Goal: Information Seeking & Learning: Learn about a topic

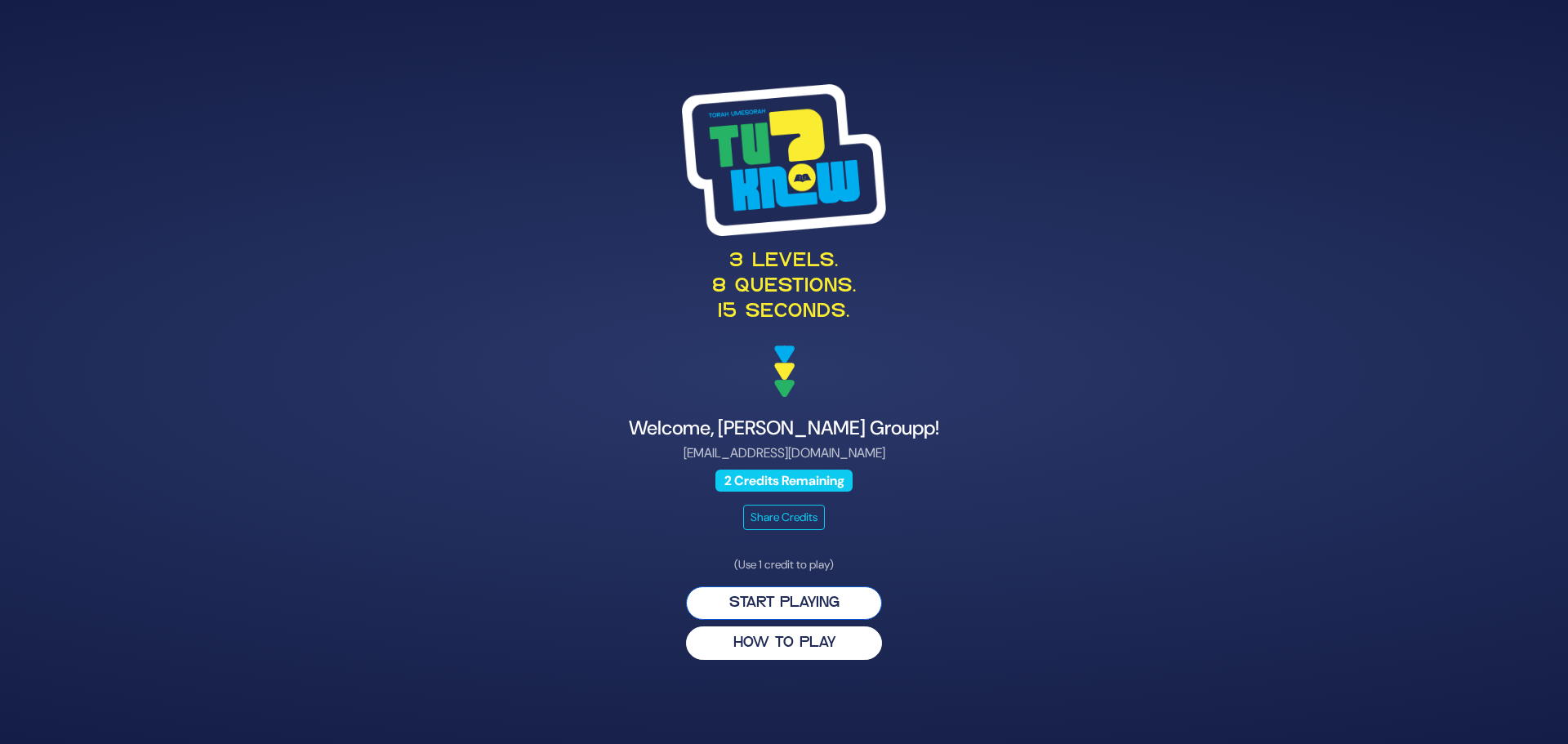
click at [784, 606] on button "Start Playing" at bounding box center [784, 603] width 196 height 33
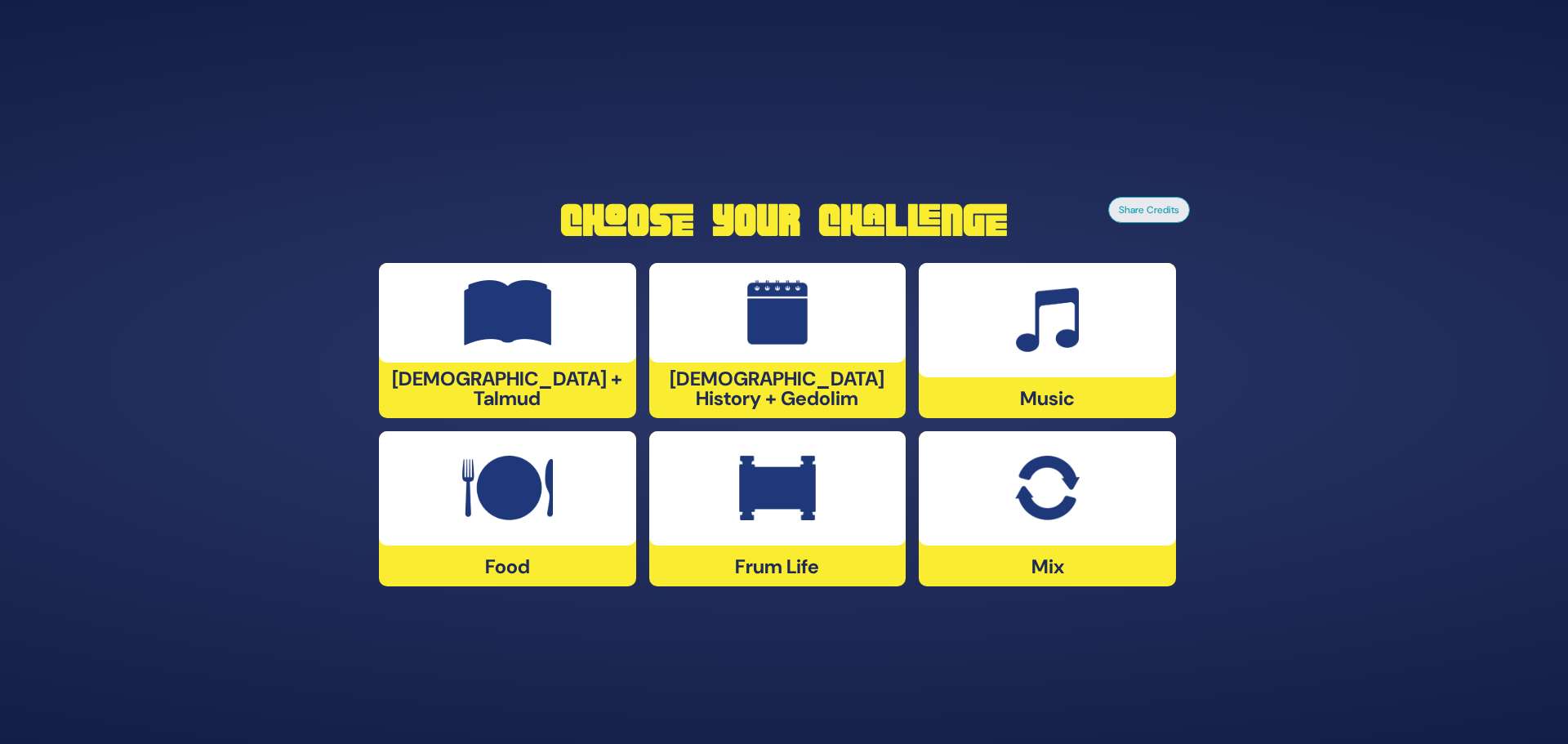
click at [541, 532] on div at bounding box center [508, 488] width 257 height 114
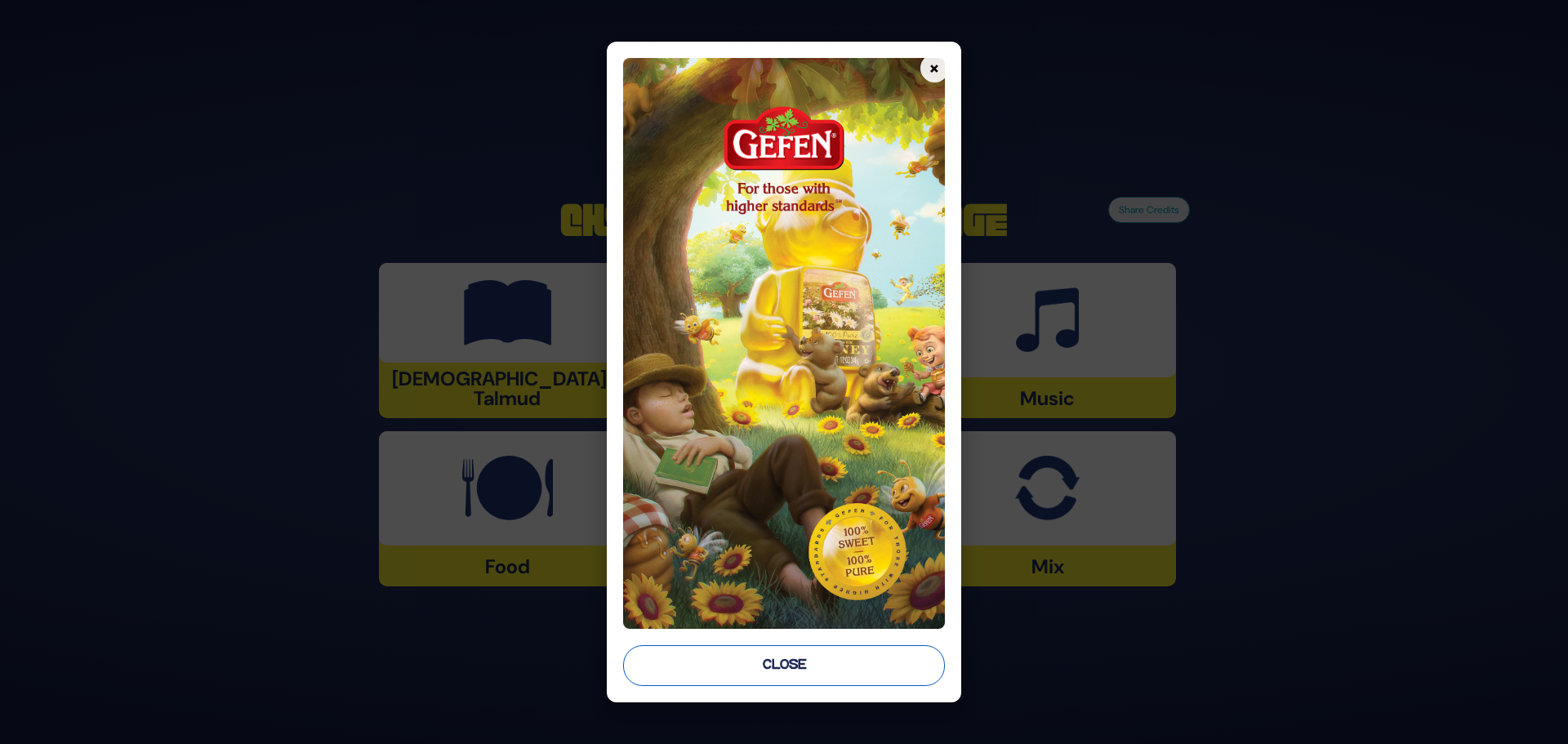
click at [802, 664] on button "Close" at bounding box center [784, 665] width 322 height 40
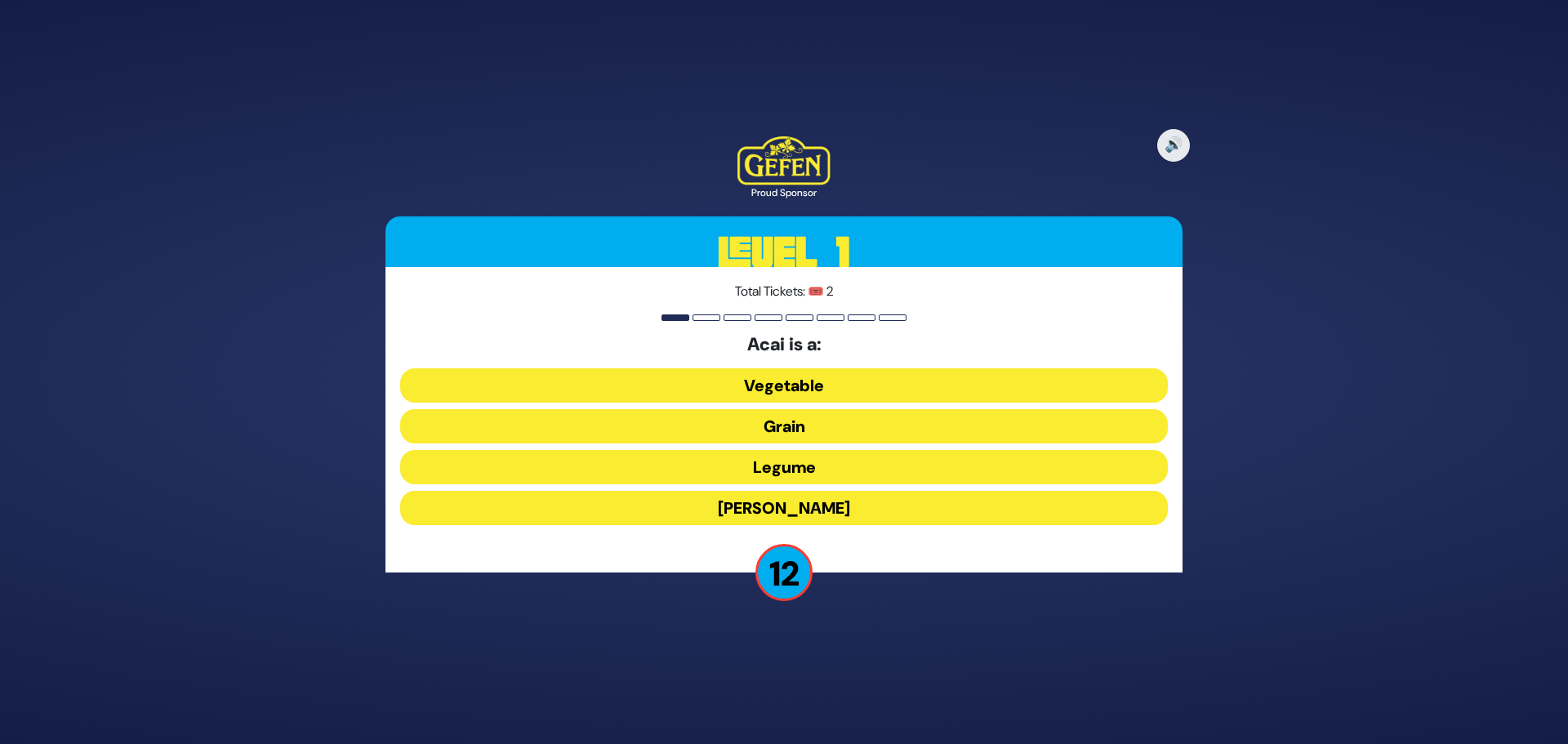
click at [755, 507] on button "Berry" at bounding box center [784, 508] width 767 height 34
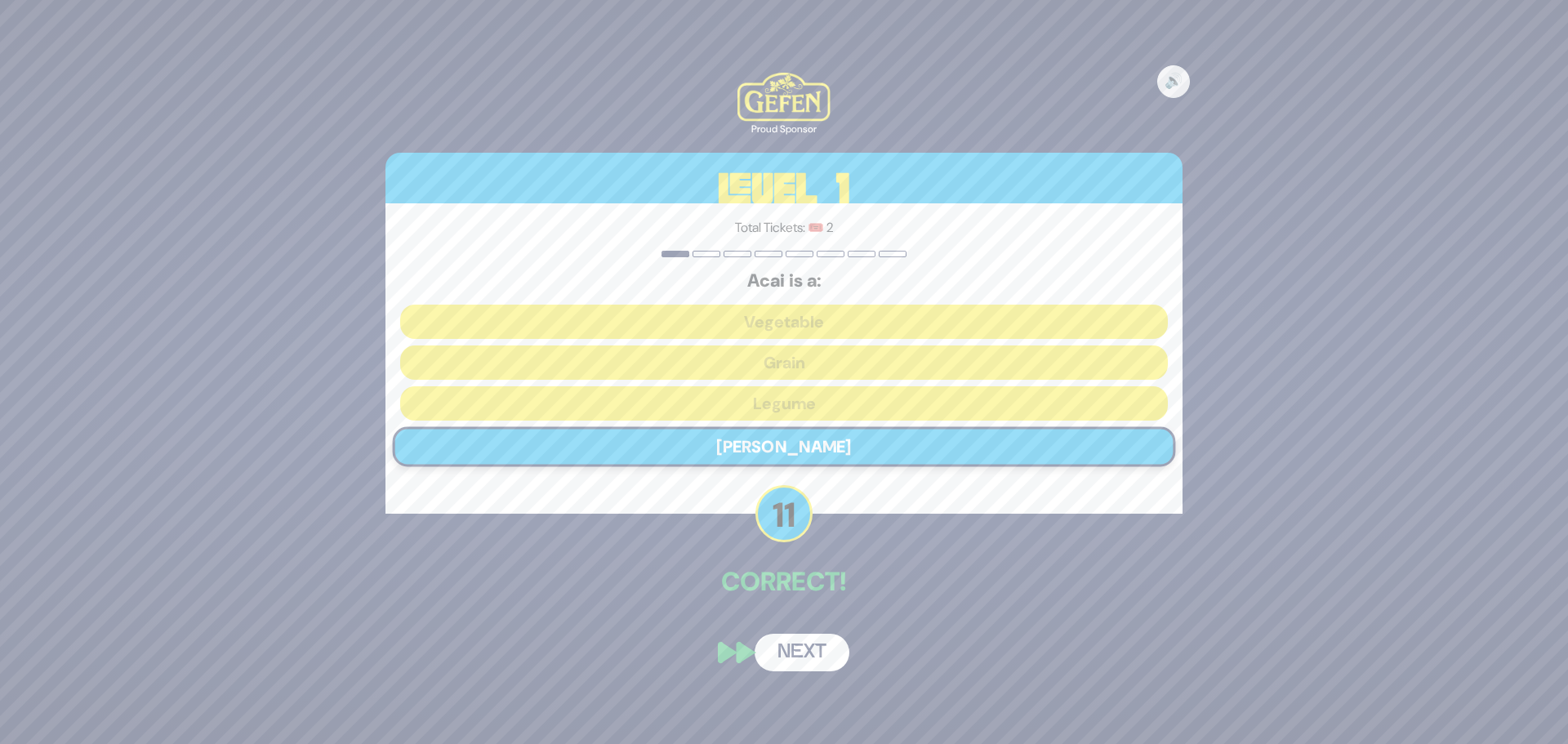
click at [805, 651] on button "Next" at bounding box center [802, 652] width 94 height 38
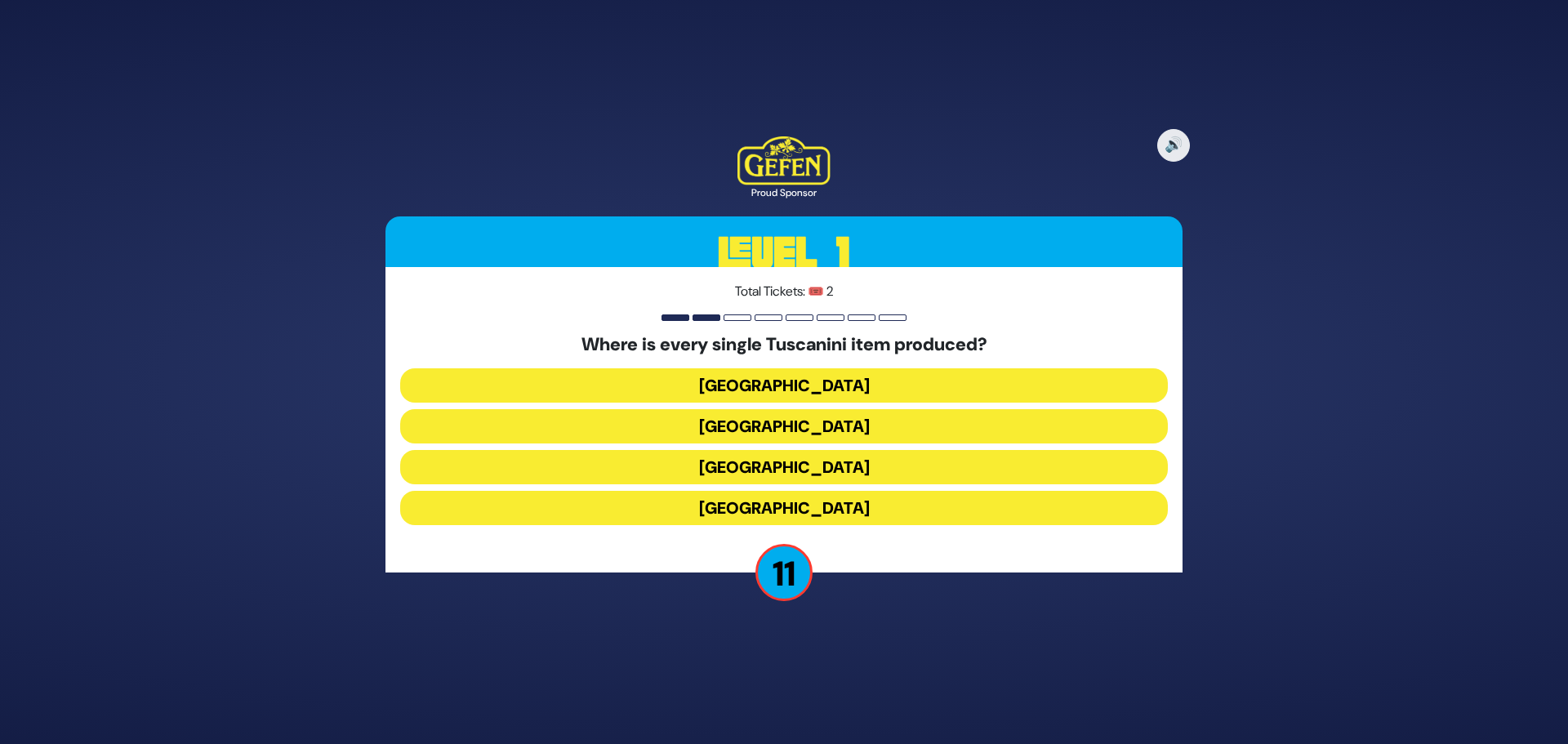
click at [797, 466] on button "Italy" at bounding box center [784, 467] width 767 height 34
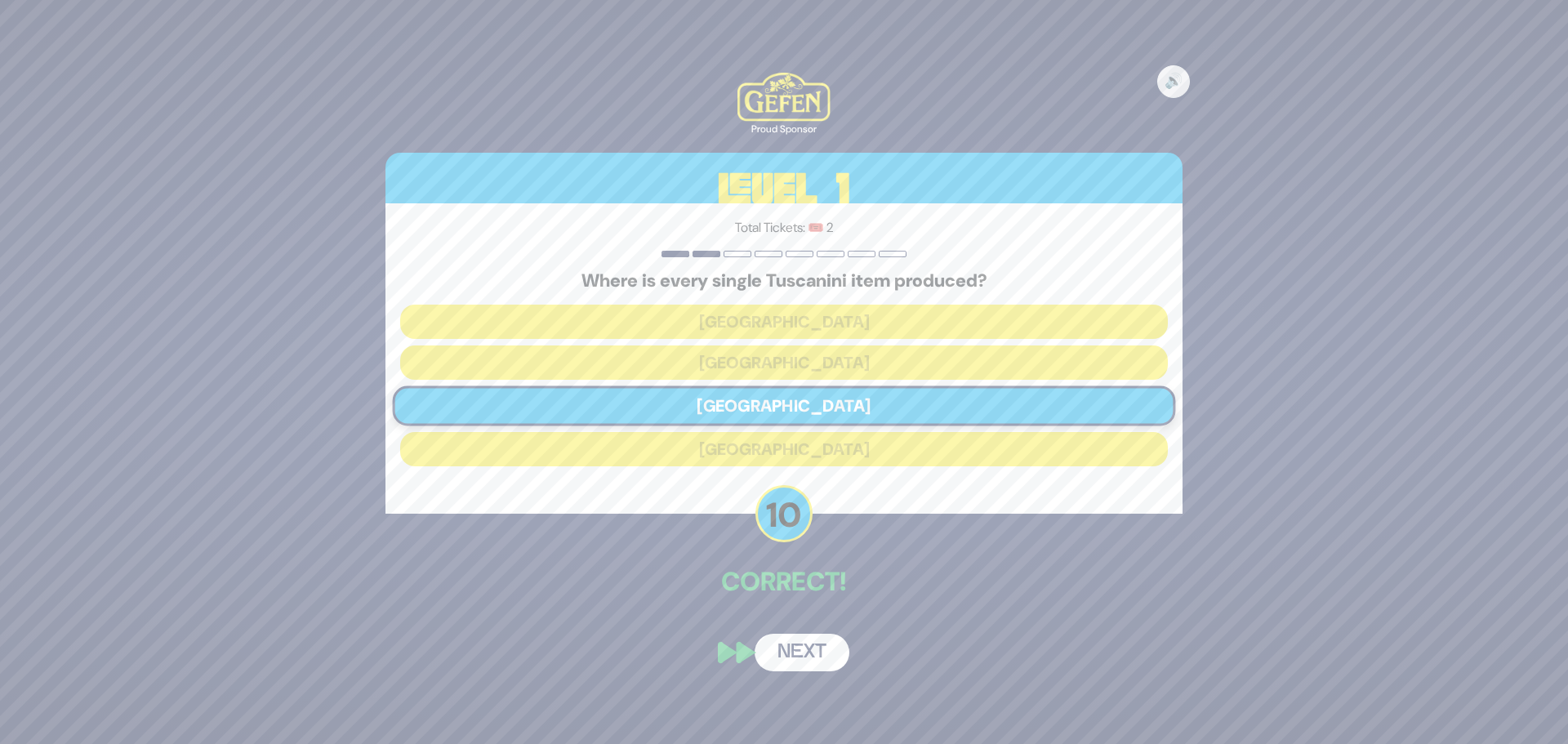
click at [794, 663] on button "Next" at bounding box center [802, 652] width 94 height 38
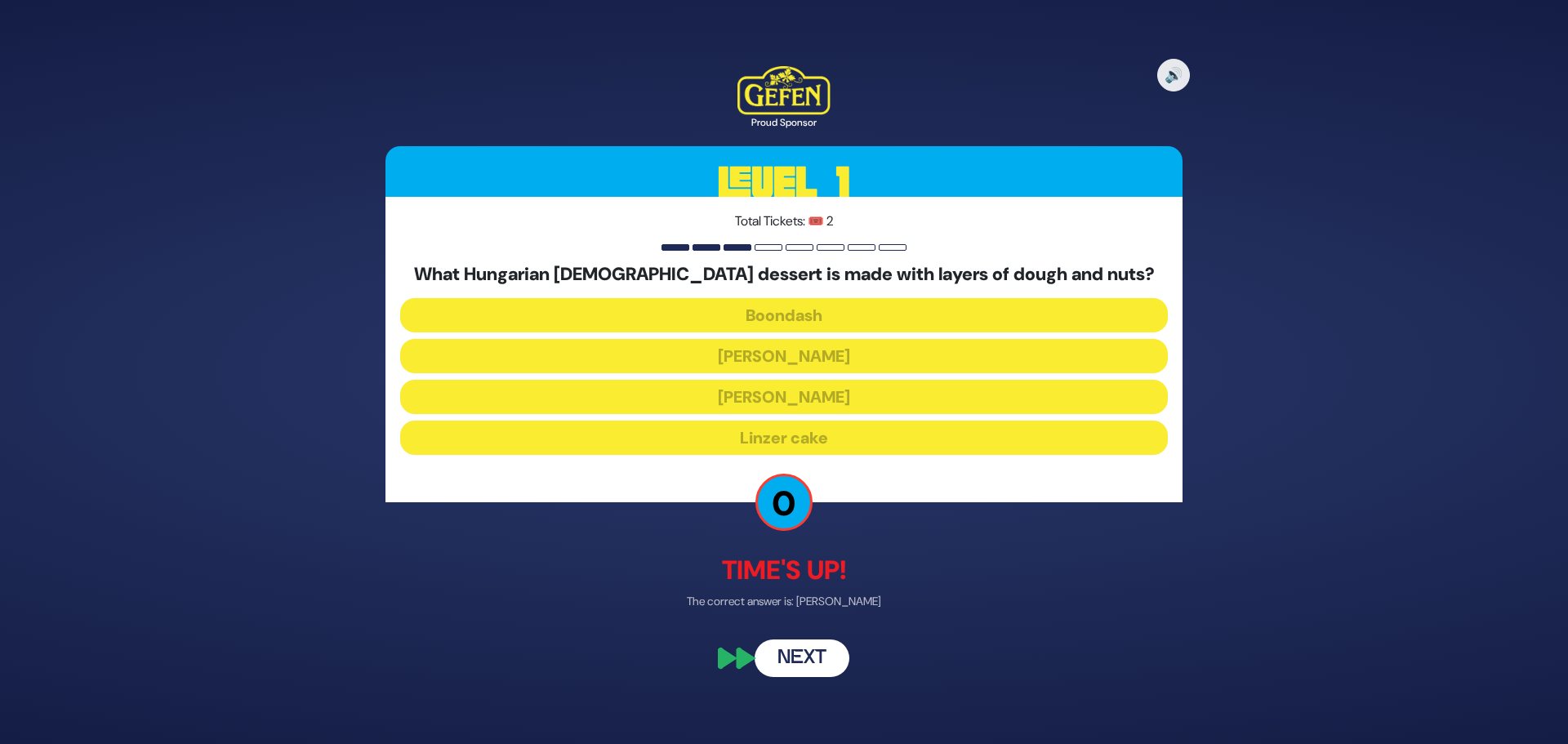
click at [817, 660] on button "Next" at bounding box center [802, 660] width 94 height 38
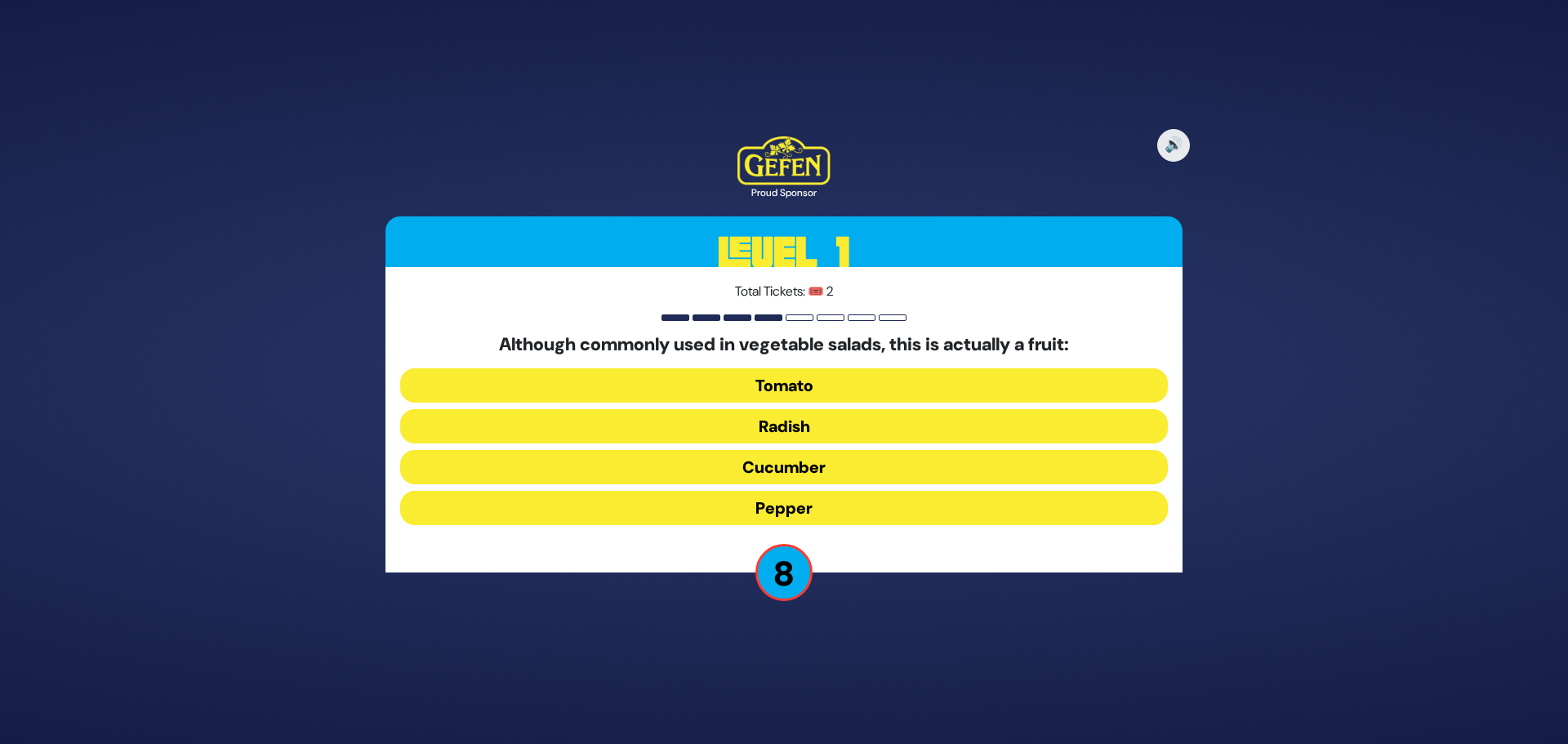
click at [808, 465] on button "Cucumber" at bounding box center [784, 467] width 767 height 34
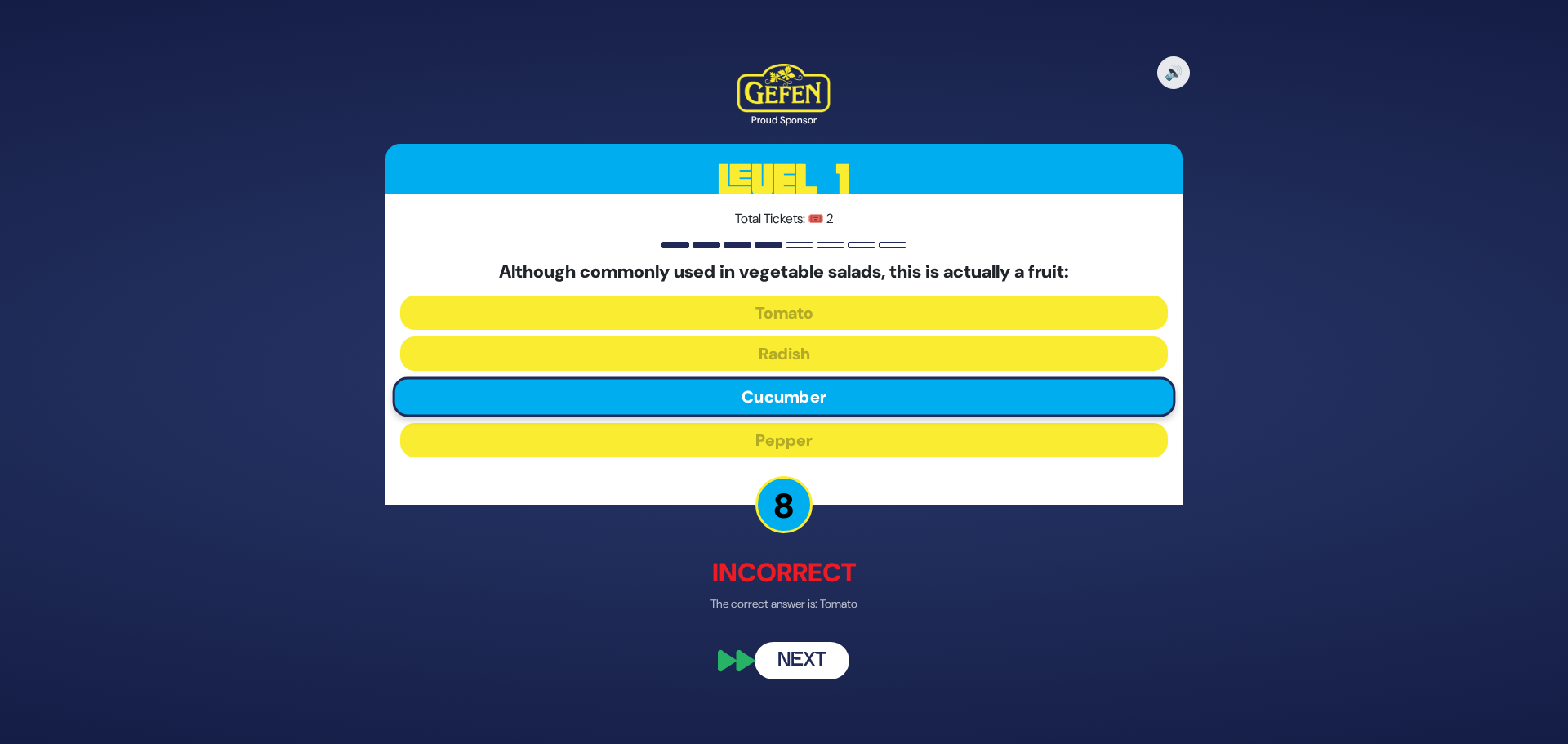
click at [817, 663] on button "Next" at bounding box center [802, 661] width 94 height 38
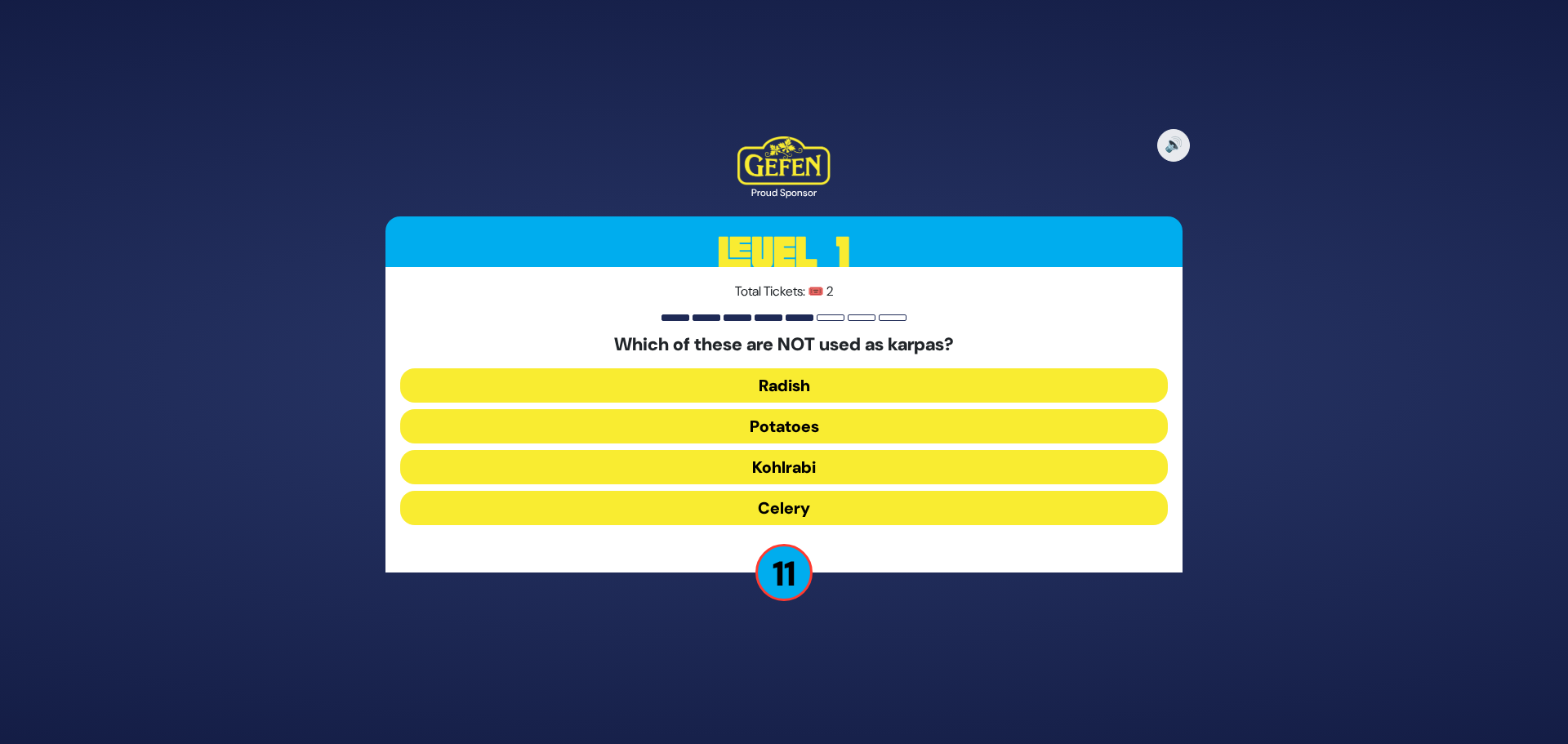
click at [817, 387] on button "Radish" at bounding box center [784, 385] width 767 height 34
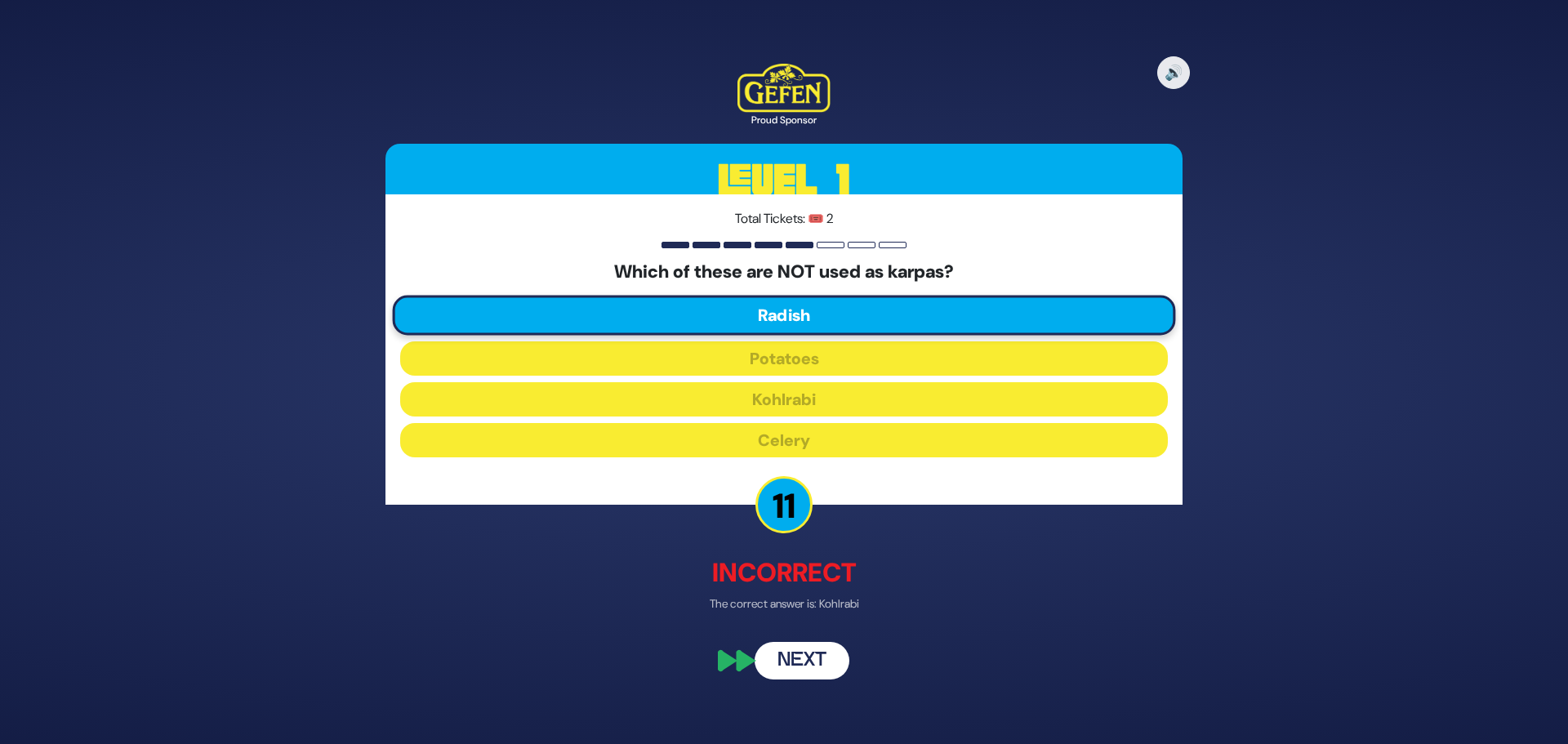
click at [801, 649] on button "Next" at bounding box center [802, 661] width 94 height 38
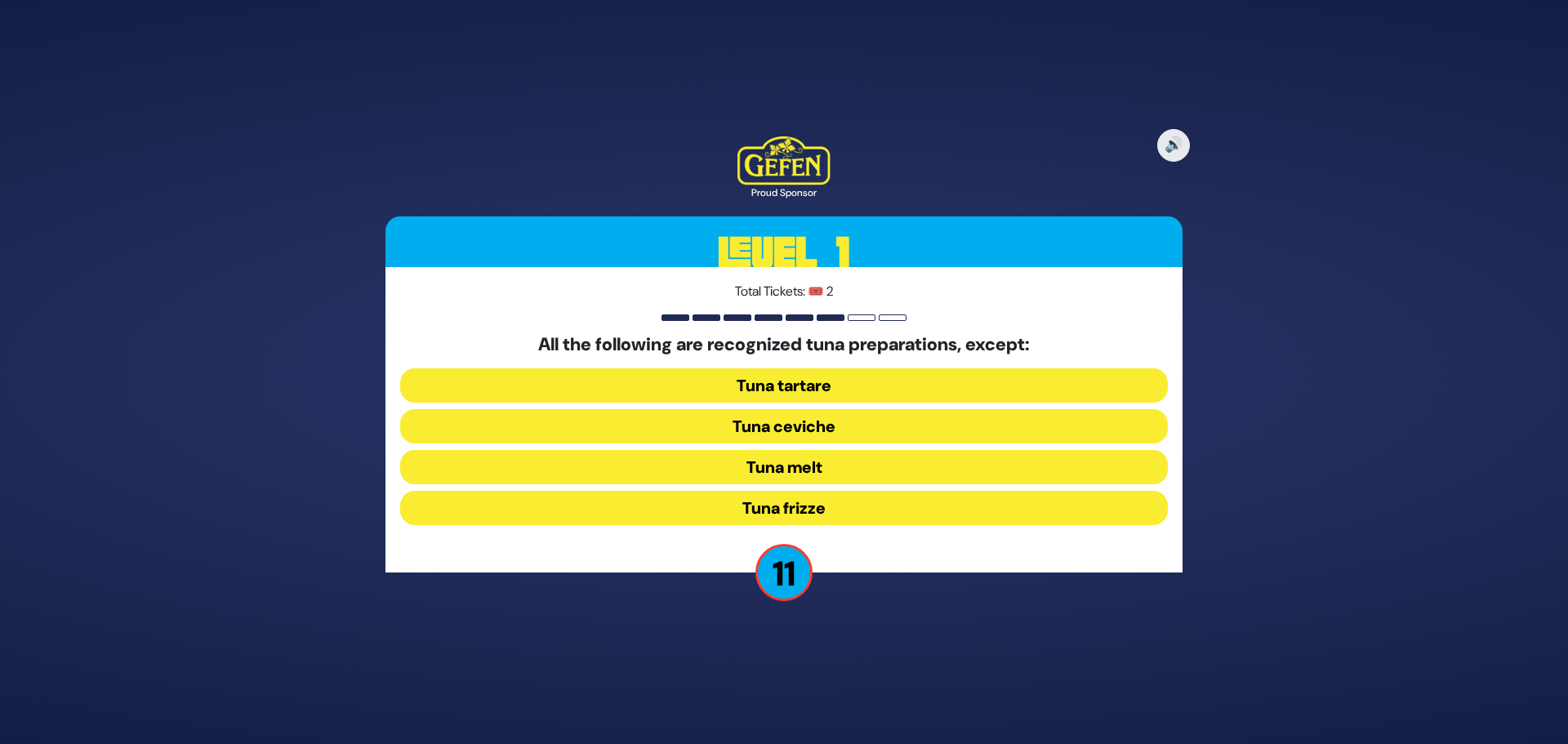
click at [819, 516] on button "Tuna frizze" at bounding box center [784, 508] width 767 height 34
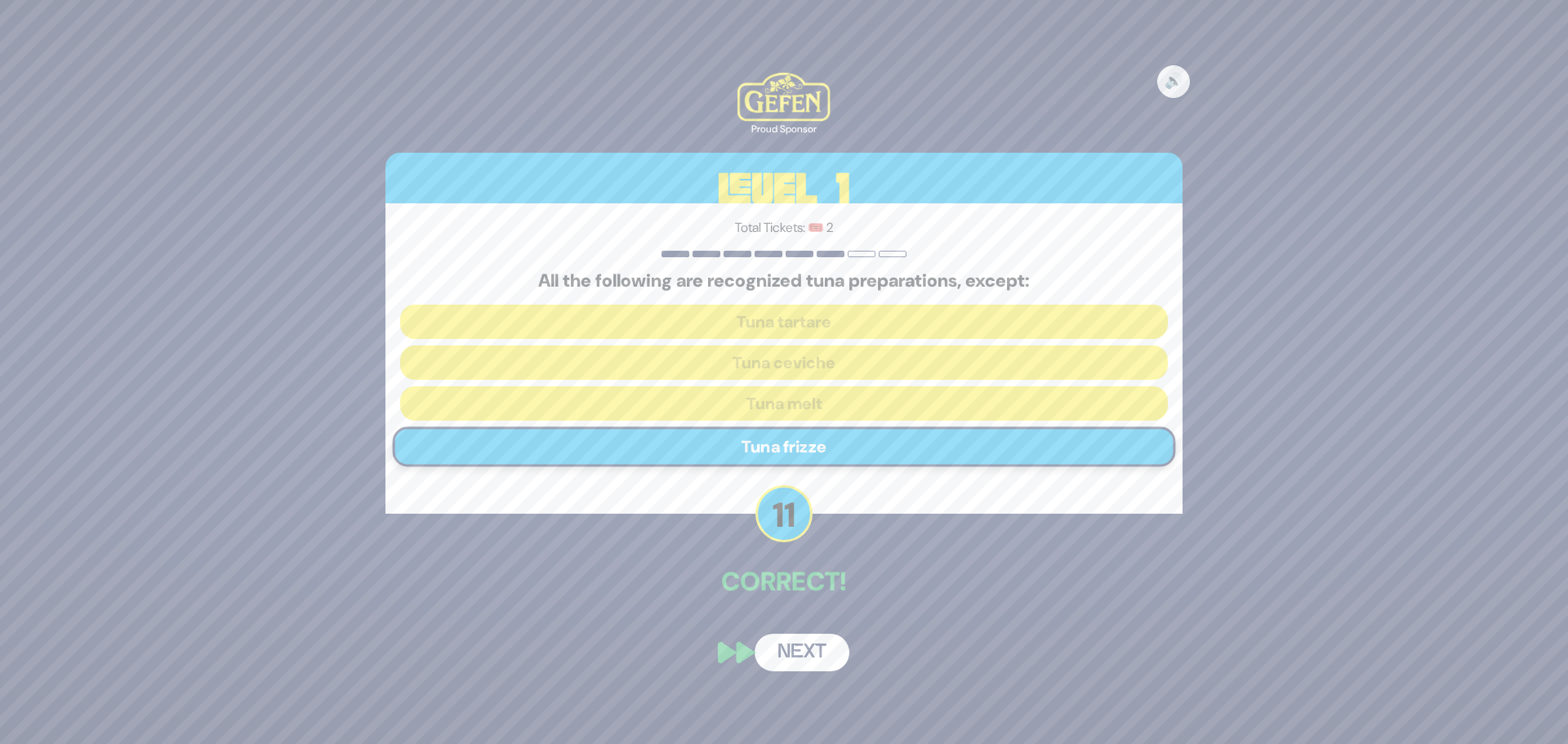
click at [802, 665] on button "Next" at bounding box center [802, 652] width 94 height 38
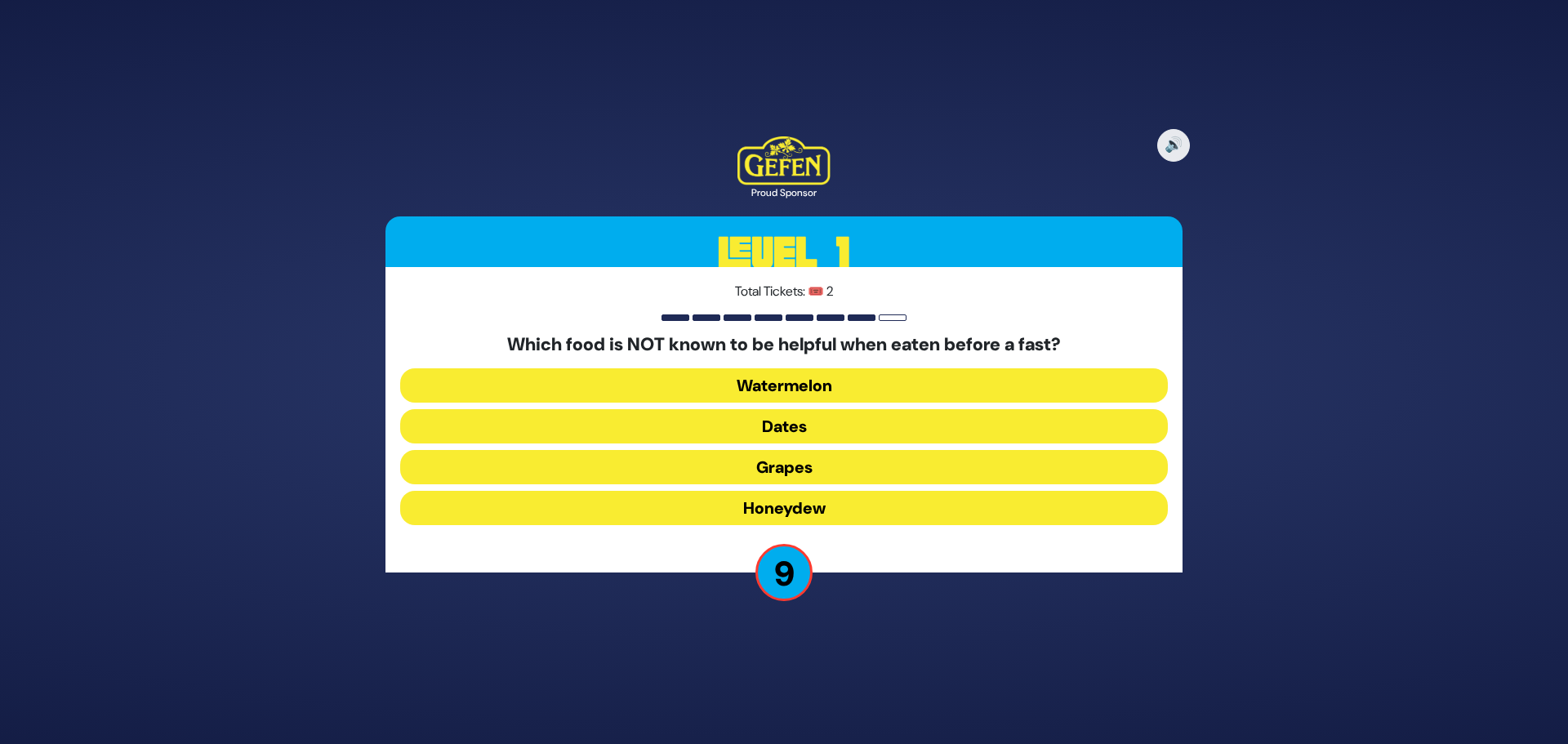
click at [803, 508] on button "Honeydew" at bounding box center [784, 508] width 767 height 34
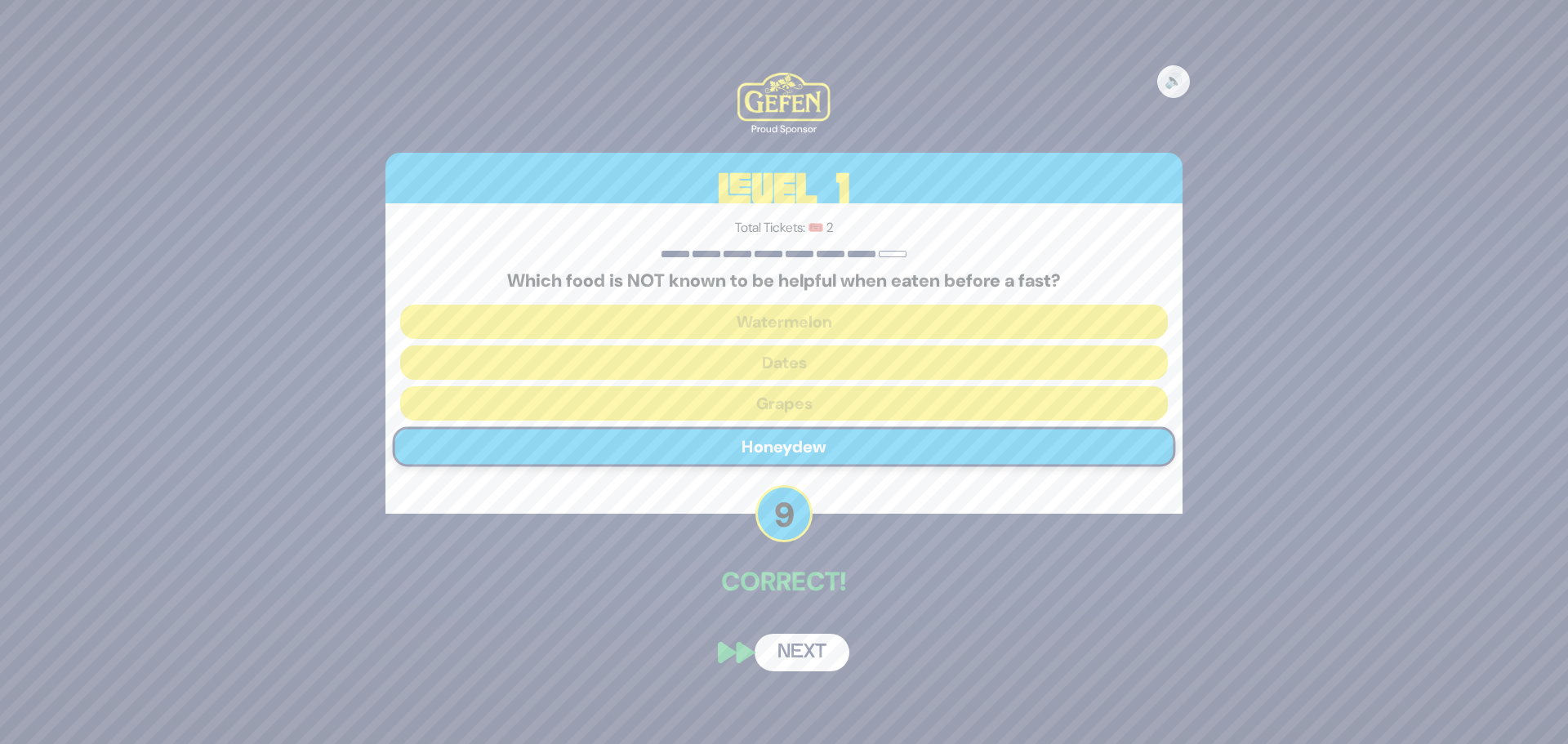
click at [808, 660] on button "Next" at bounding box center [802, 652] width 94 height 38
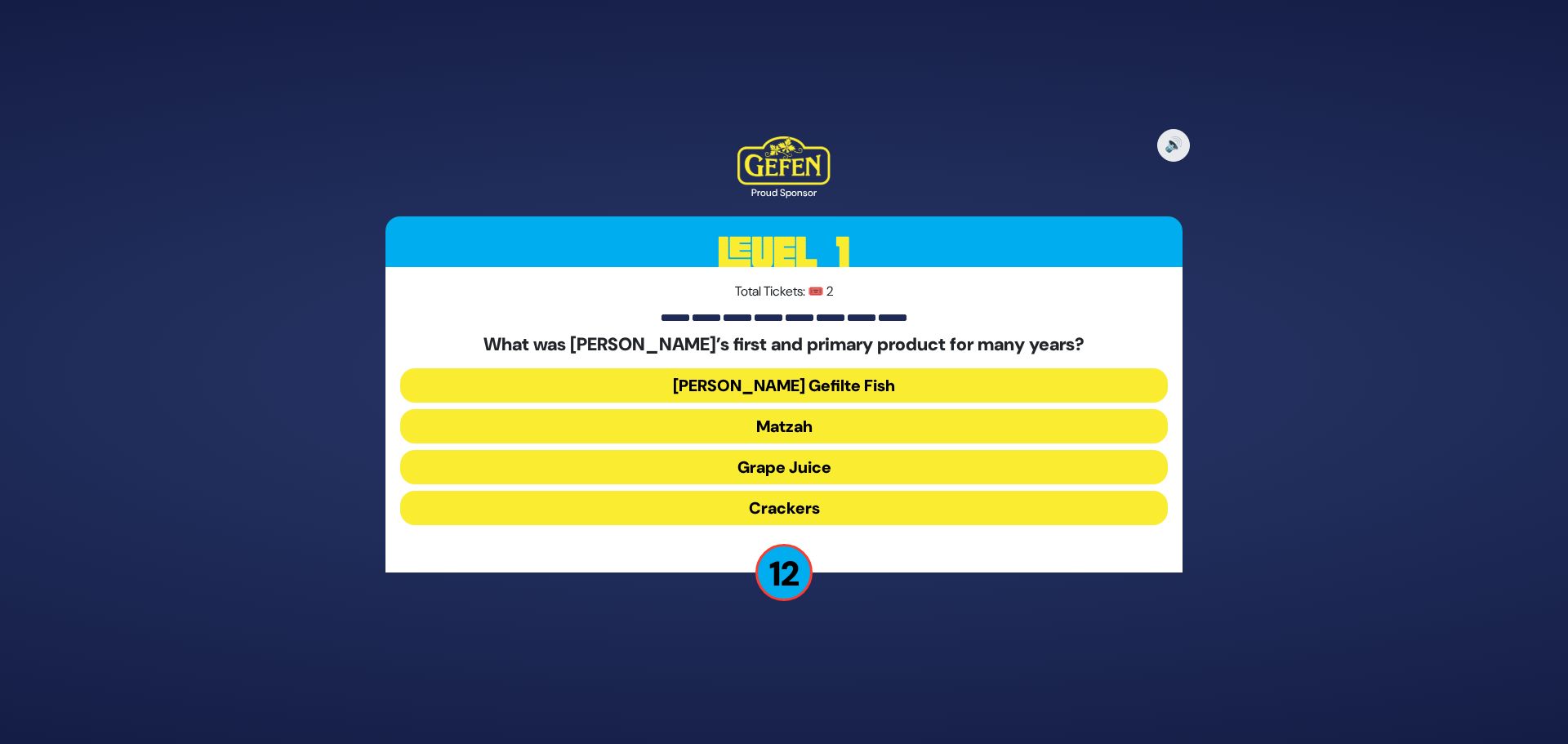
click at [776, 426] on button "Matzah" at bounding box center [784, 426] width 767 height 34
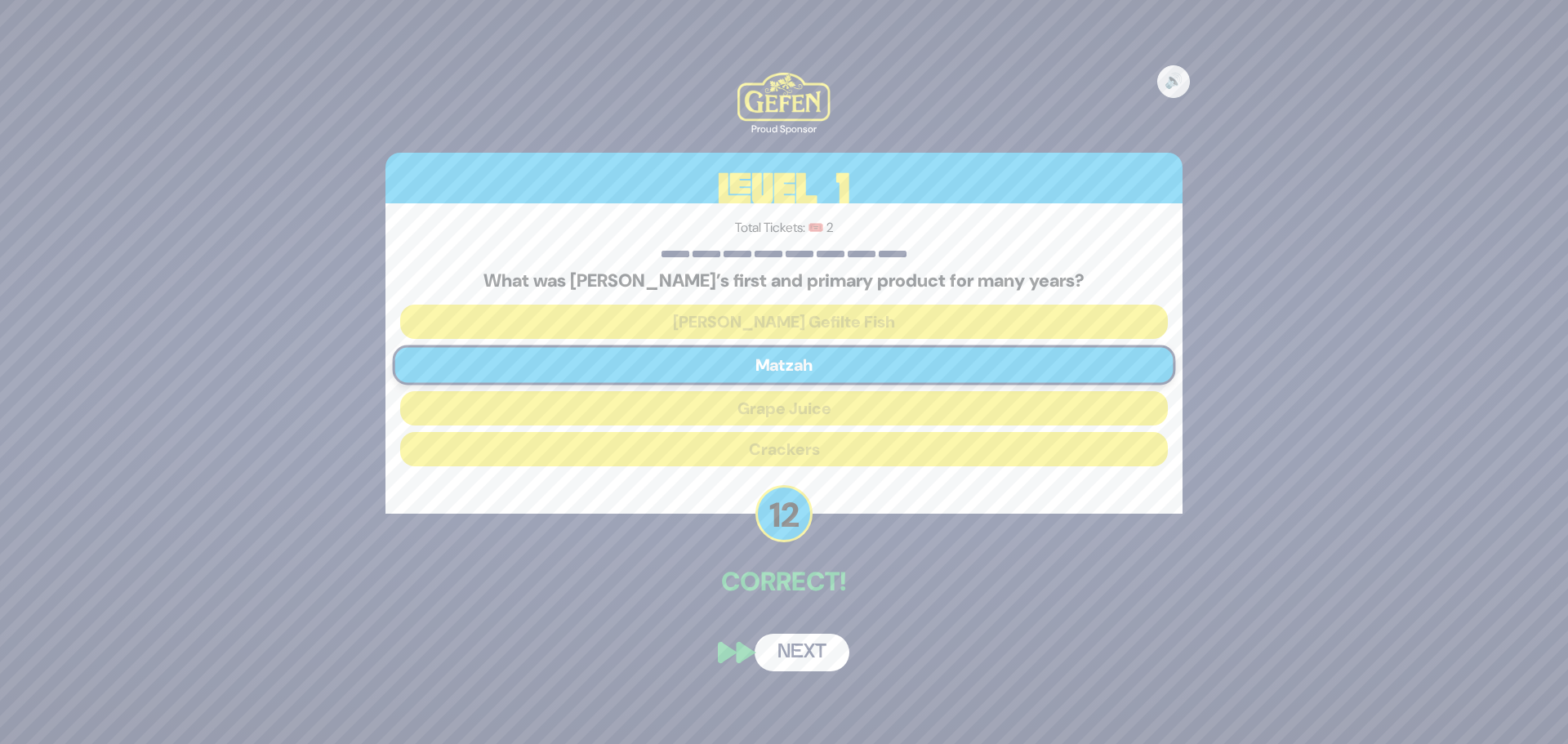
click at [804, 600] on p "Correct!" at bounding box center [784, 581] width 797 height 40
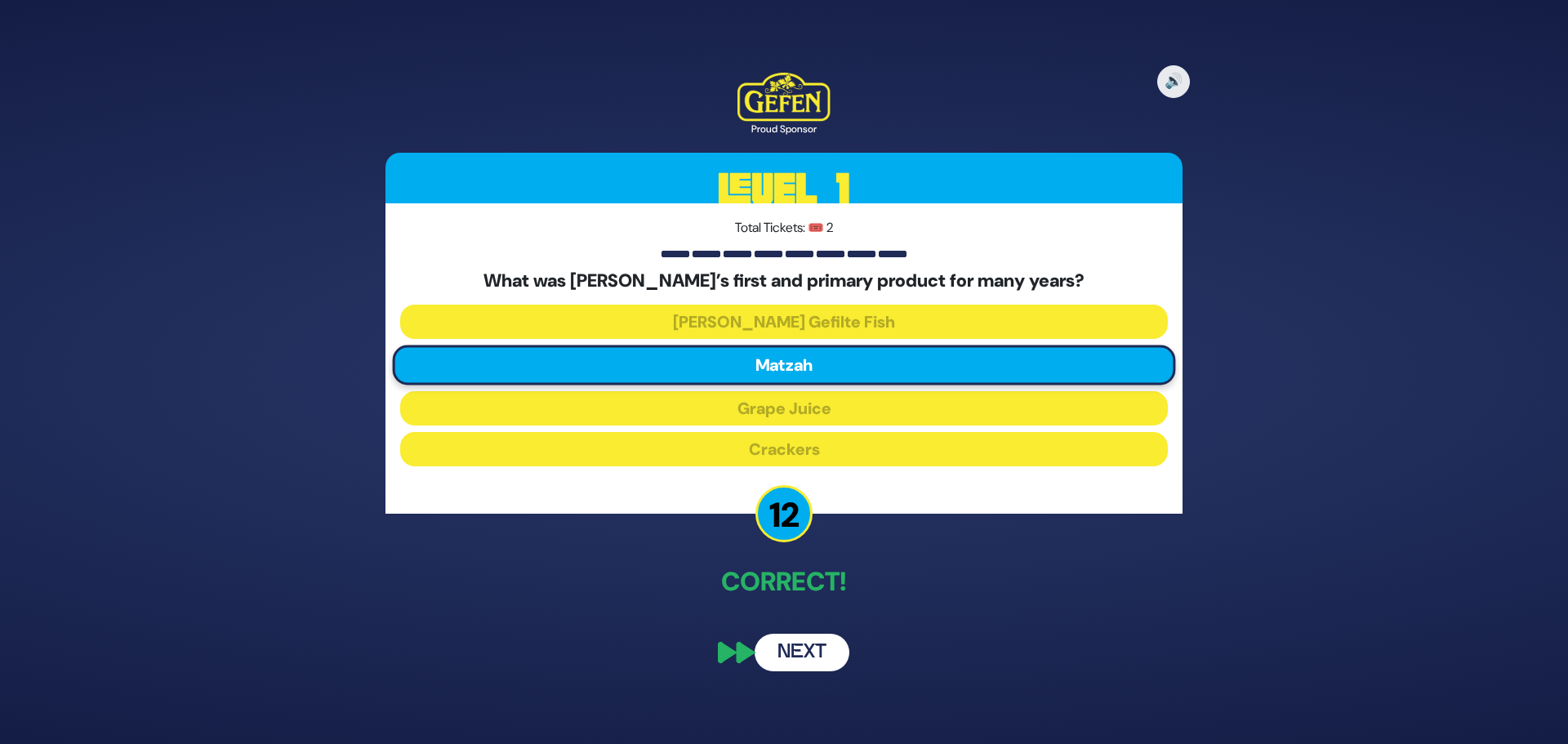
click at [797, 663] on button "Next" at bounding box center [802, 652] width 94 height 38
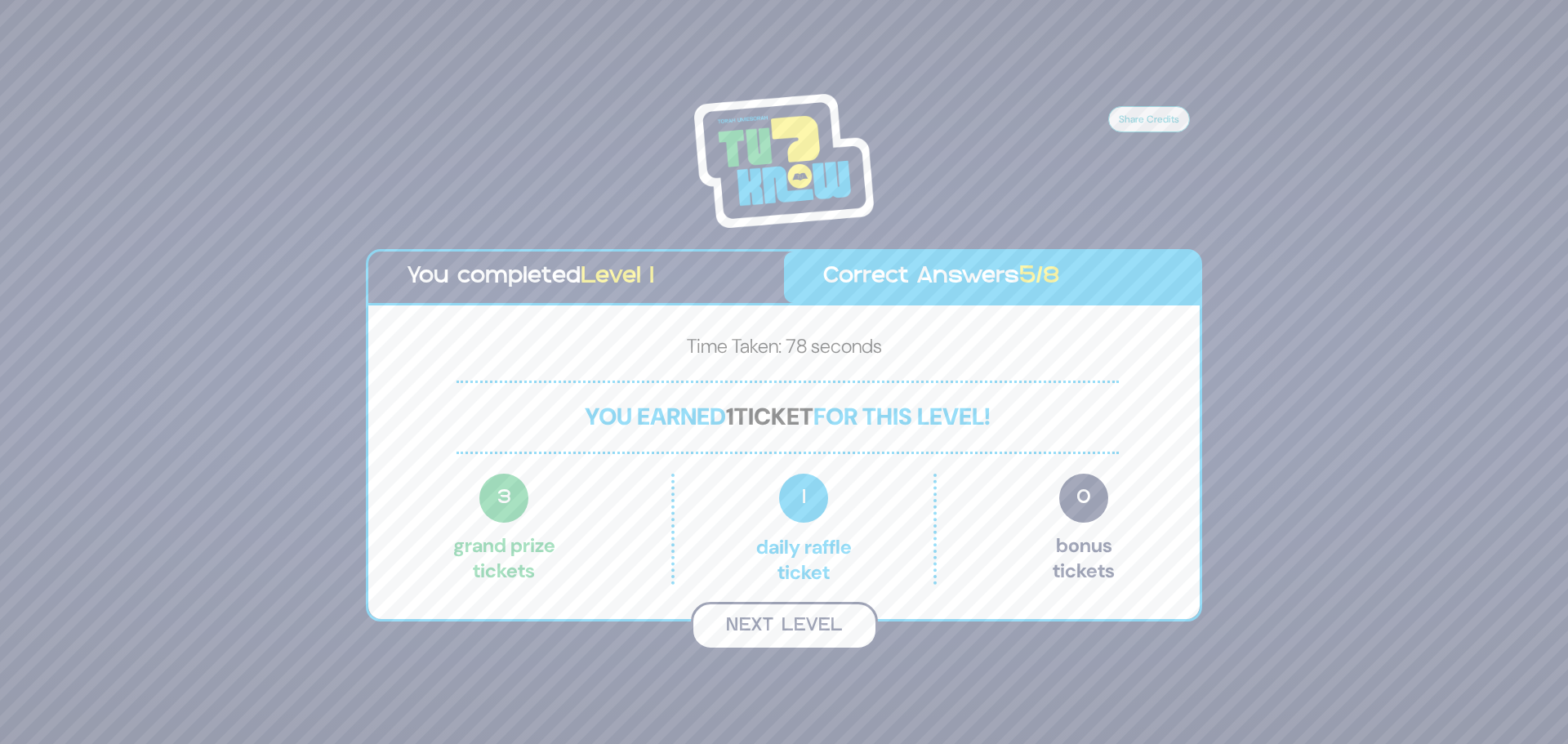
click at [803, 640] on button "Next Level" at bounding box center [784, 626] width 187 height 49
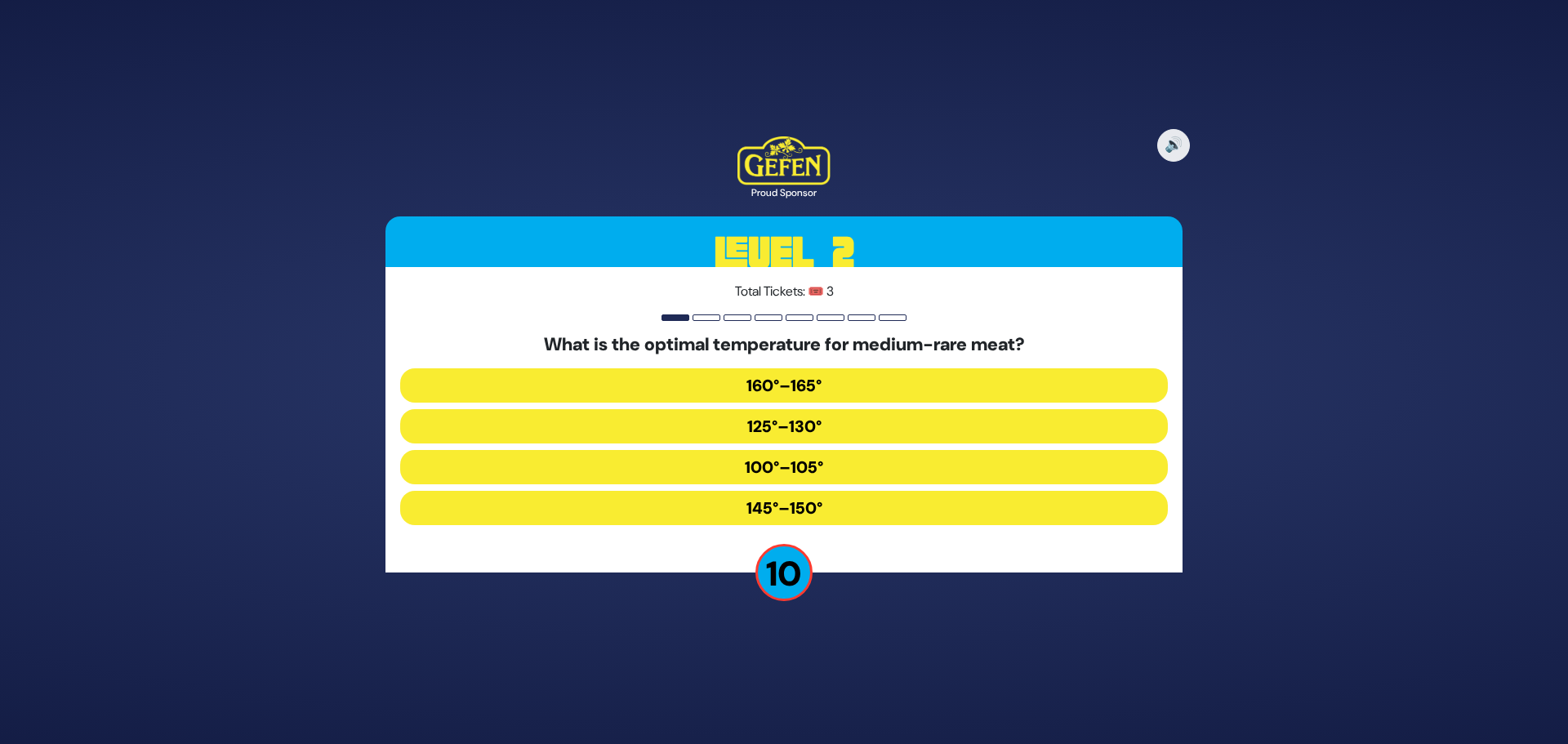
click at [800, 388] on button "160°–165°" at bounding box center [784, 385] width 767 height 34
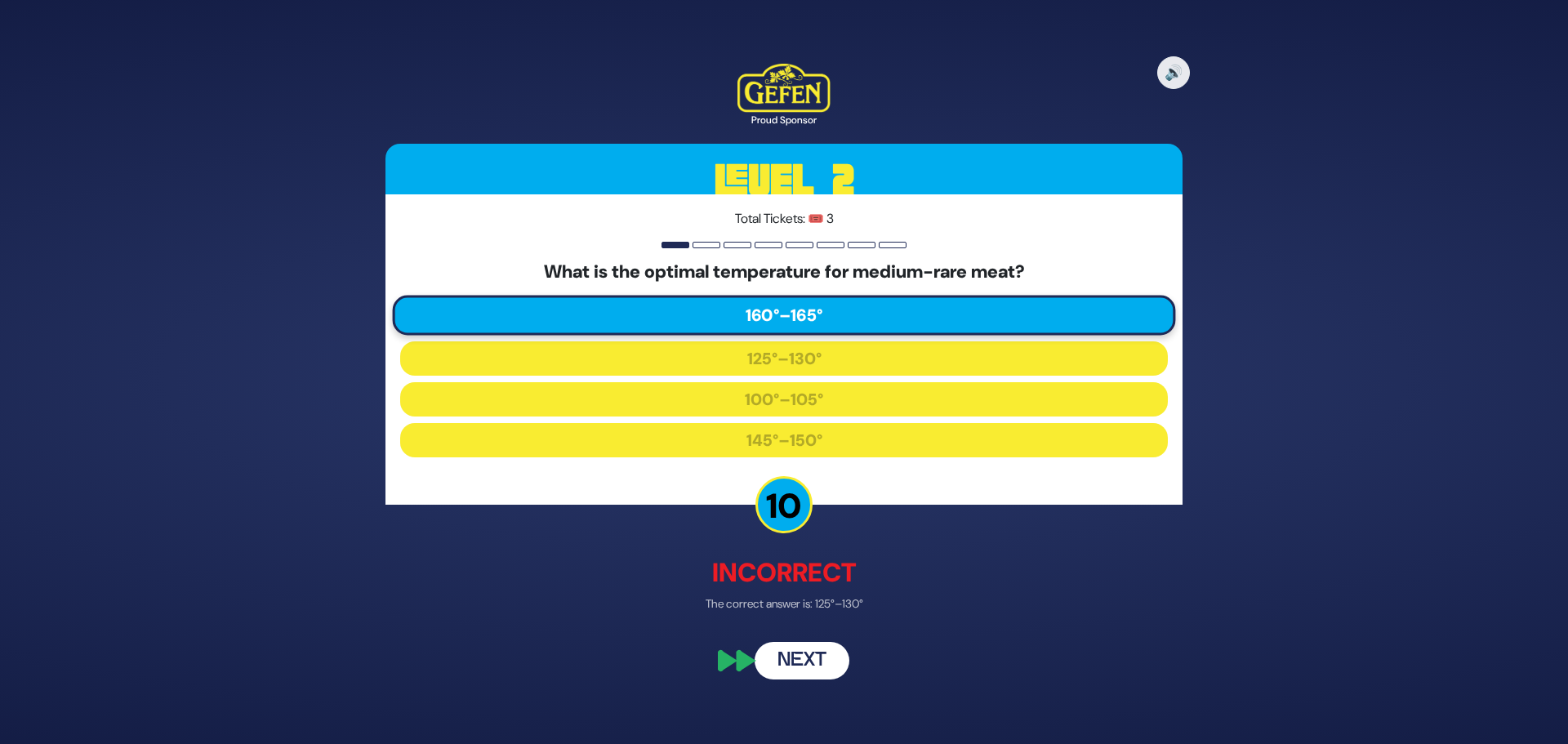
click at [798, 669] on button "Next" at bounding box center [802, 661] width 94 height 38
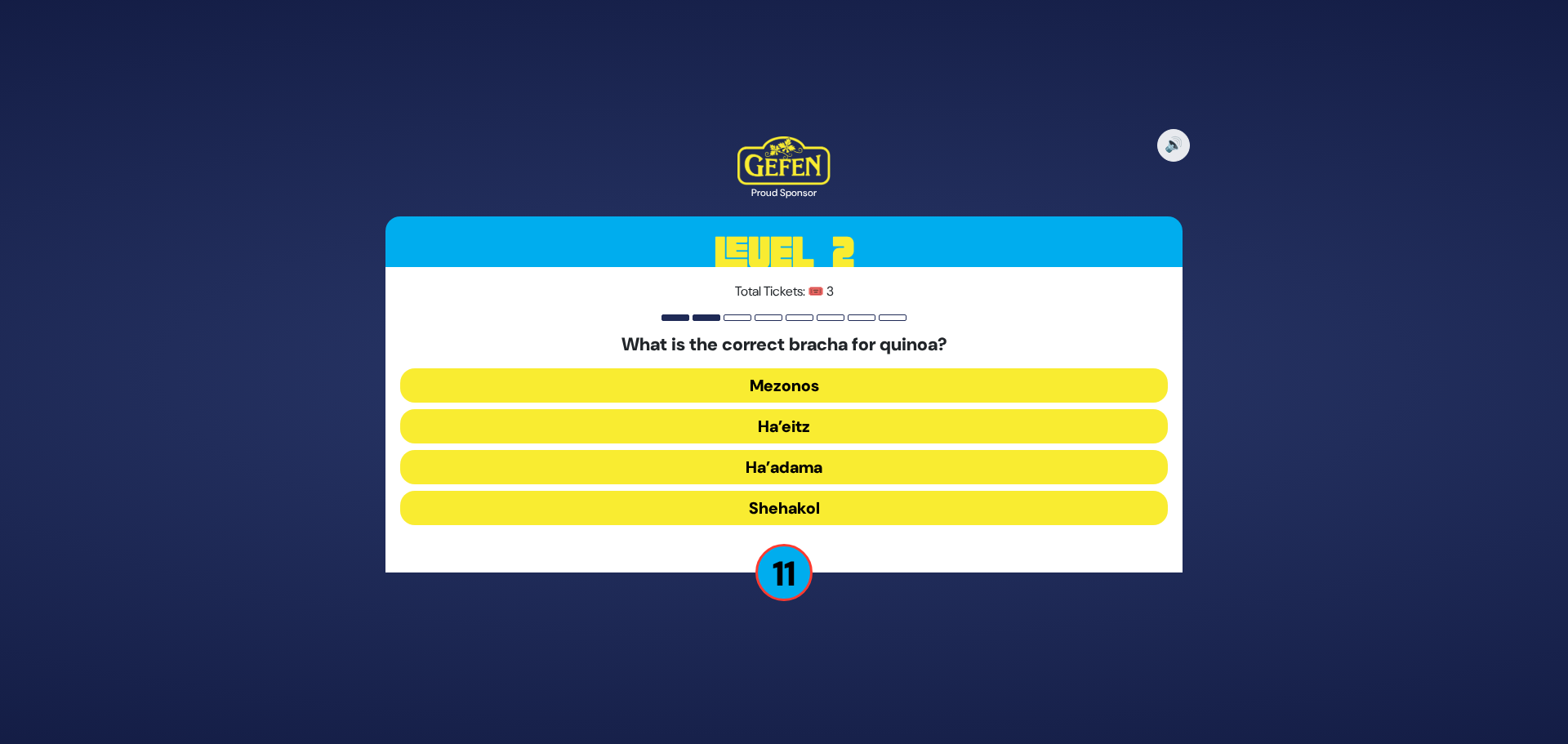
click at [792, 461] on button "Ha’adama" at bounding box center [784, 467] width 767 height 34
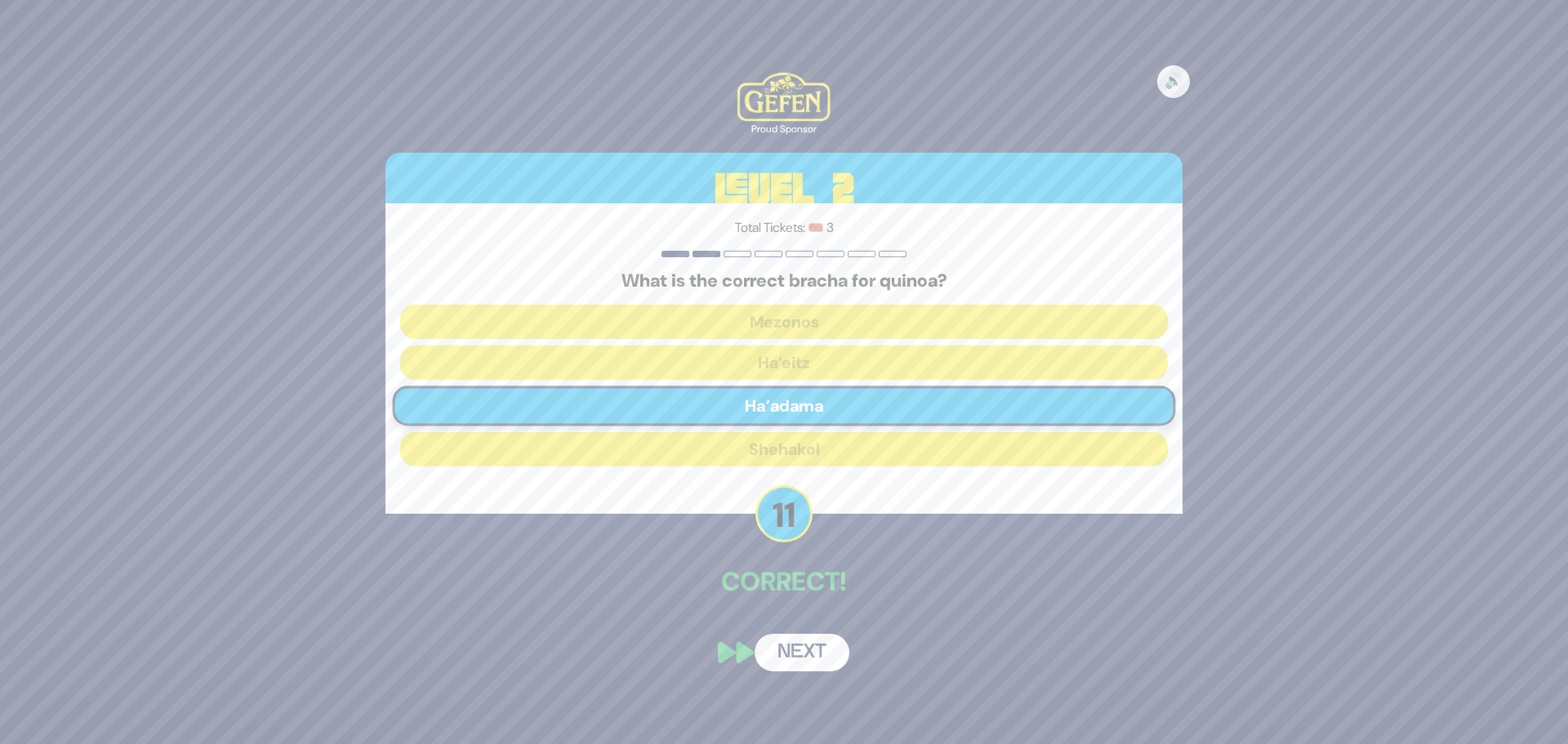
click at [810, 660] on button "Next" at bounding box center [802, 652] width 94 height 38
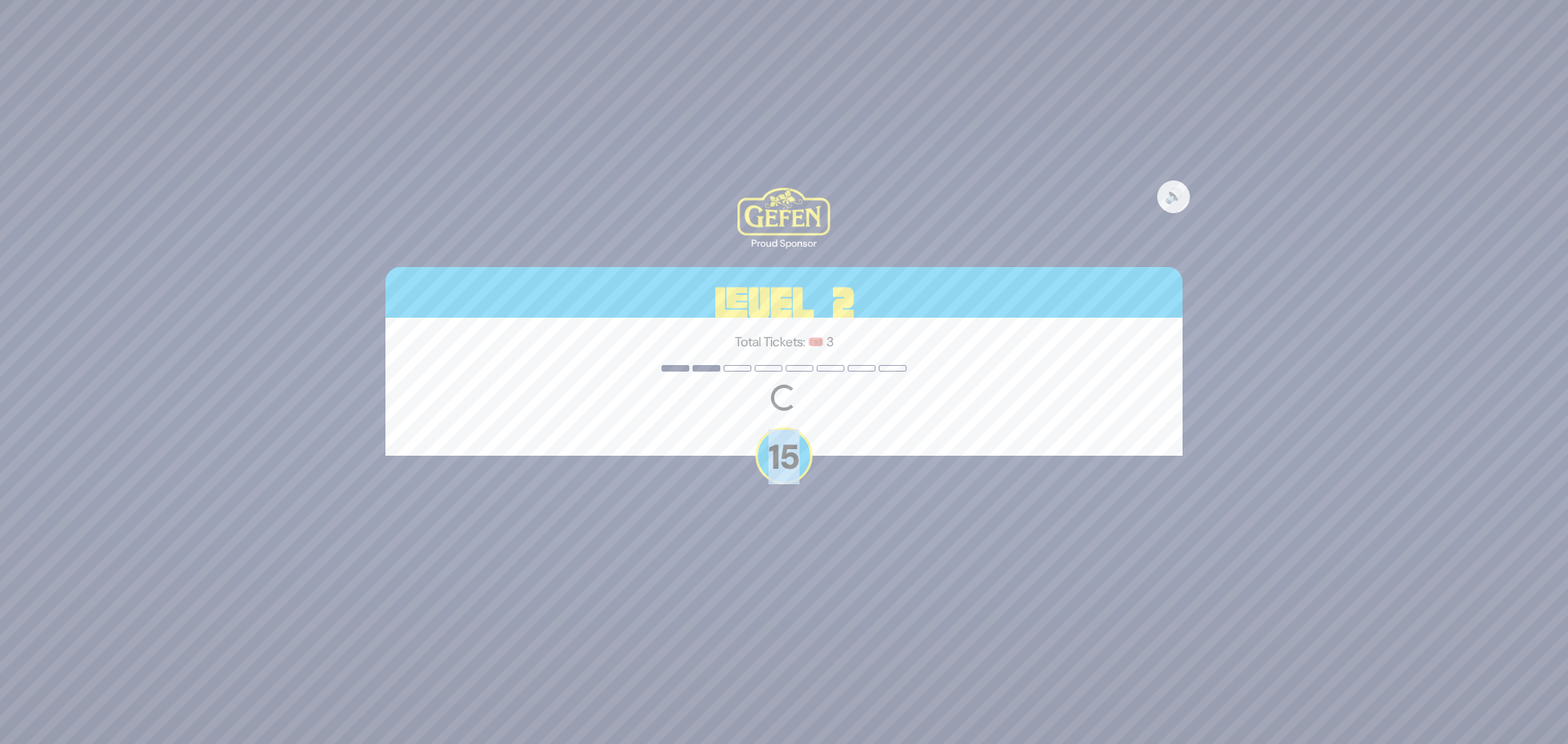
click at [810, 660] on div "🔊 Proud Sponsor Level 2 Total Tickets: 🎟️ 3 Loading question... 15" at bounding box center [784, 372] width 1568 height 744
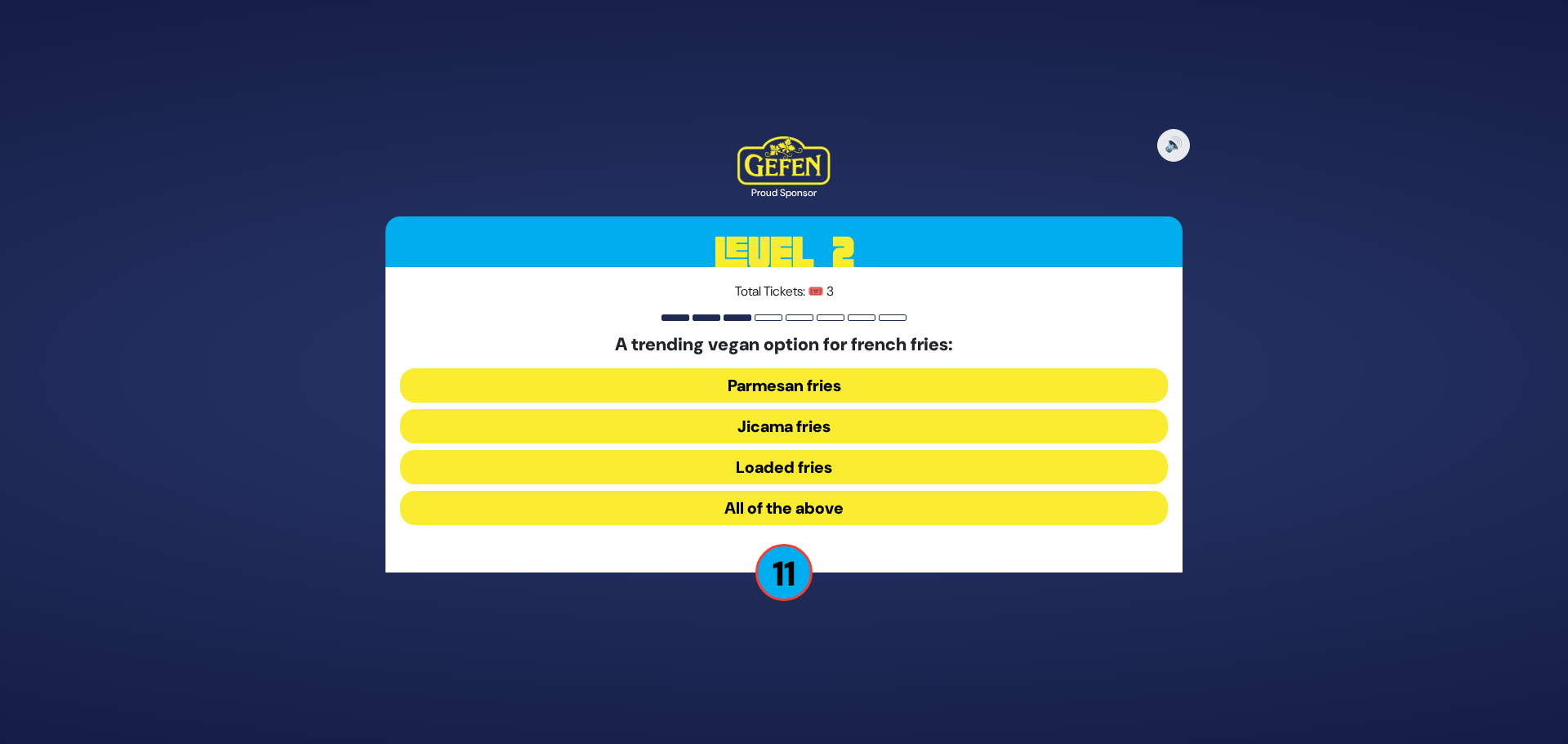
click at [836, 431] on button "Jicama fries" at bounding box center [784, 426] width 767 height 34
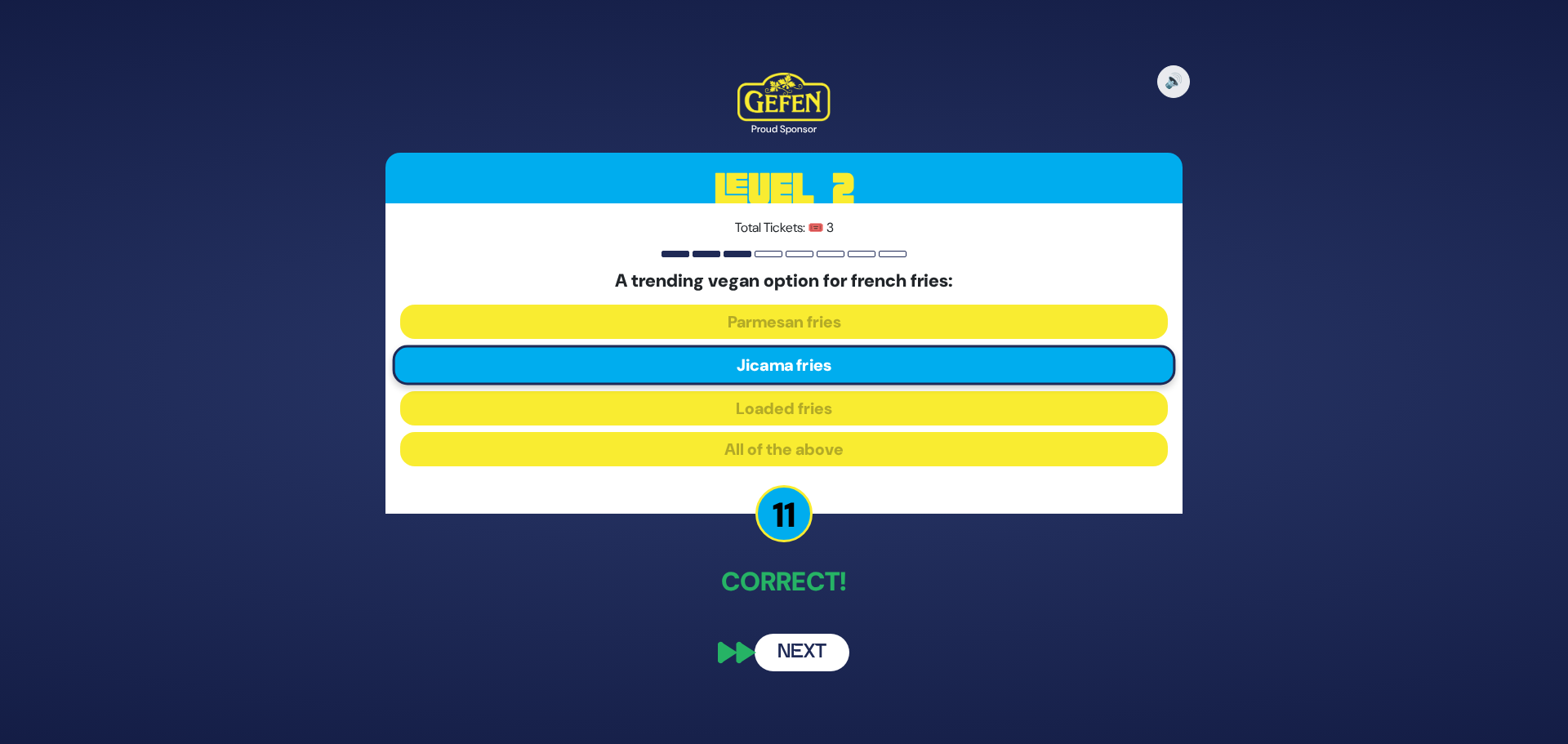
click at [798, 662] on button "Next" at bounding box center [802, 652] width 94 height 38
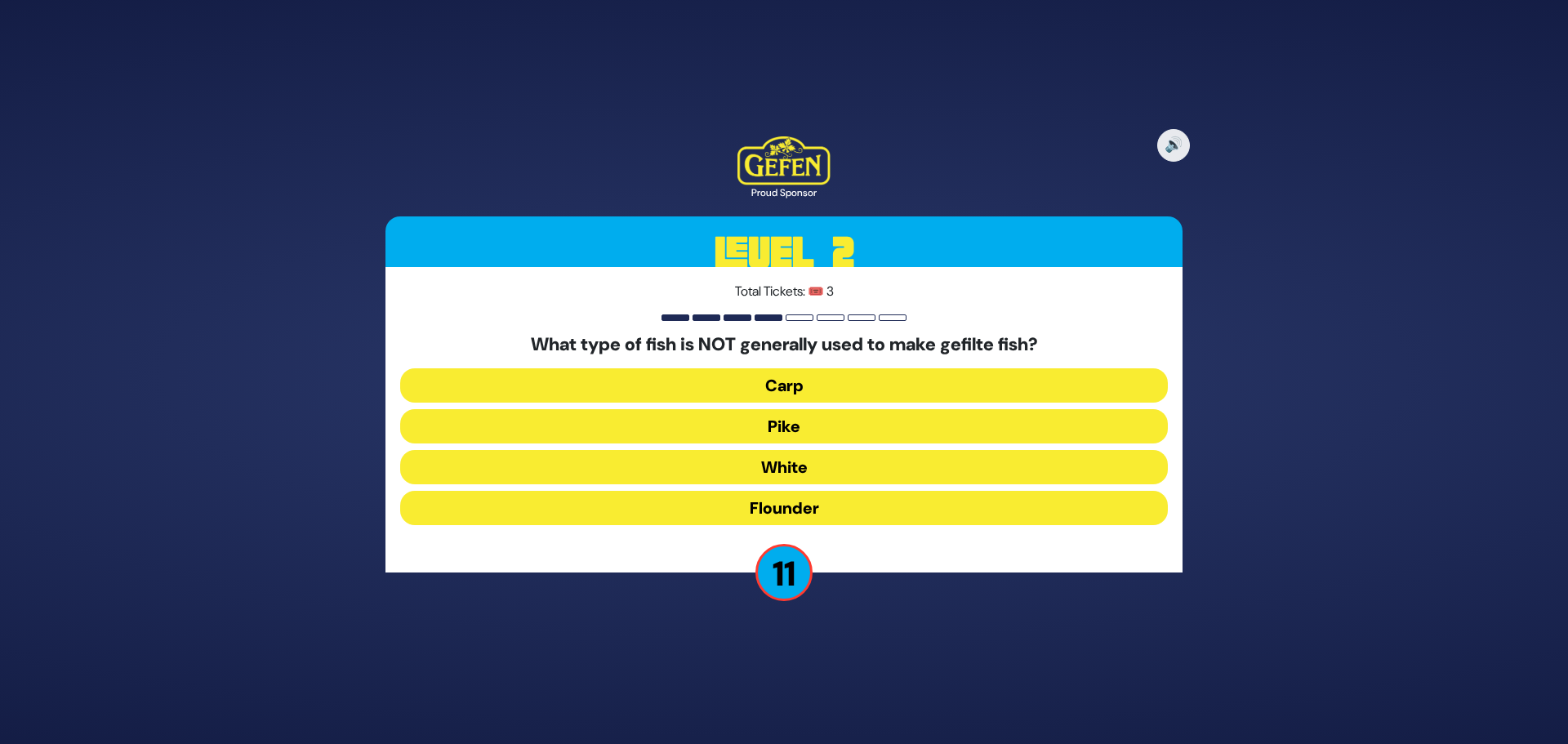
click at [866, 507] on button "Flounder" at bounding box center [784, 508] width 767 height 34
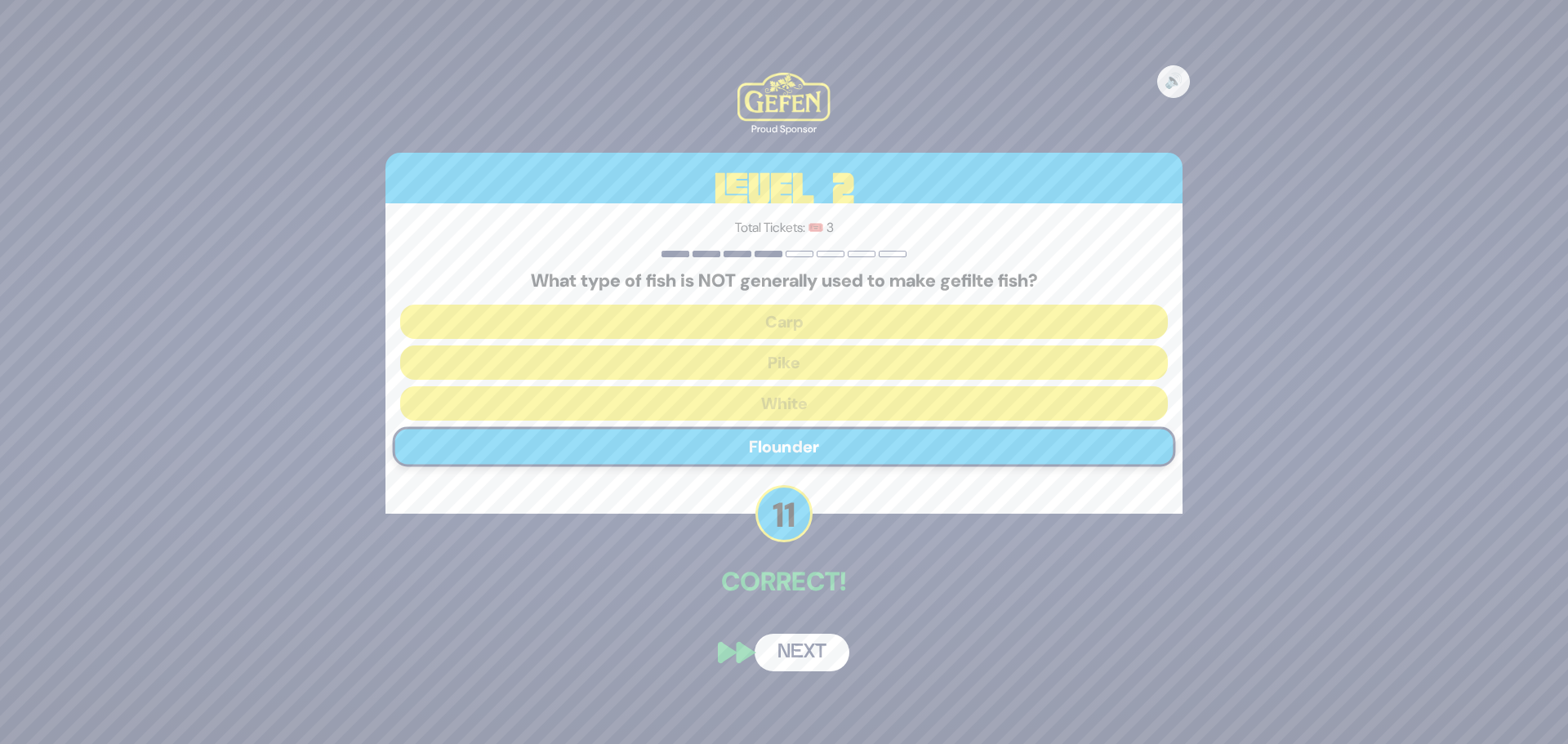
click at [811, 662] on button "Next" at bounding box center [802, 652] width 94 height 38
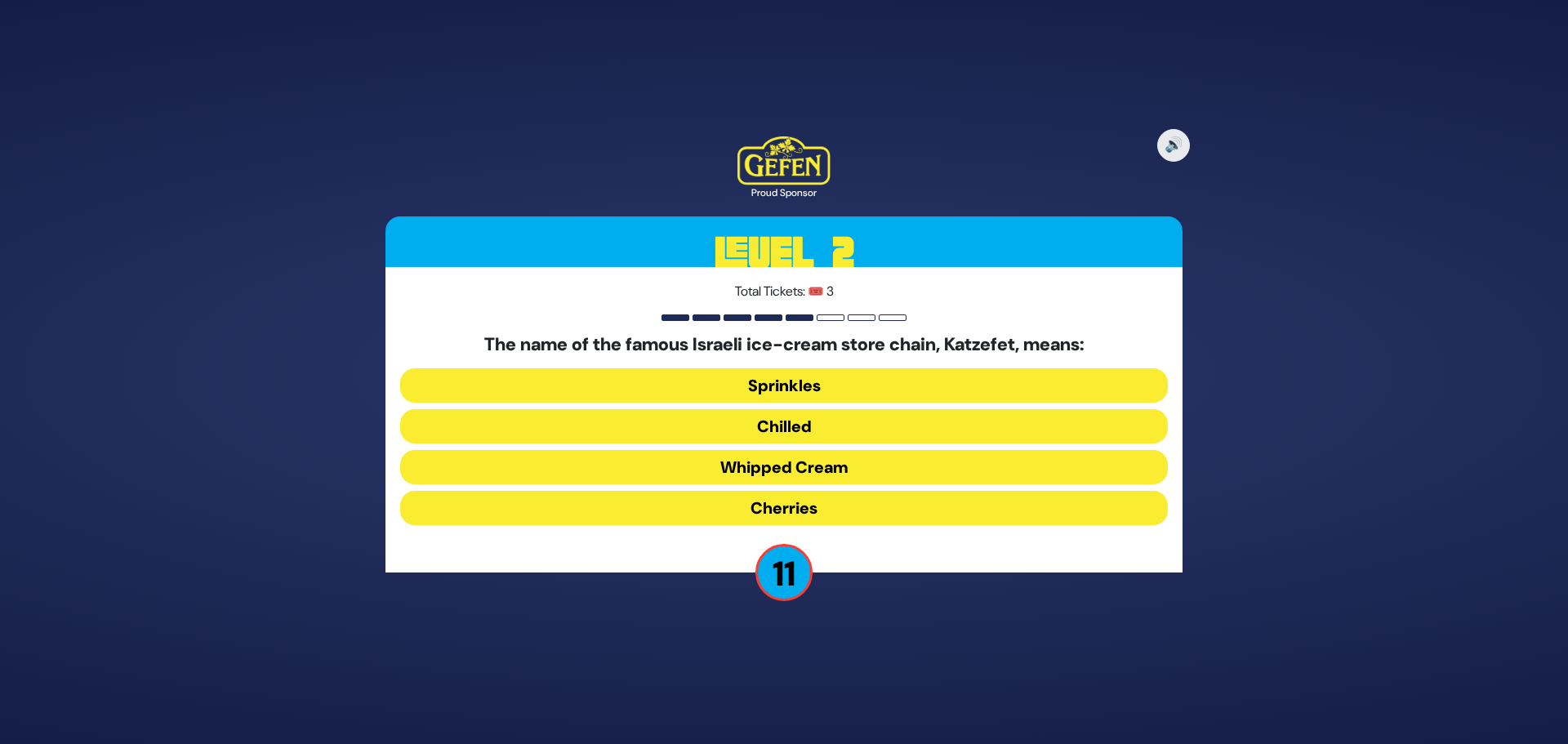
click at [821, 471] on button "Whipped Cream" at bounding box center [784, 467] width 767 height 34
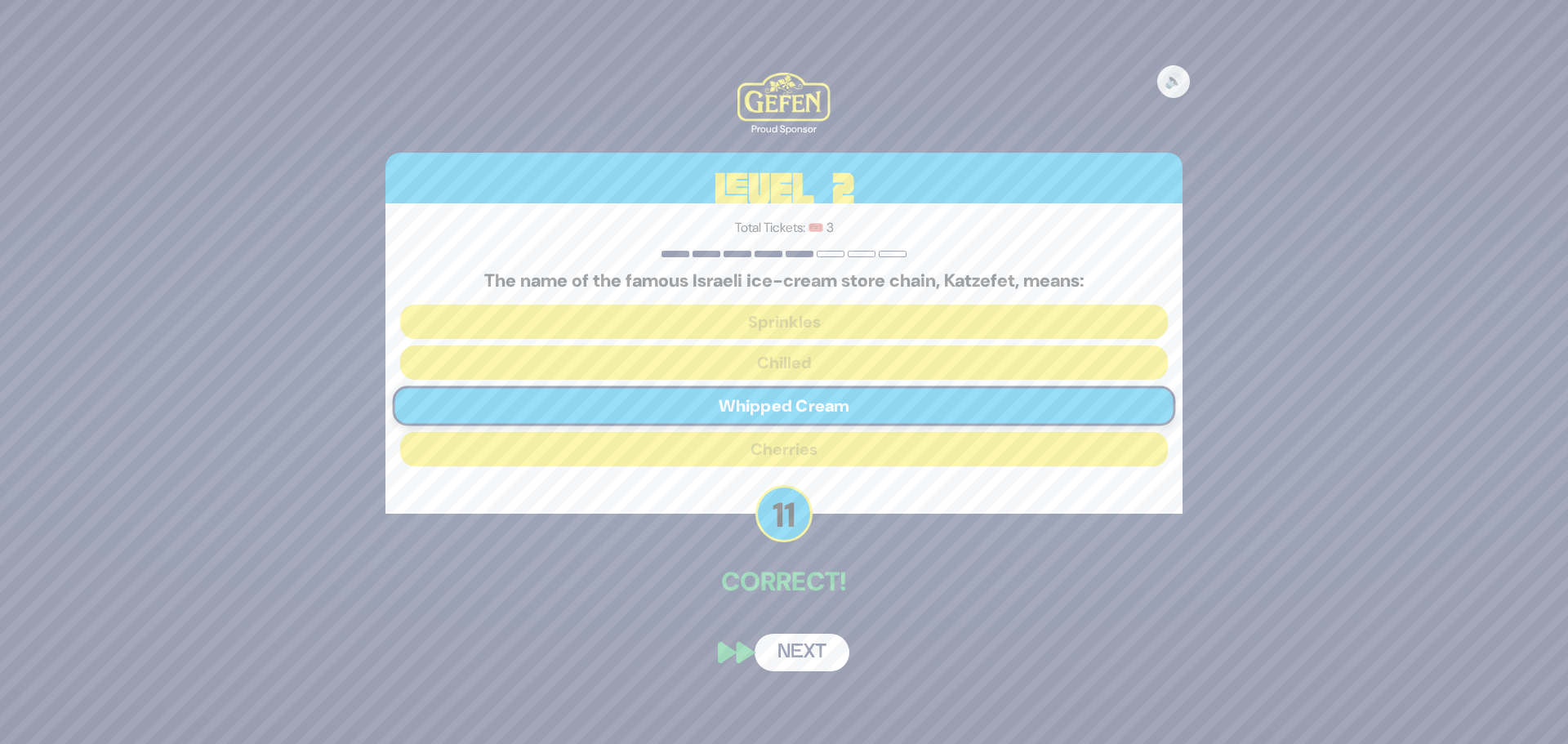
click at [803, 663] on button "Next" at bounding box center [802, 652] width 94 height 38
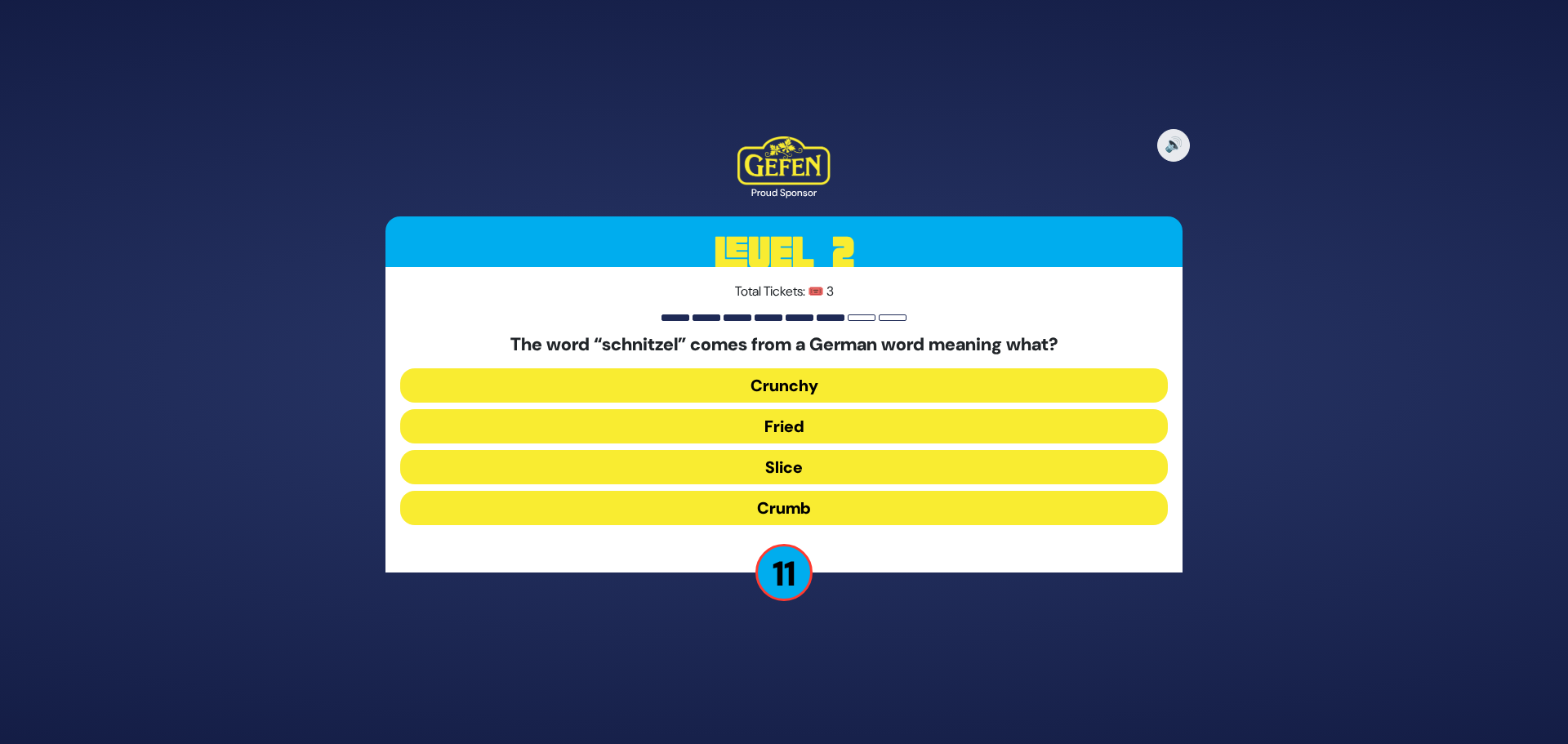
click at [814, 429] on button "Fried" at bounding box center [784, 426] width 767 height 34
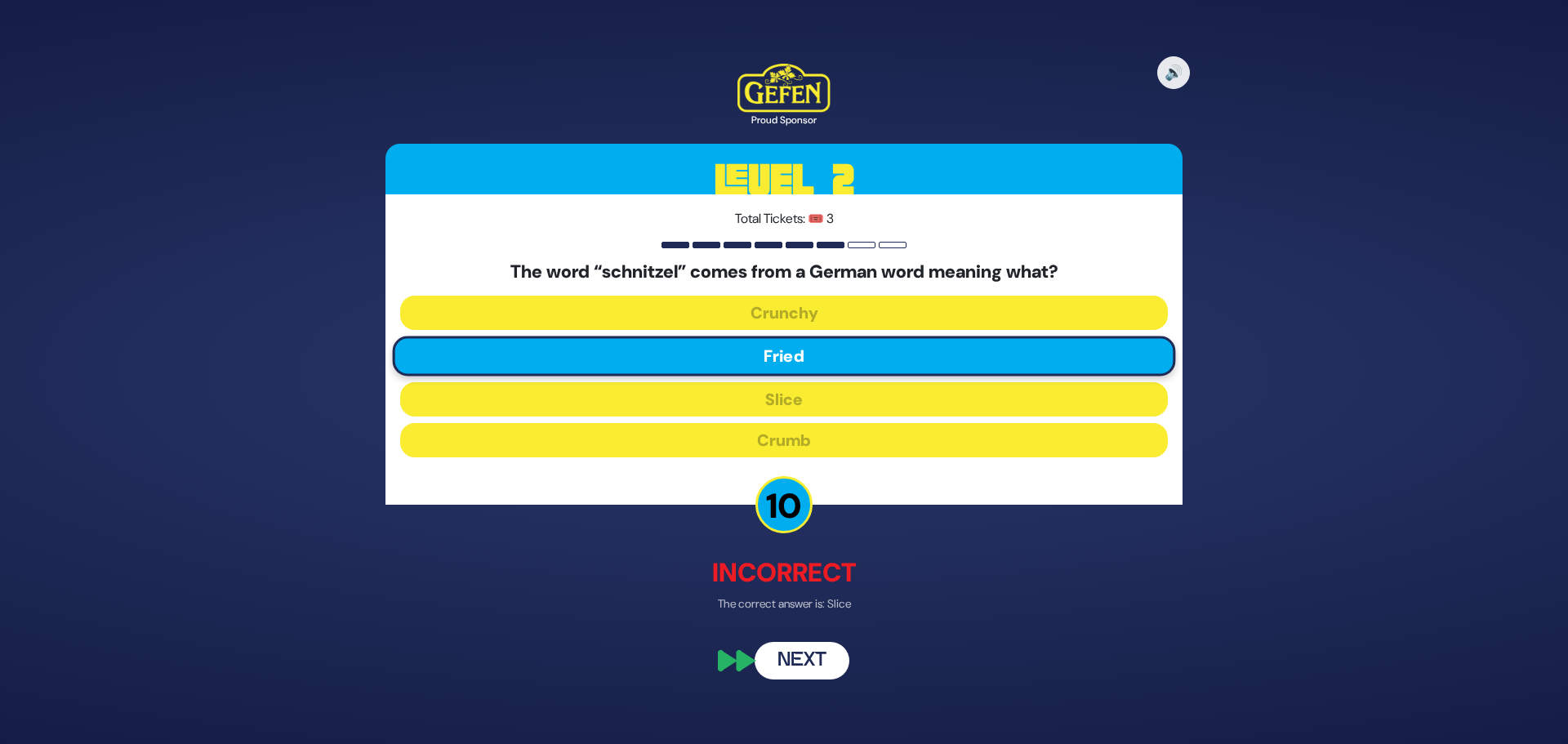
click at [806, 660] on button "Next" at bounding box center [802, 661] width 94 height 38
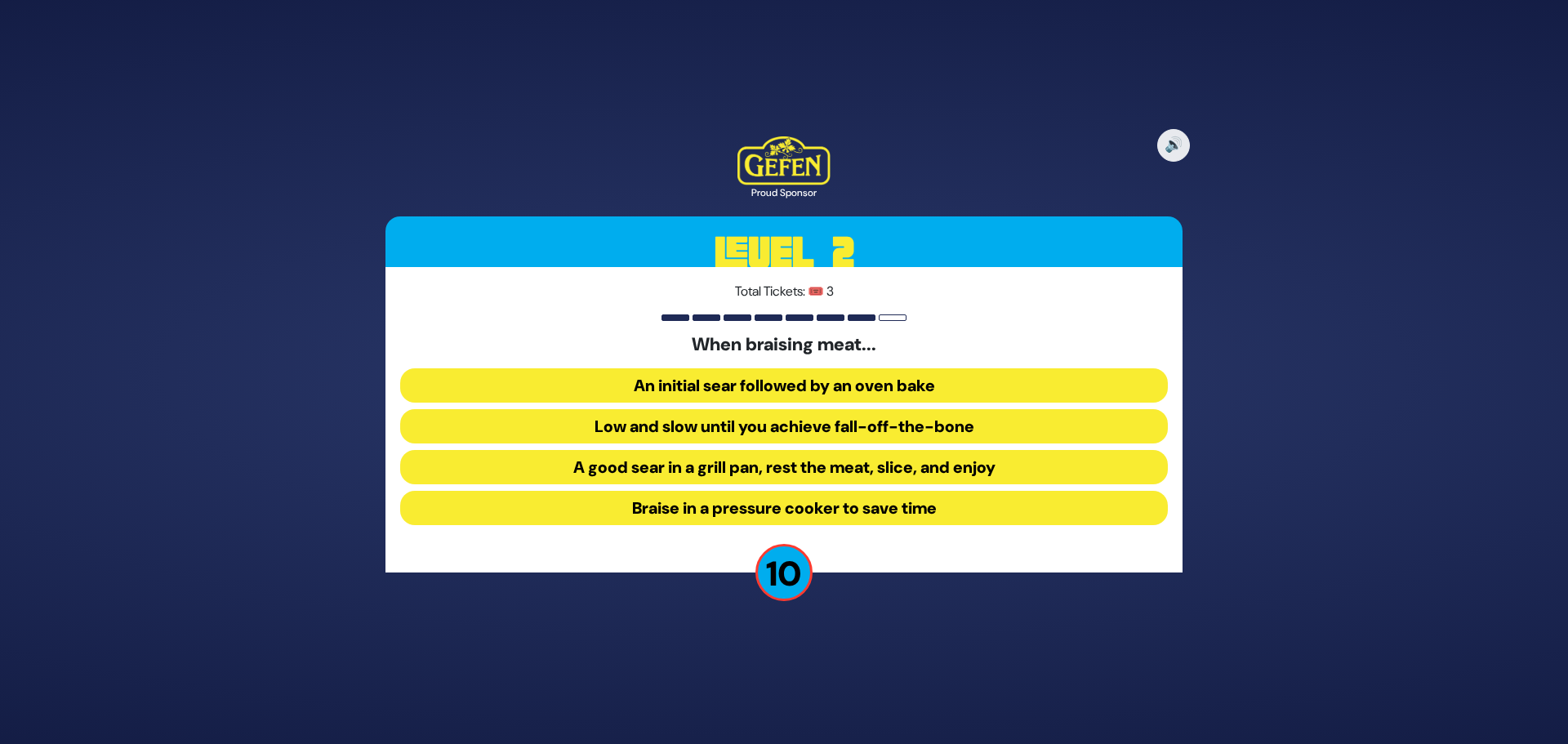
click at [781, 512] on button "Braise in a pressure cooker to save time" at bounding box center [784, 508] width 767 height 34
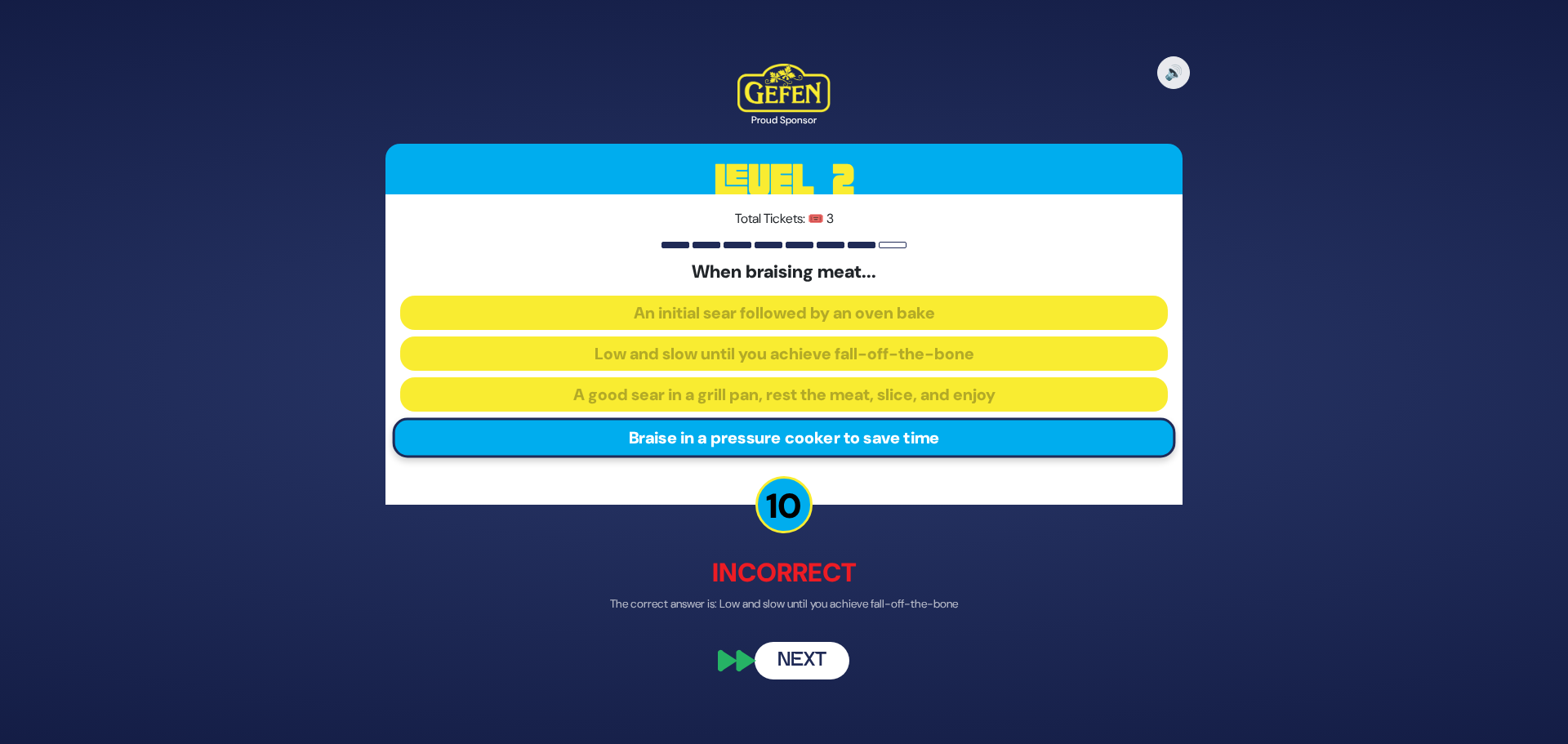
click at [787, 652] on button "Next" at bounding box center [802, 661] width 94 height 38
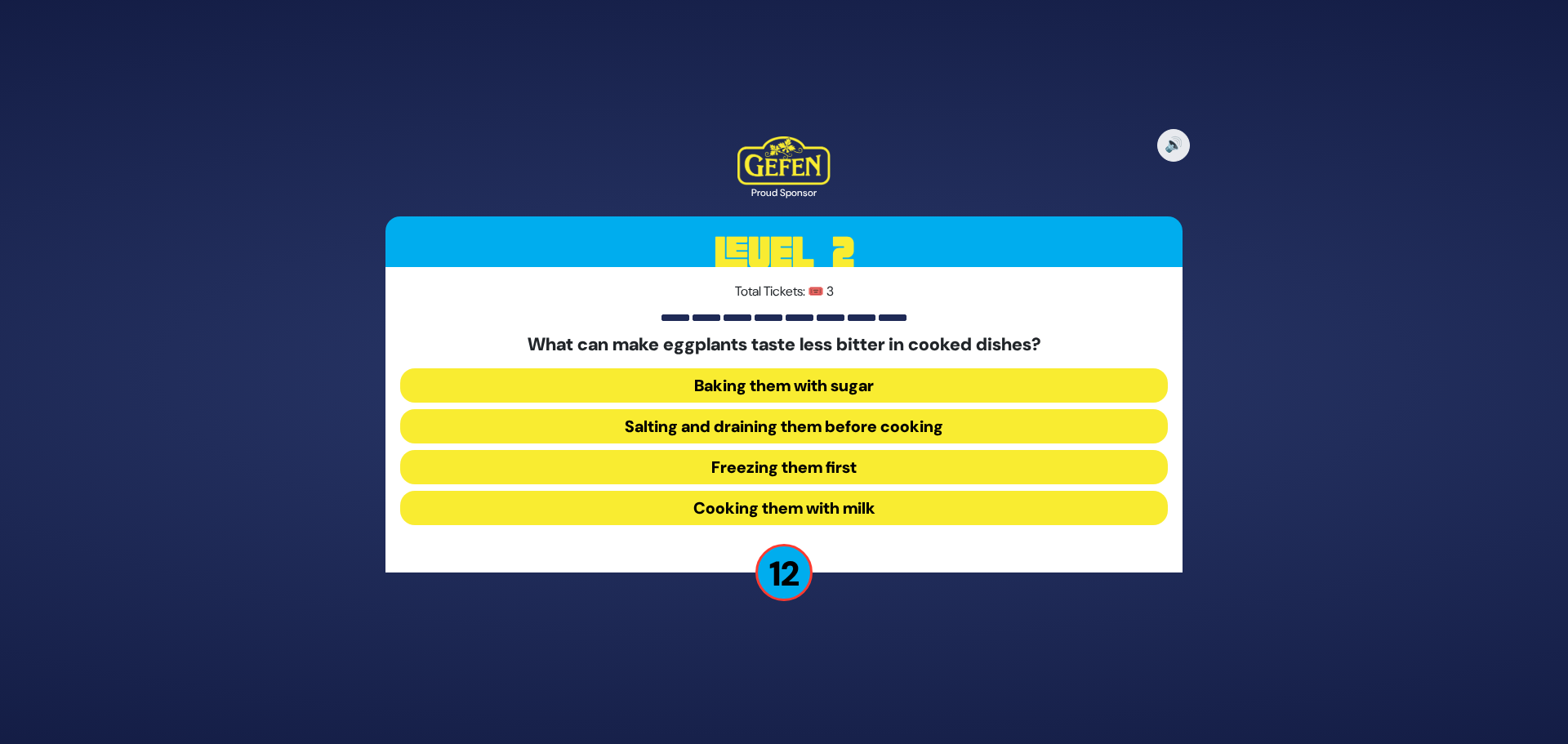
click at [773, 426] on button "Salting and draining them before cooking" at bounding box center [784, 426] width 767 height 34
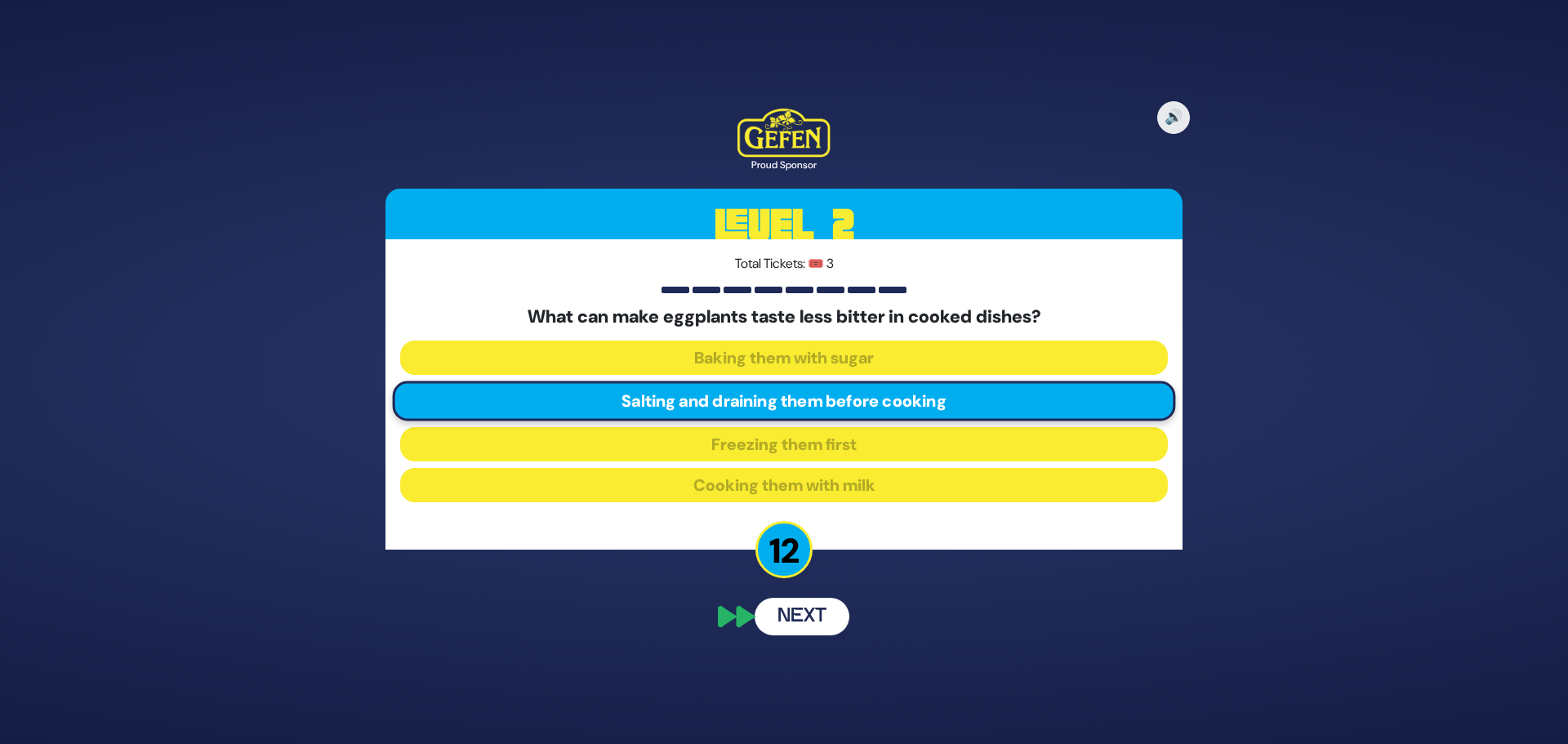
click at [806, 621] on div "🔊 Proud Sponsor Level 2 Total Tickets: 🎟️ 3 What can make eggplants taste less …" at bounding box center [784, 372] width 837 height 566
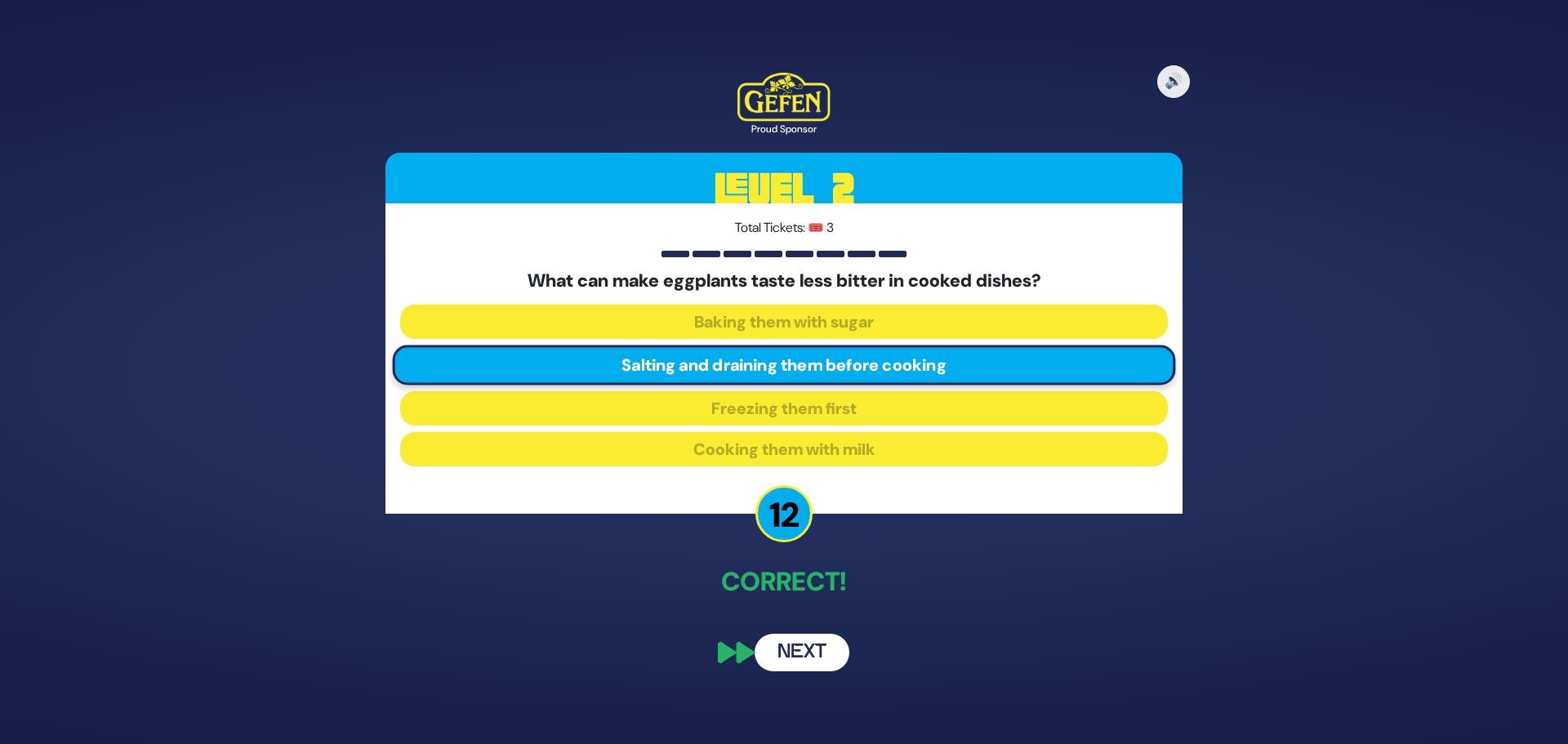
click at [811, 663] on button "Next" at bounding box center [802, 652] width 94 height 38
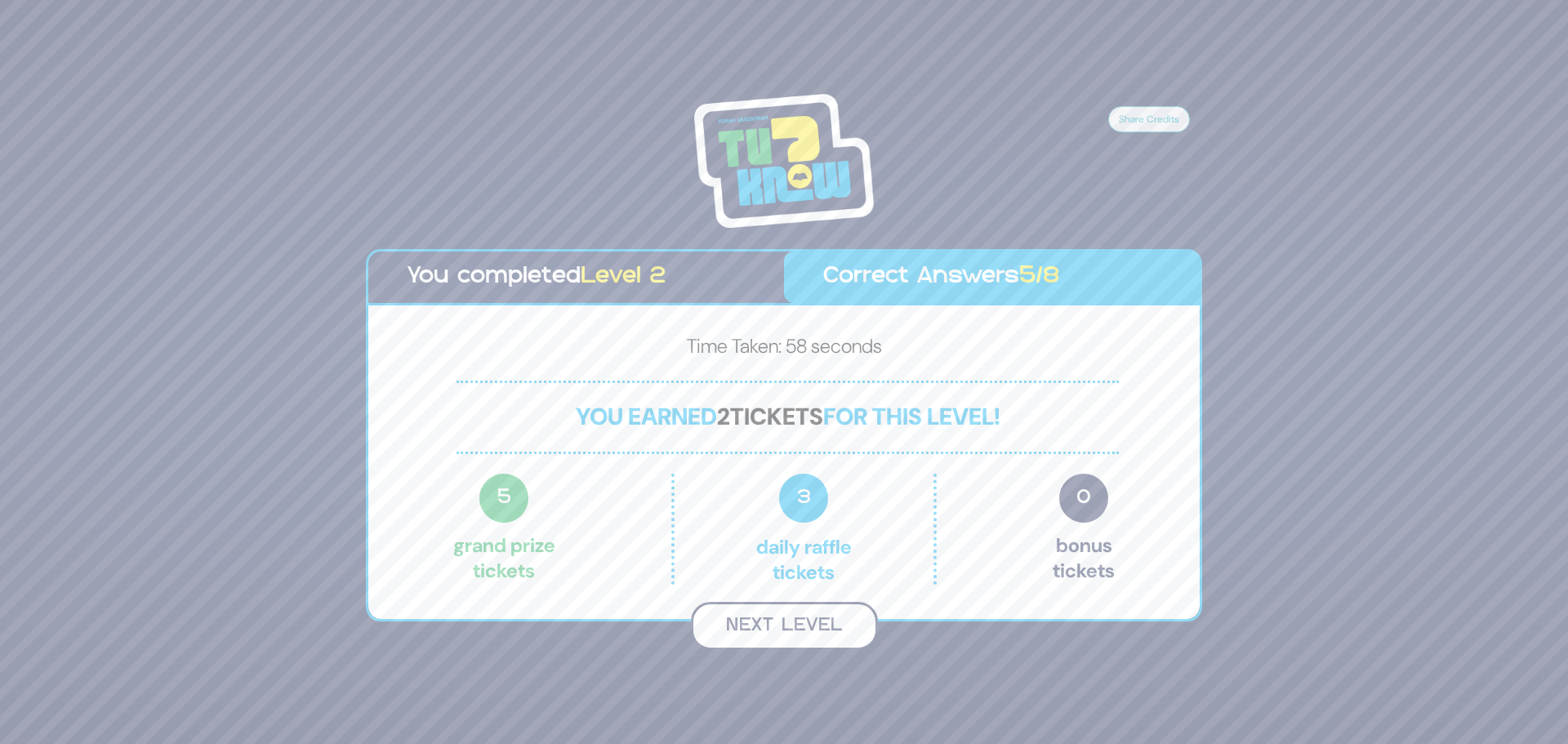
click at [797, 632] on button "Next Level" at bounding box center [784, 626] width 187 height 49
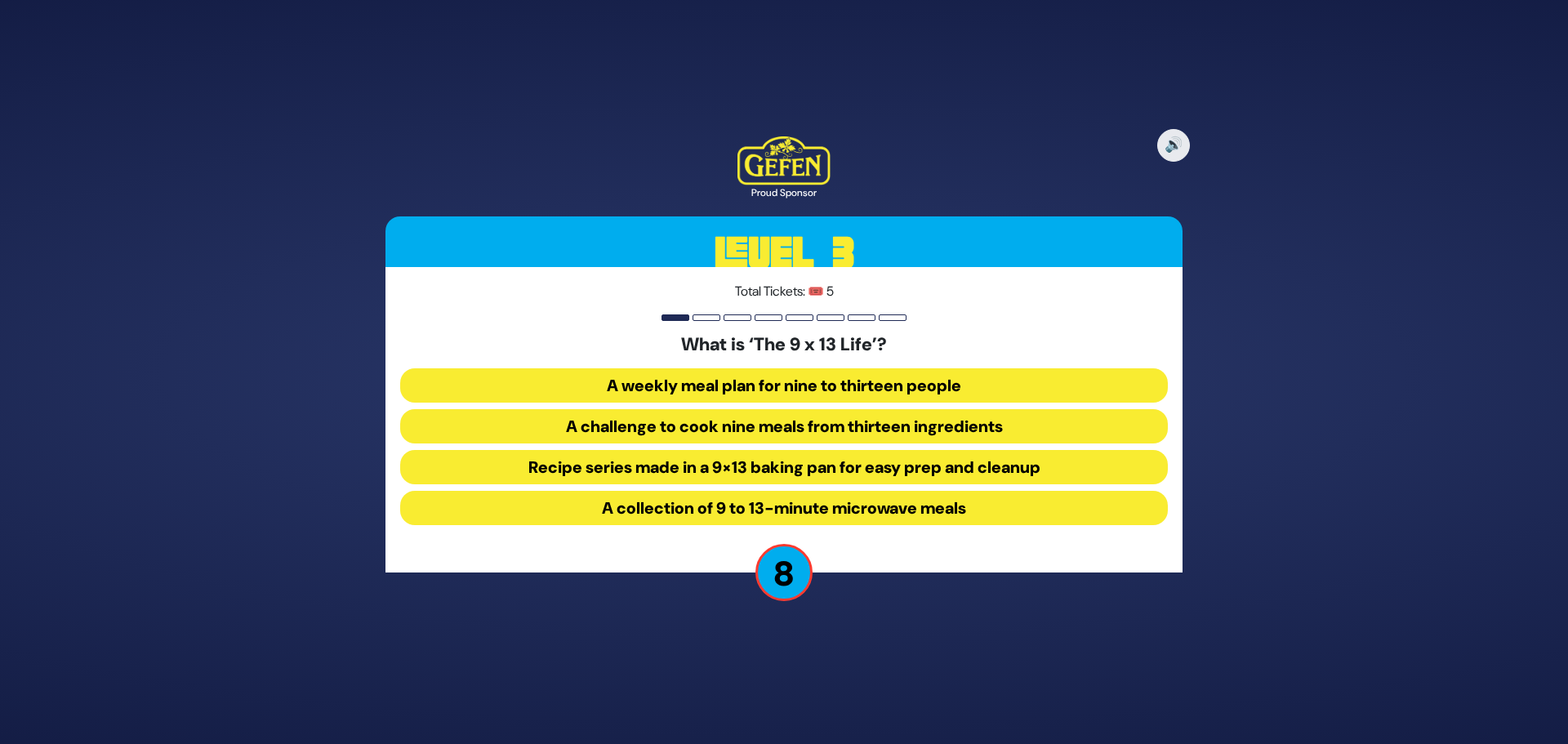
click at [811, 463] on button "Recipe series made in a 9×13 baking pan for easy prep and cleanup" at bounding box center [784, 467] width 767 height 34
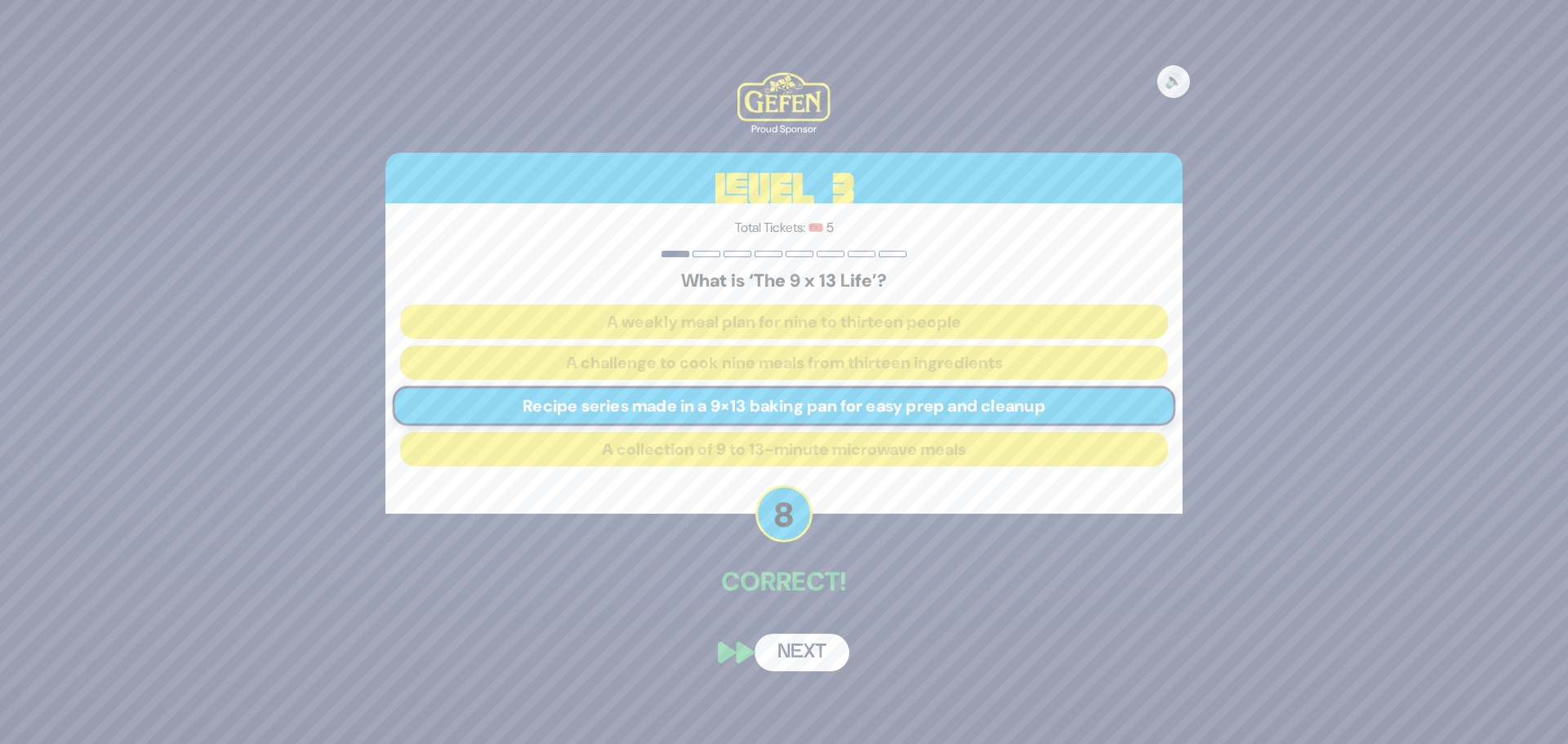
click at [795, 660] on button "Next" at bounding box center [802, 652] width 94 height 38
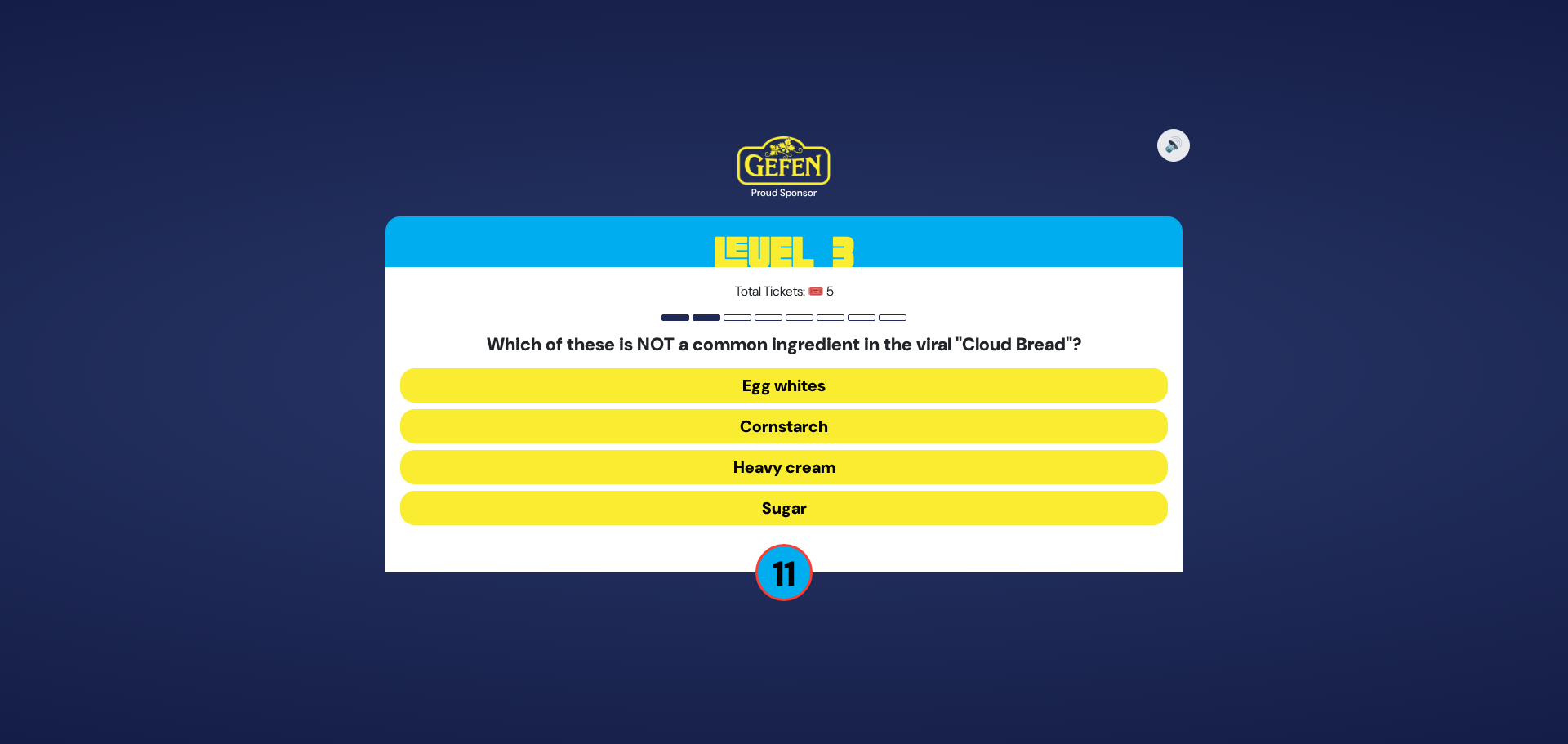
click at [818, 466] on button "Heavy cream" at bounding box center [784, 467] width 767 height 34
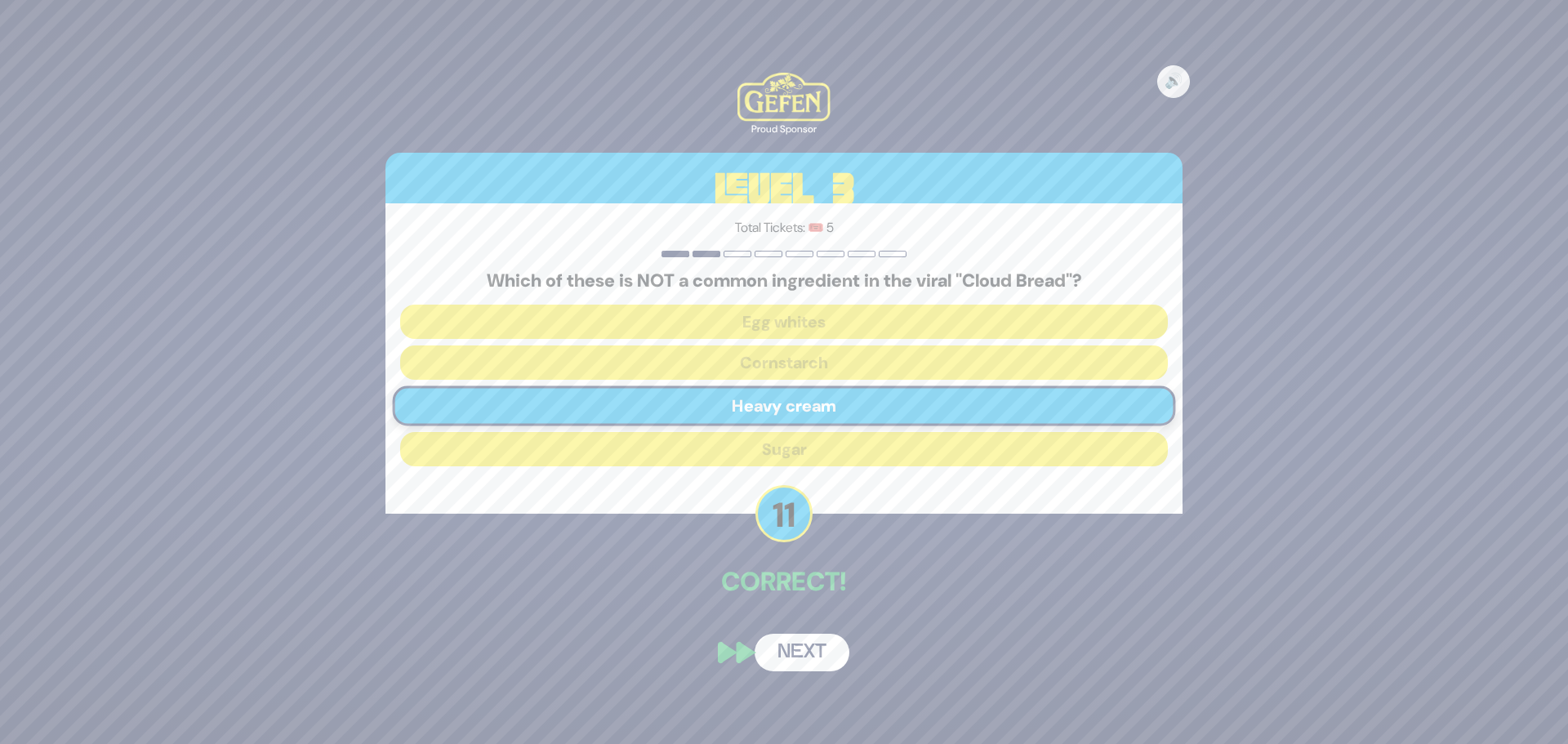
click at [820, 661] on button "Next" at bounding box center [802, 652] width 94 height 38
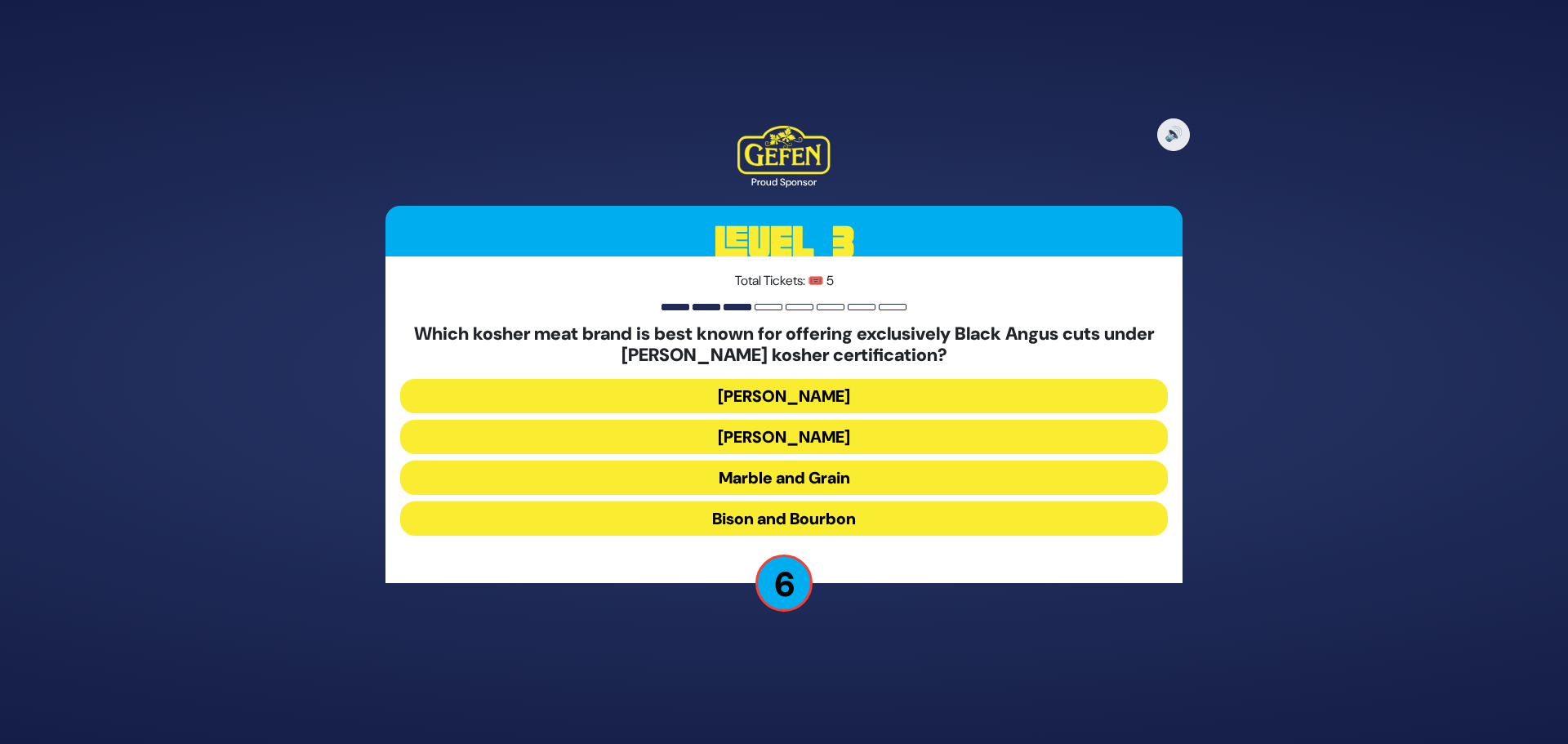
click at [779, 513] on button "Bison and Bourbon" at bounding box center [784, 518] width 767 height 34
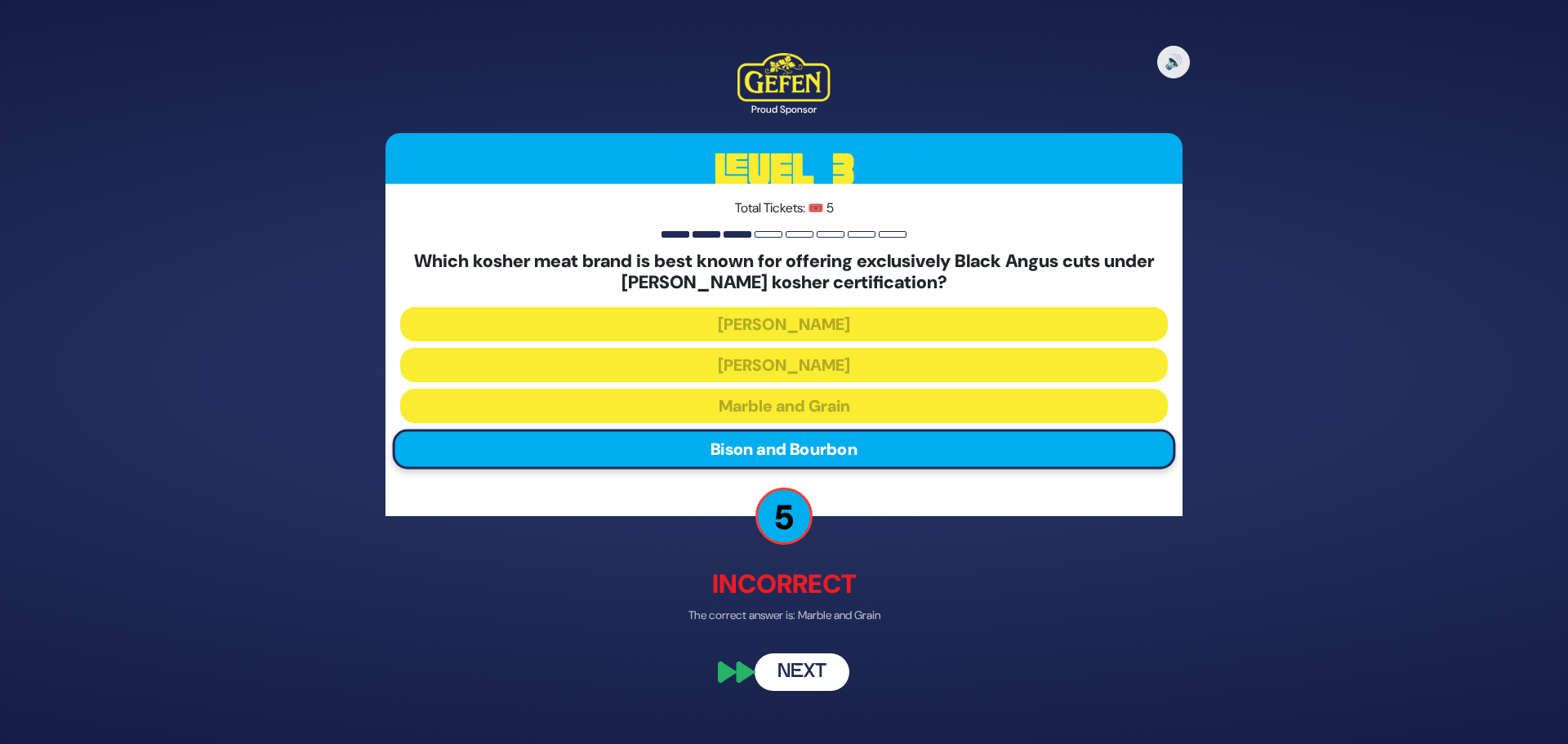
click at [783, 658] on button "Next" at bounding box center [802, 672] width 94 height 38
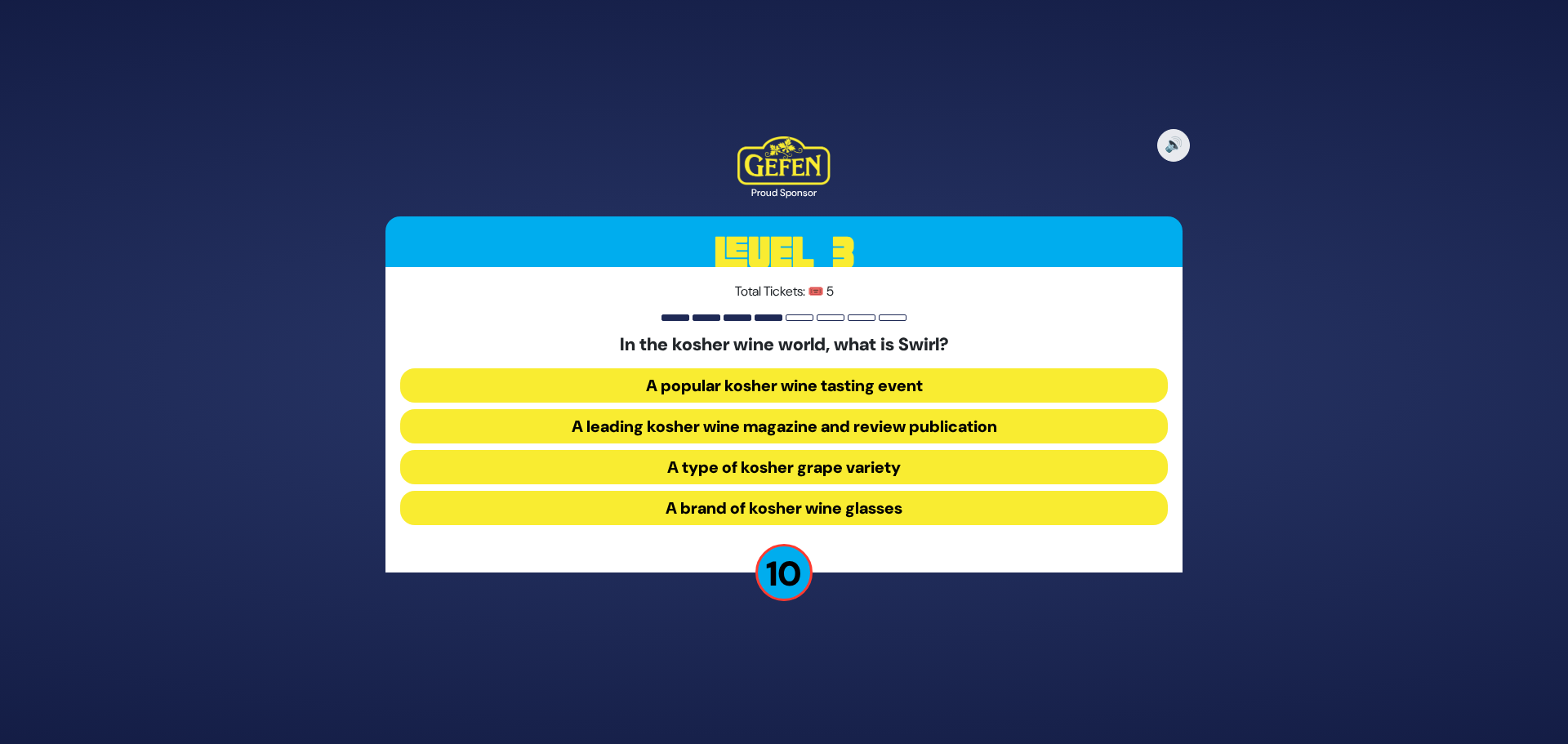
click at [811, 483] on button "A type of kosher grape variety" at bounding box center [784, 467] width 767 height 34
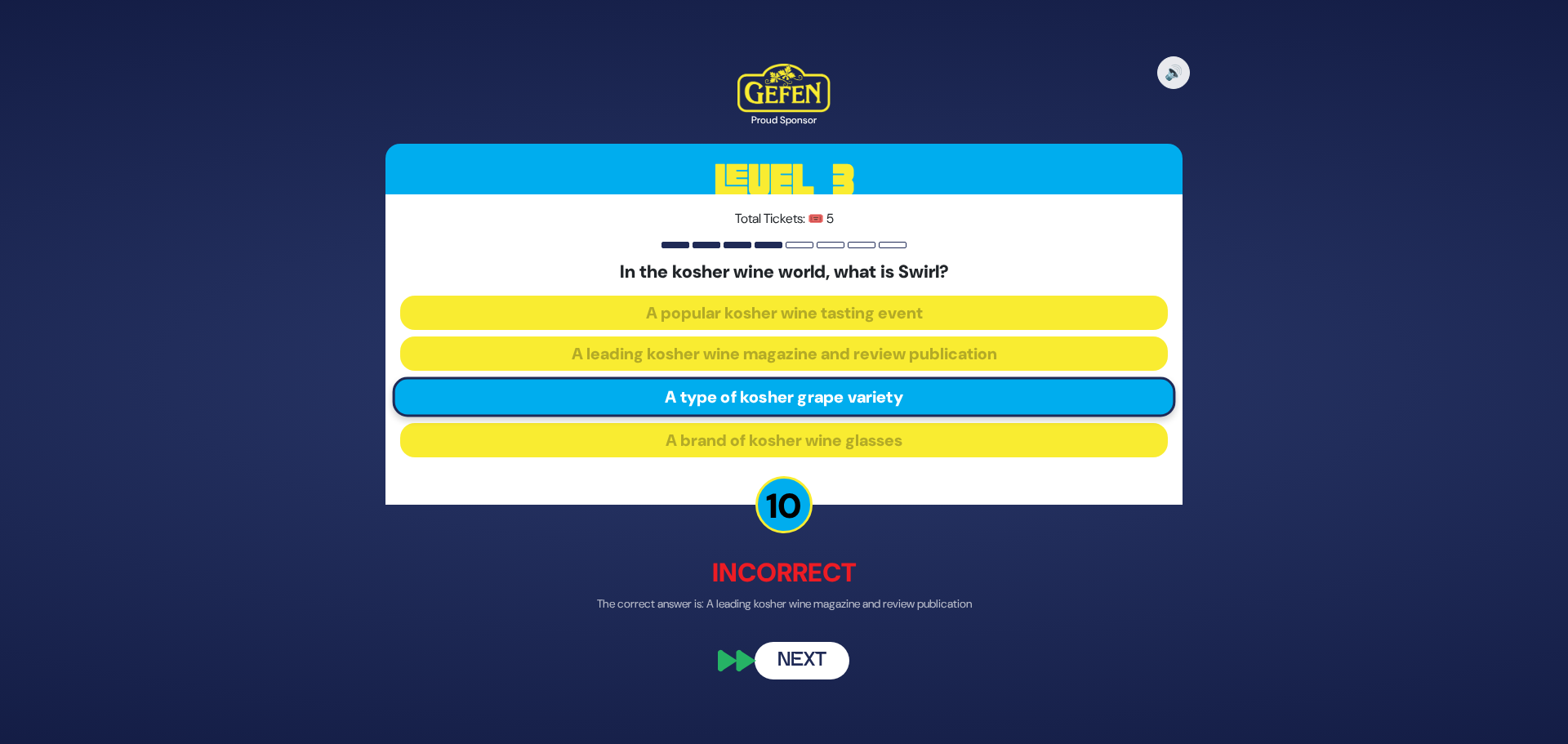
click at [785, 658] on button "Next" at bounding box center [802, 661] width 94 height 38
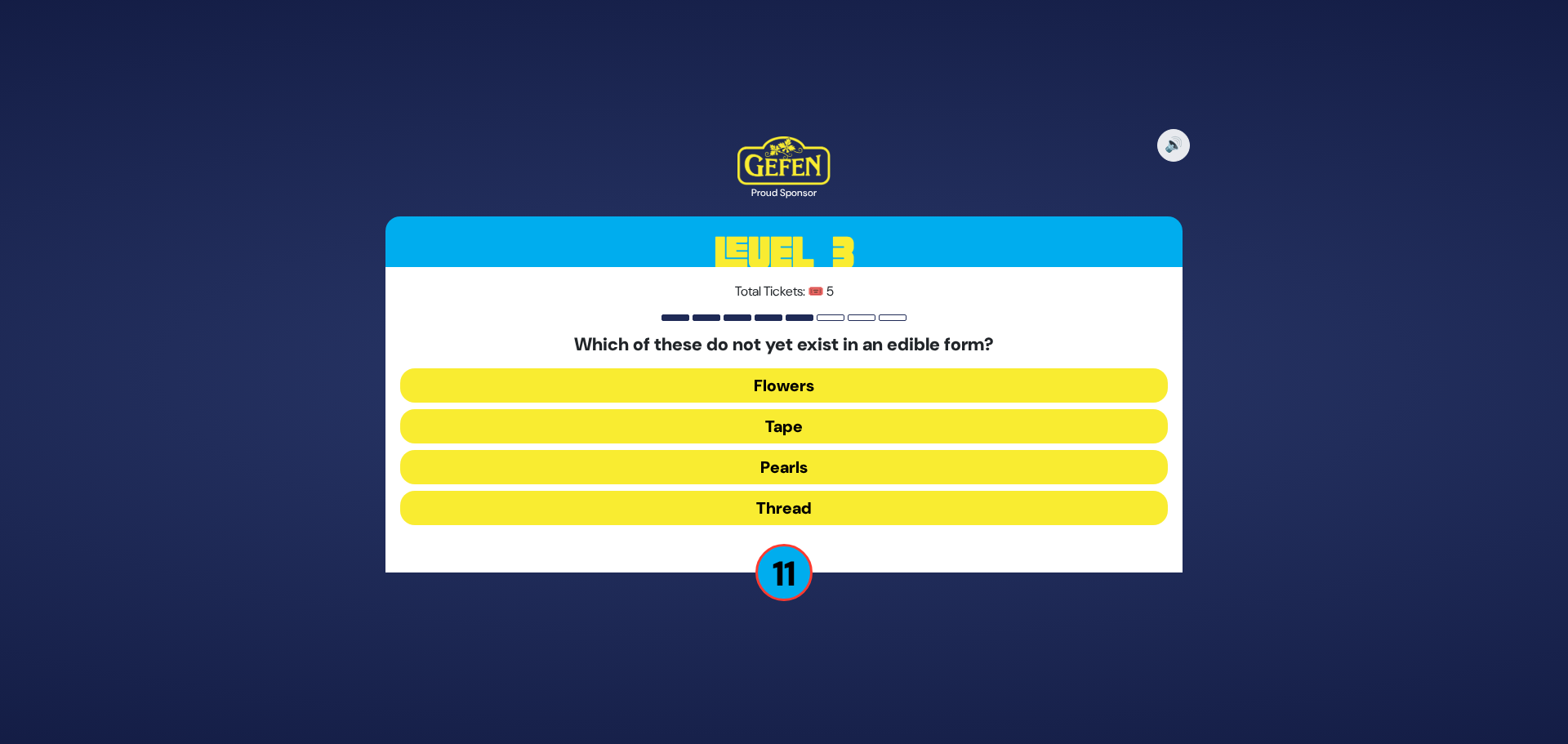
click at [790, 435] on button "Tape" at bounding box center [784, 426] width 767 height 34
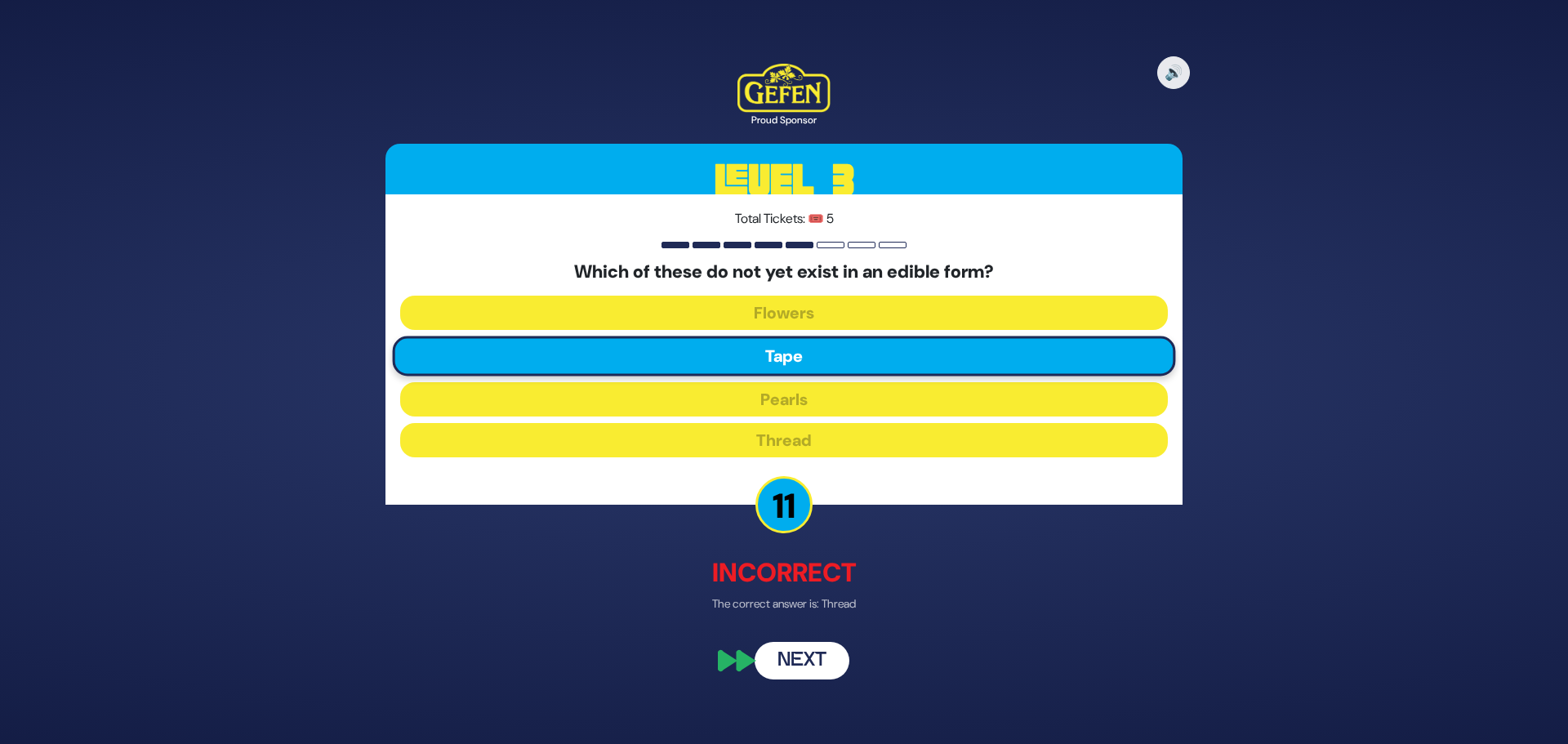
click at [798, 635] on div "🔊 Proud Sponsor Level 3 Total Tickets: 🎟️ 5 Which of these do not yet exist in …" at bounding box center [784, 371] width 837 height 655
click at [798, 667] on button "Next" at bounding box center [802, 661] width 94 height 38
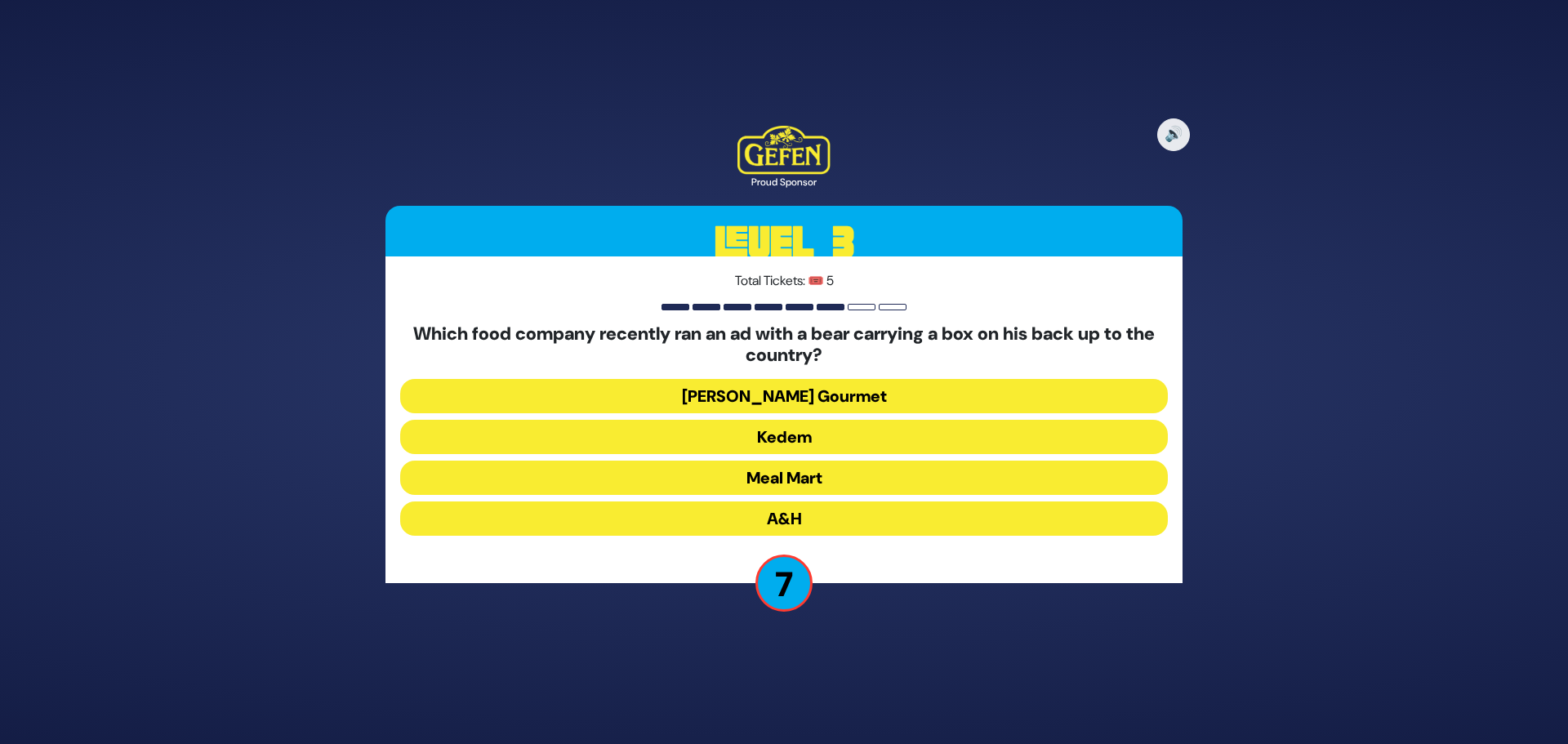
click at [791, 479] on button "Meal Mart" at bounding box center [784, 478] width 767 height 34
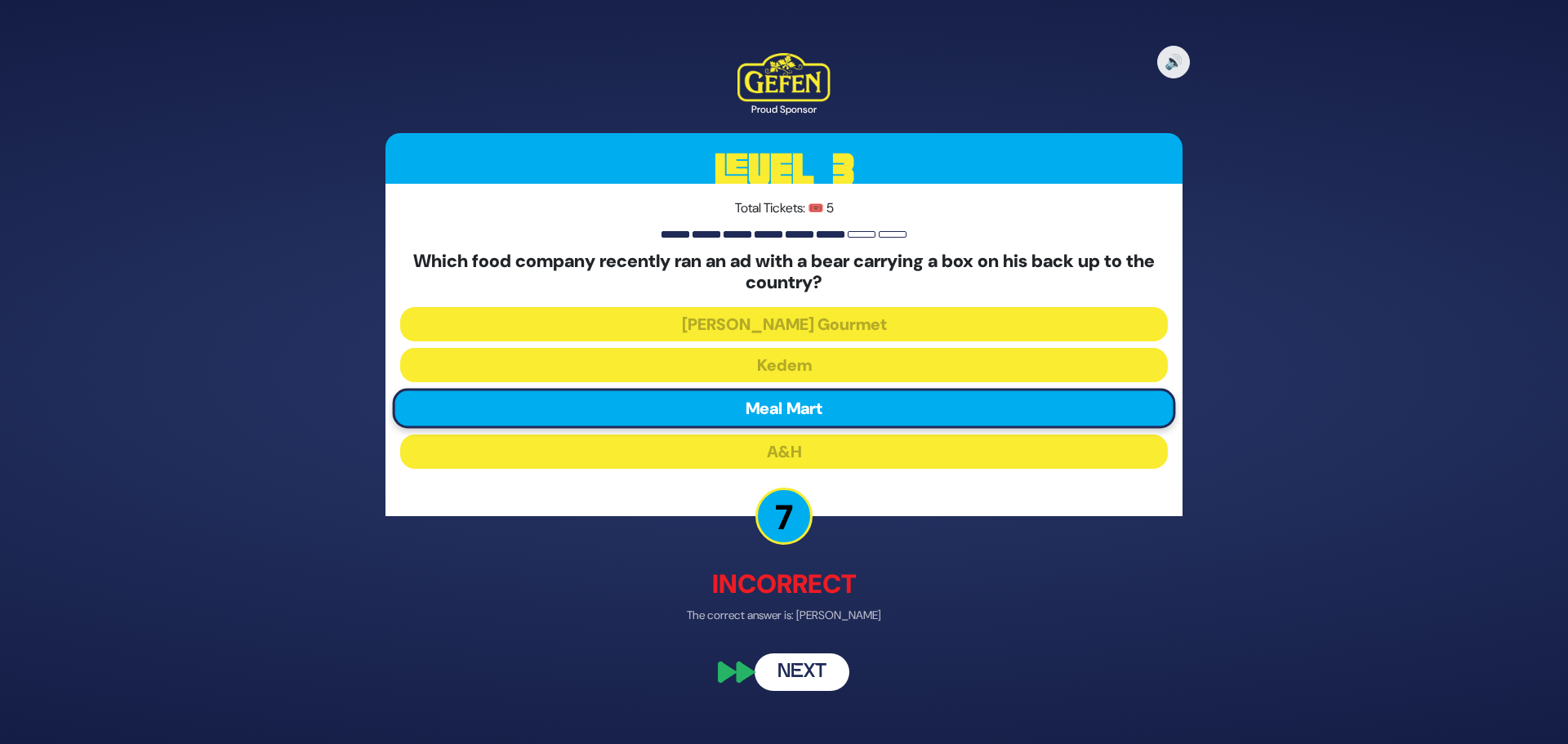
click at [784, 664] on button "Next" at bounding box center [802, 672] width 94 height 38
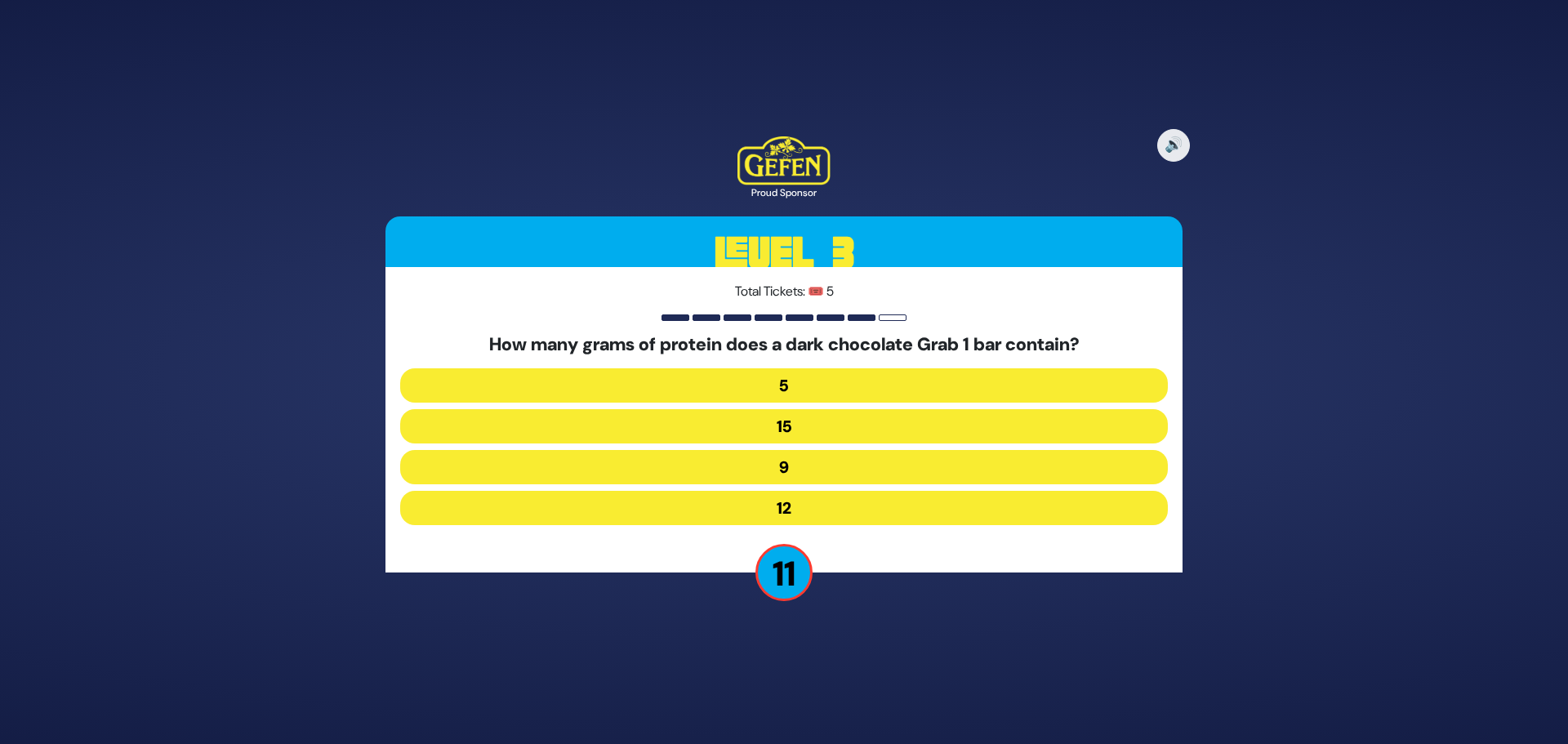
click at [807, 389] on button "5" at bounding box center [784, 385] width 767 height 34
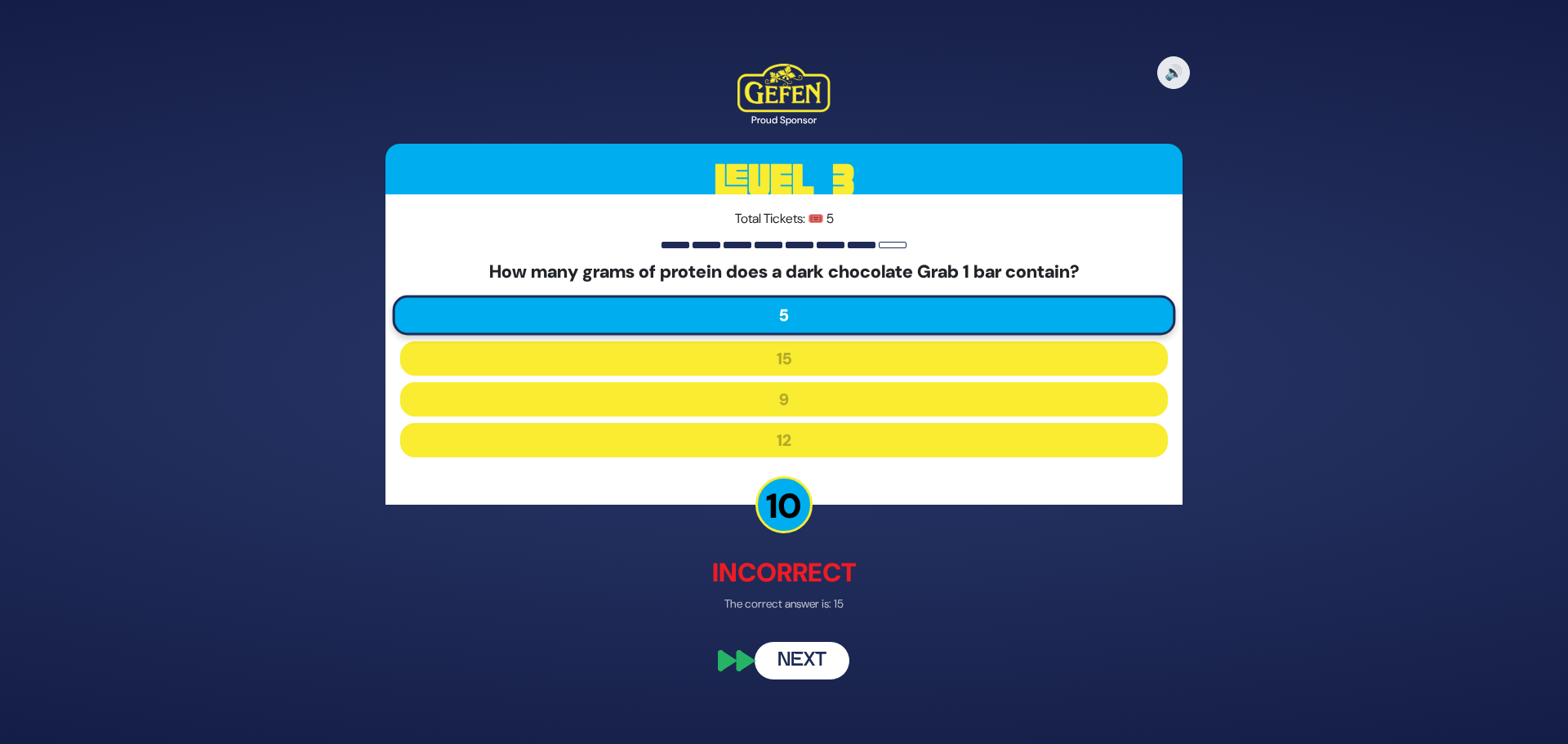
click at [802, 640] on div "🔊 Proud Sponsor Level 3 Total Tickets: 🎟️ 5 How many grams of protein does a da…" at bounding box center [784, 371] width 837 height 655
click at [802, 651] on button "Next" at bounding box center [802, 661] width 94 height 38
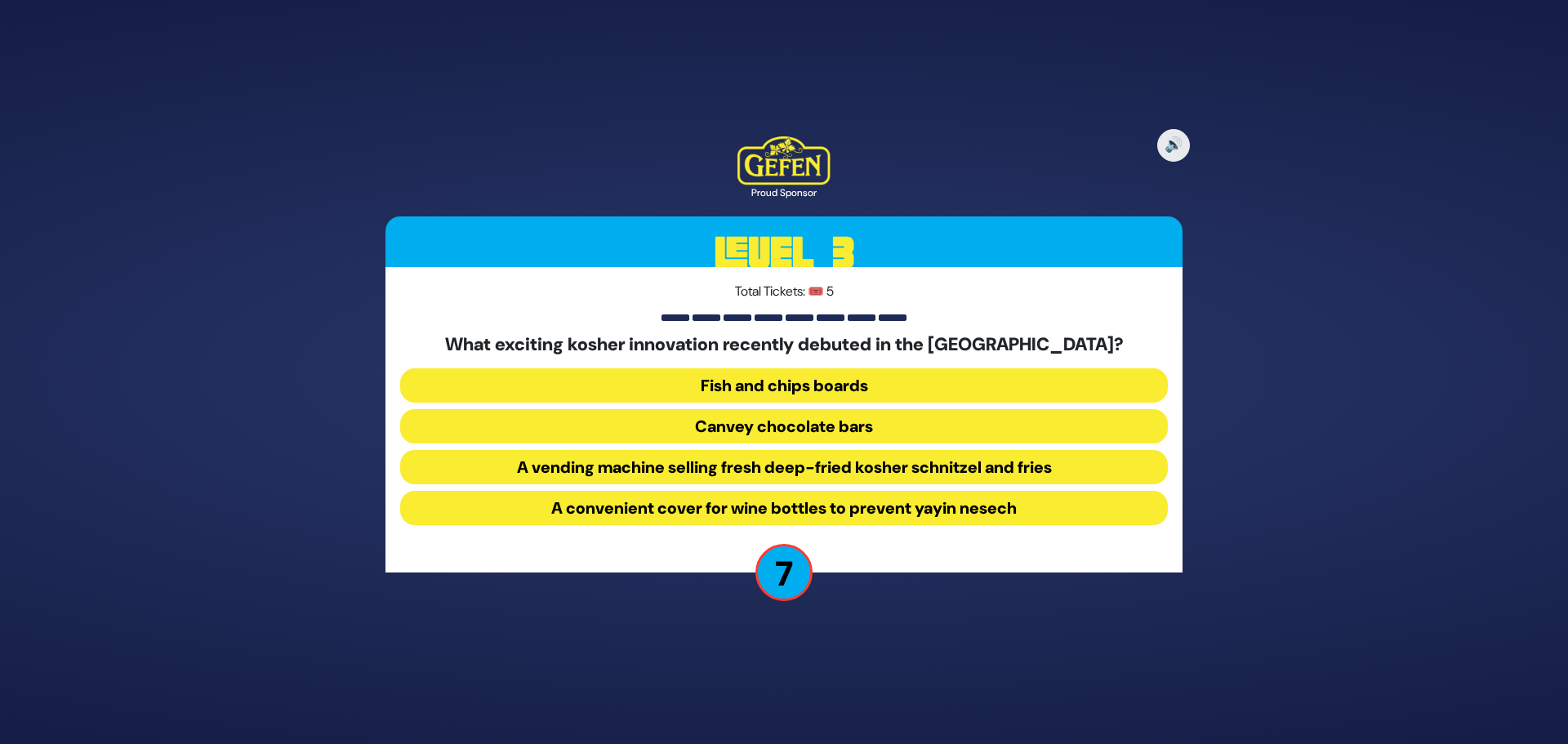
click at [785, 469] on button "A vending machine selling fresh deep-fried kosher schnitzel and fries" at bounding box center [784, 467] width 767 height 34
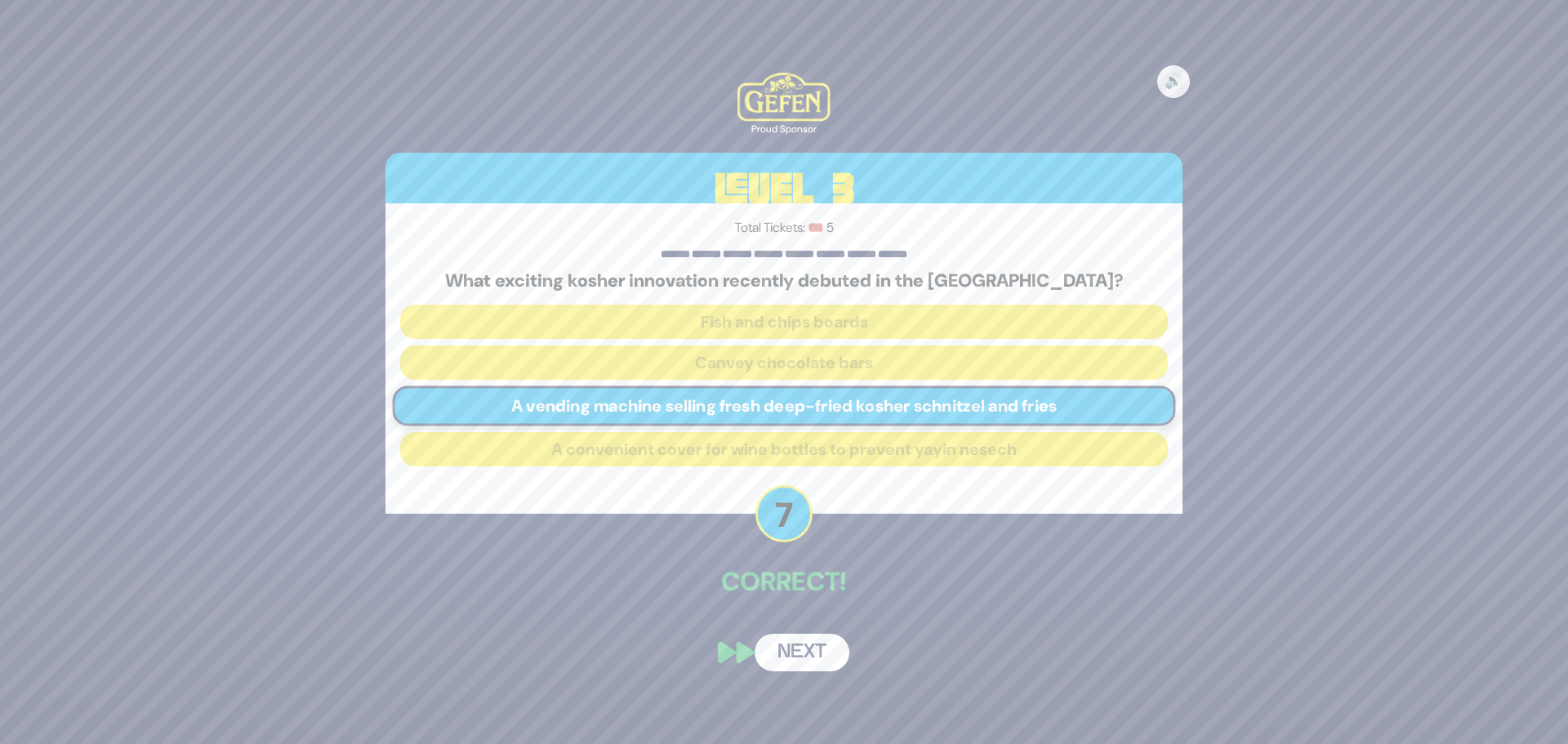
click at [785, 618] on div "🔊 Proud Sponsor Level 3 Total Tickets: 🎟️ 5 What exciting kosher innovation rec…" at bounding box center [784, 372] width 837 height 638
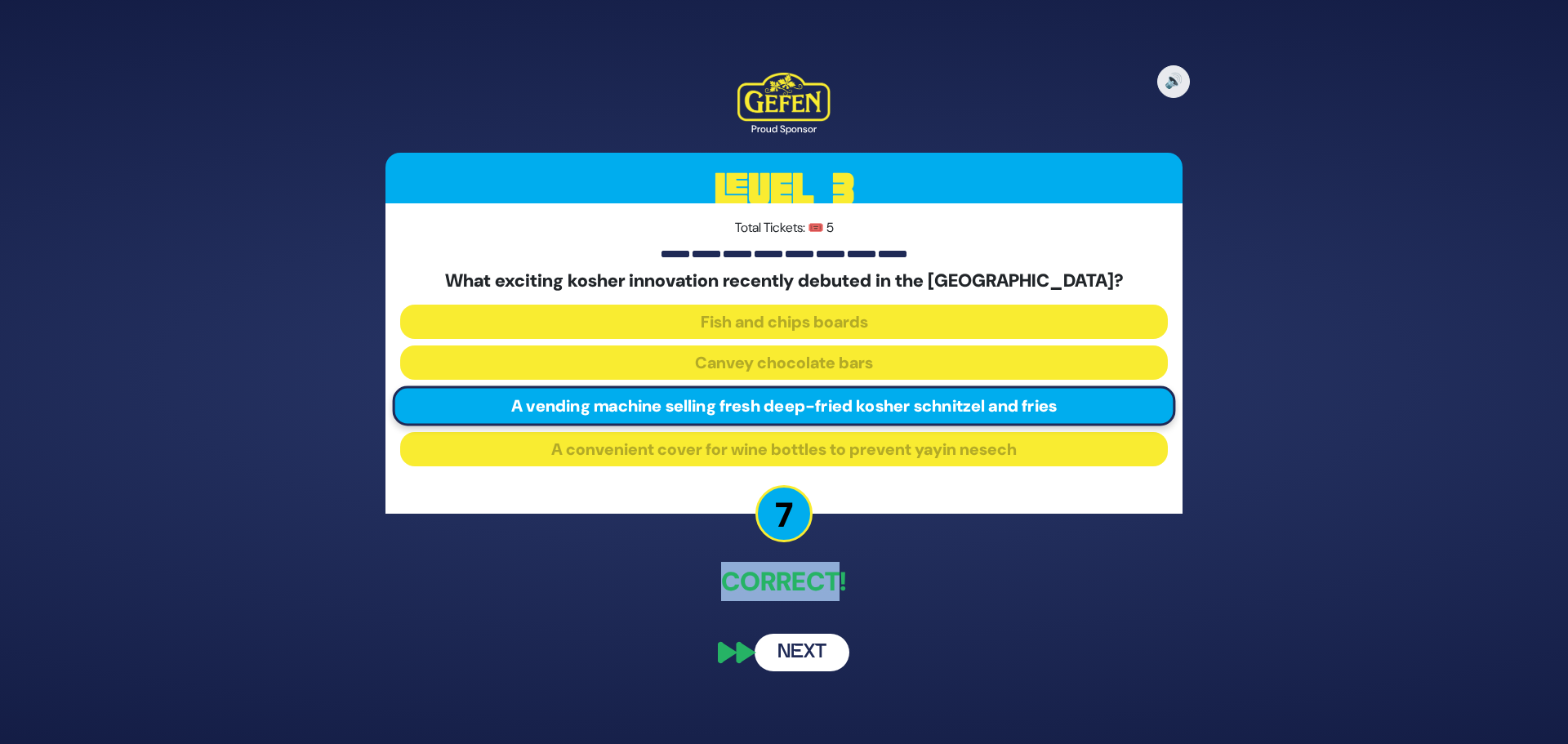
click at [793, 652] on button "Next" at bounding box center [802, 652] width 94 height 38
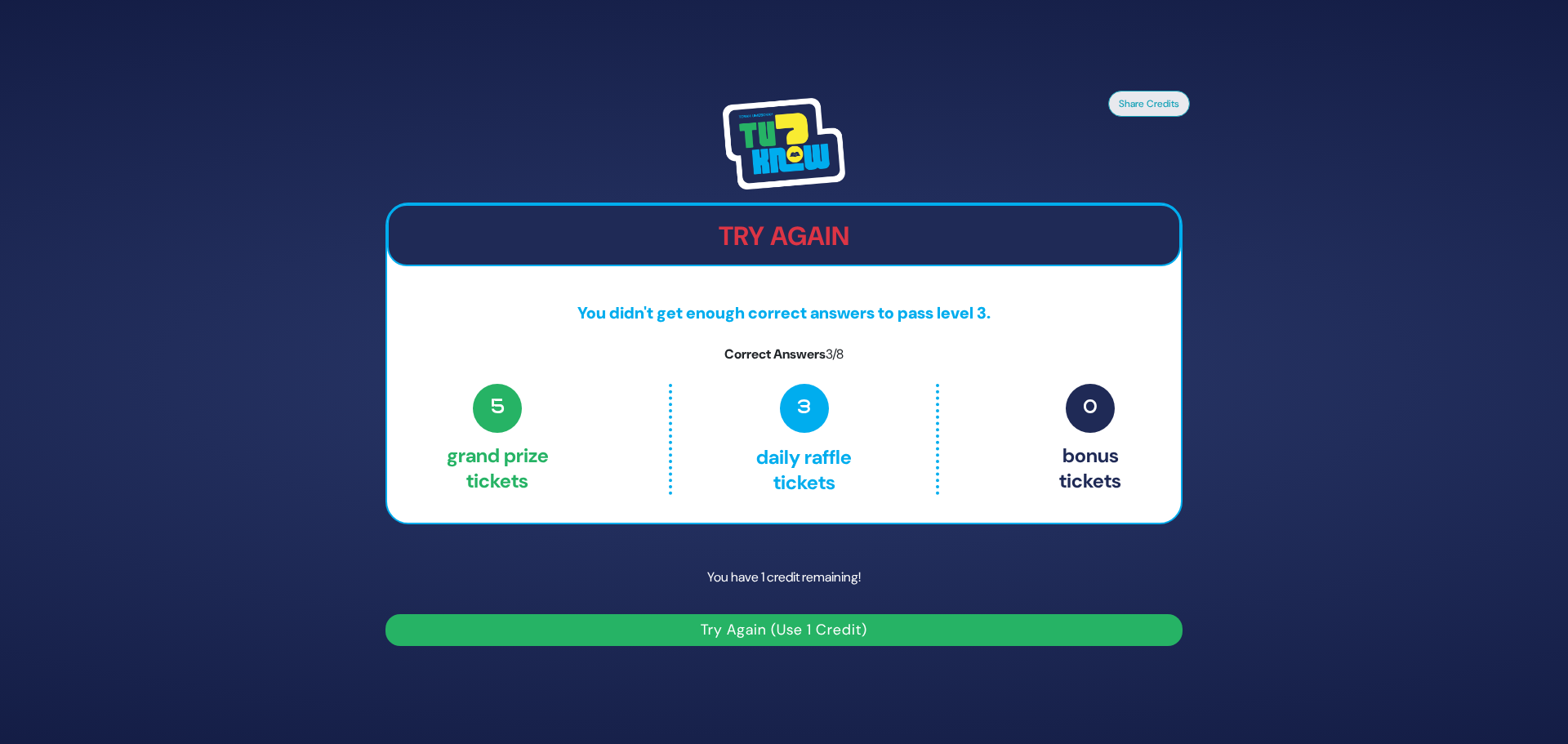
click at [789, 634] on button "Try Again (Use 1 Credit)" at bounding box center [784, 630] width 797 height 31
click at [762, 628] on button "Try Again (Use 1 Credit)" at bounding box center [784, 630] width 797 height 31
click at [503, 427] on span "5" at bounding box center [497, 408] width 49 height 49
drag, startPoint x: 503, startPoint y: 426, endPoint x: 795, endPoint y: 480, distance: 297.0
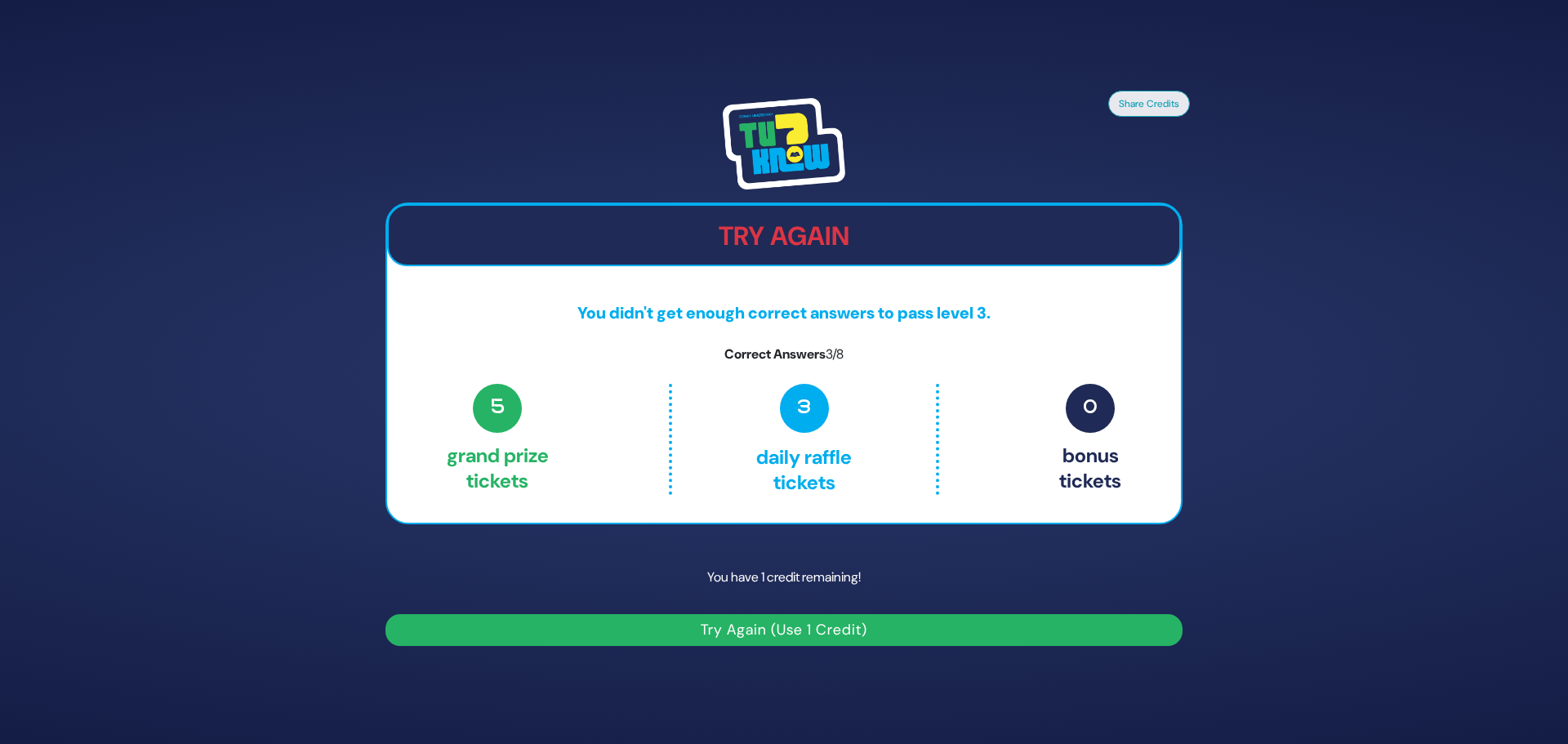
click at [505, 426] on span "5" at bounding box center [497, 408] width 49 height 49
click at [855, 630] on button "Try Again (Use 1 Credit)" at bounding box center [784, 630] width 797 height 31
drag, startPoint x: 784, startPoint y: 558, endPoint x: 782, endPoint y: 577, distance: 19.1
click at [782, 577] on p "You have 1 credit remaining!" at bounding box center [784, 577] width 797 height 48
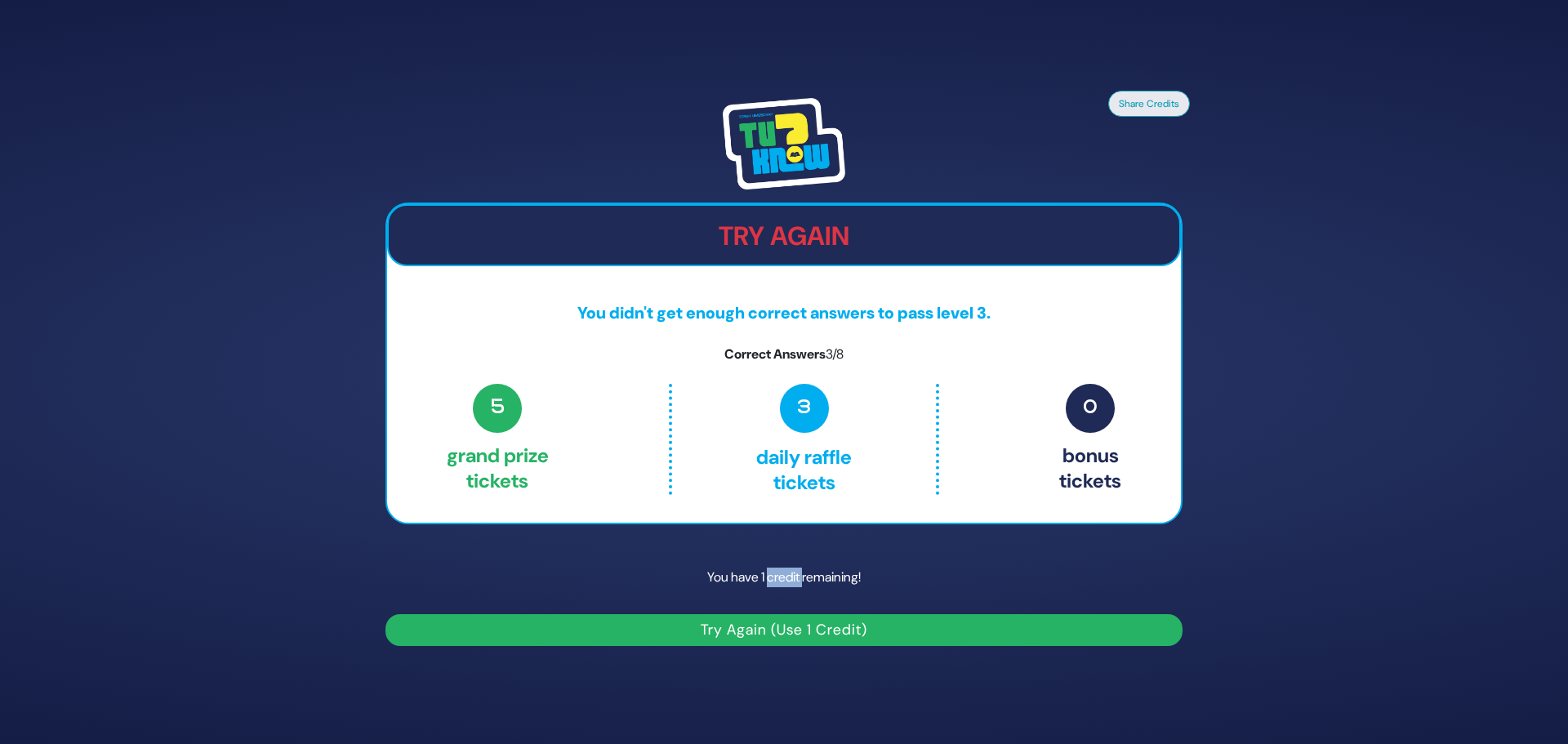
click at [782, 577] on p "You have 1 credit remaining!" at bounding box center [784, 577] width 797 height 48
click at [817, 635] on button "Try Again (Use 1 Credit)" at bounding box center [784, 630] width 797 height 31
drag, startPoint x: 792, startPoint y: 219, endPoint x: 784, endPoint y: 356, distance: 137.2
click at [790, 256] on div "Try Again" at bounding box center [784, 235] width 793 height 62
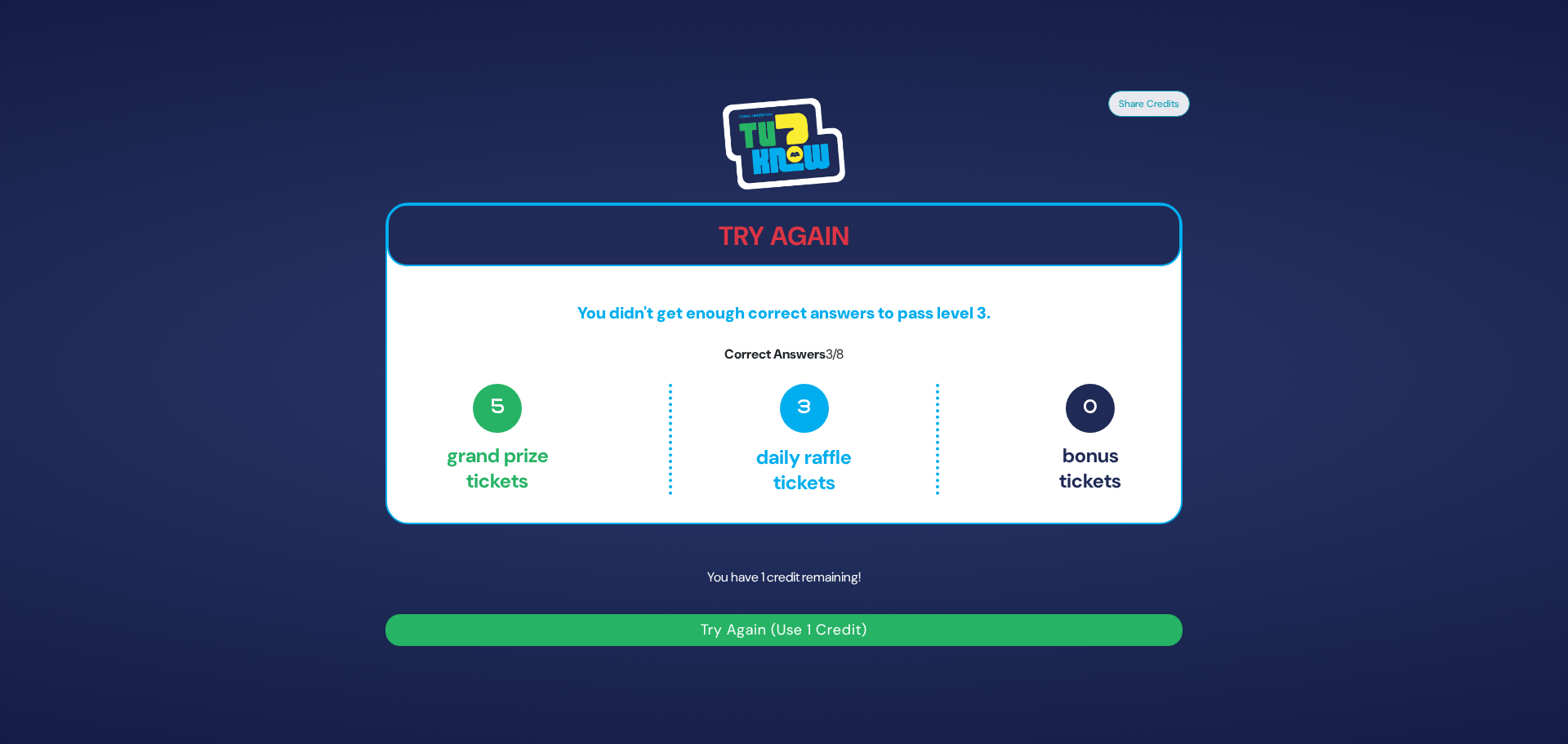
click at [927, 324] on p "You didn't get enough correct answers to pass level 3." at bounding box center [784, 312] width 793 height 24
drag, startPoint x: 791, startPoint y: 388, endPoint x: 812, endPoint y: 414, distance: 33.4
click at [796, 399] on span "3" at bounding box center [804, 408] width 49 height 49
click at [814, 421] on span "3" at bounding box center [804, 408] width 49 height 49
click at [772, 633] on button "Try Again (Use 1 Credit)" at bounding box center [784, 630] width 797 height 31
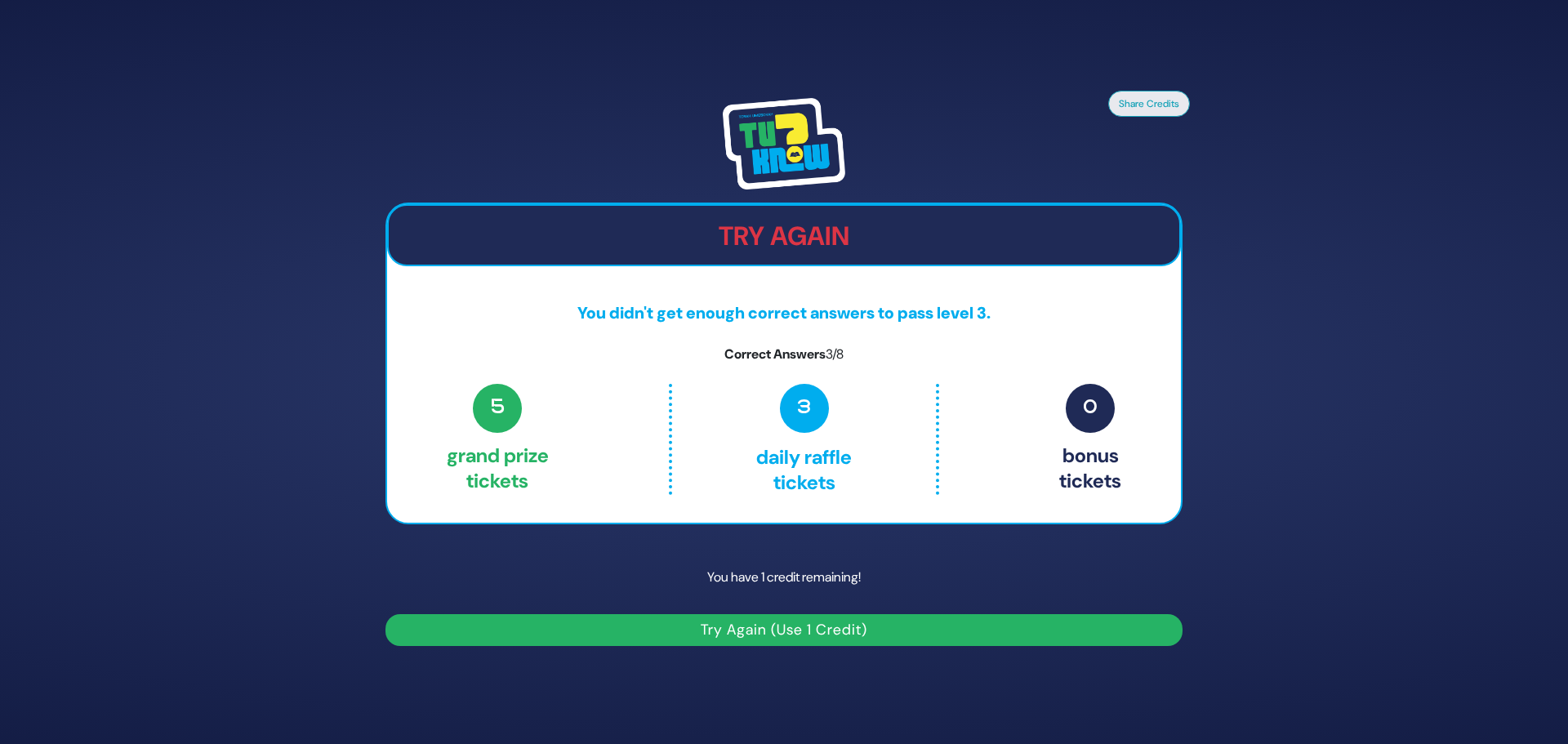
click at [772, 633] on button "Try Again (Use 1 Credit)" at bounding box center [784, 630] width 797 height 31
click at [767, 628] on button "Try Again (Use 1 Credit)" at bounding box center [784, 630] width 797 height 31
drag, startPoint x: 799, startPoint y: 576, endPoint x: 788, endPoint y: 598, distance: 24.6
click at [792, 586] on p "You have 1 credit remaining!" at bounding box center [784, 577] width 797 height 48
click at [787, 622] on button "Try Again (Use 1 Credit)" at bounding box center [784, 630] width 797 height 31
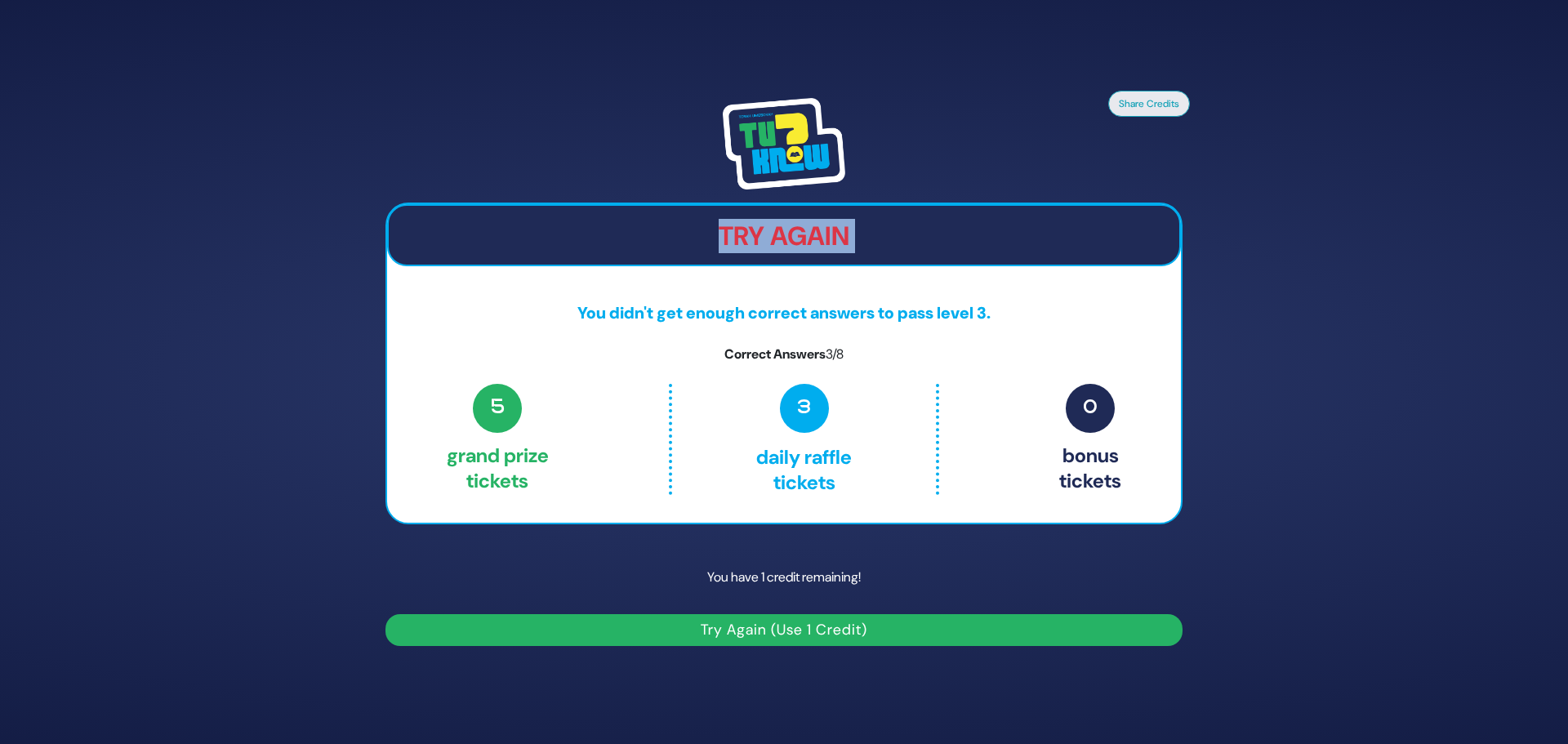
drag, startPoint x: 441, startPoint y: 264, endPoint x: 824, endPoint y: 241, distance: 383.7
click at [470, 270] on div "Try Again You didn't get enough correct answers to pass level 3. Correct Answer…" at bounding box center [784, 363] width 797 height 323
click at [779, 246] on h2 "Try Again" at bounding box center [784, 235] width 791 height 31
click at [777, 114] on img at bounding box center [784, 144] width 122 height 92
click at [820, 631] on button "Try Again (Use 1 Credit)" at bounding box center [784, 630] width 797 height 31
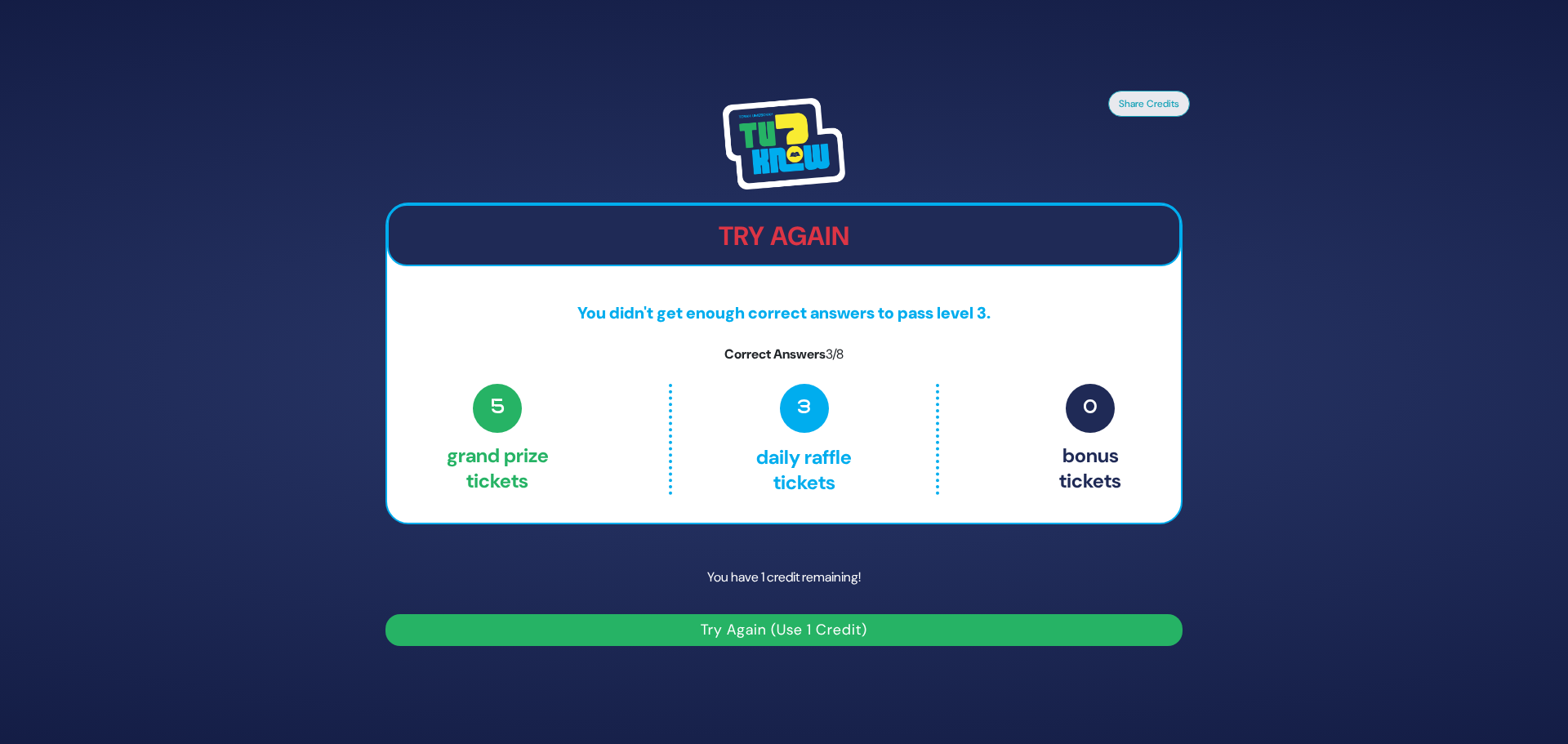
click at [820, 631] on button "Try Again (Use 1 Credit)" at bounding box center [784, 630] width 797 height 31
click at [507, 417] on span "5" at bounding box center [497, 408] width 49 height 49
click at [803, 318] on p "You didn't get enough correct answers to pass level 3." at bounding box center [784, 312] width 793 height 24
click at [808, 364] on div "Try Again You didn't get enough correct answers to pass level 3. Correct Answer…" at bounding box center [784, 363] width 797 height 323
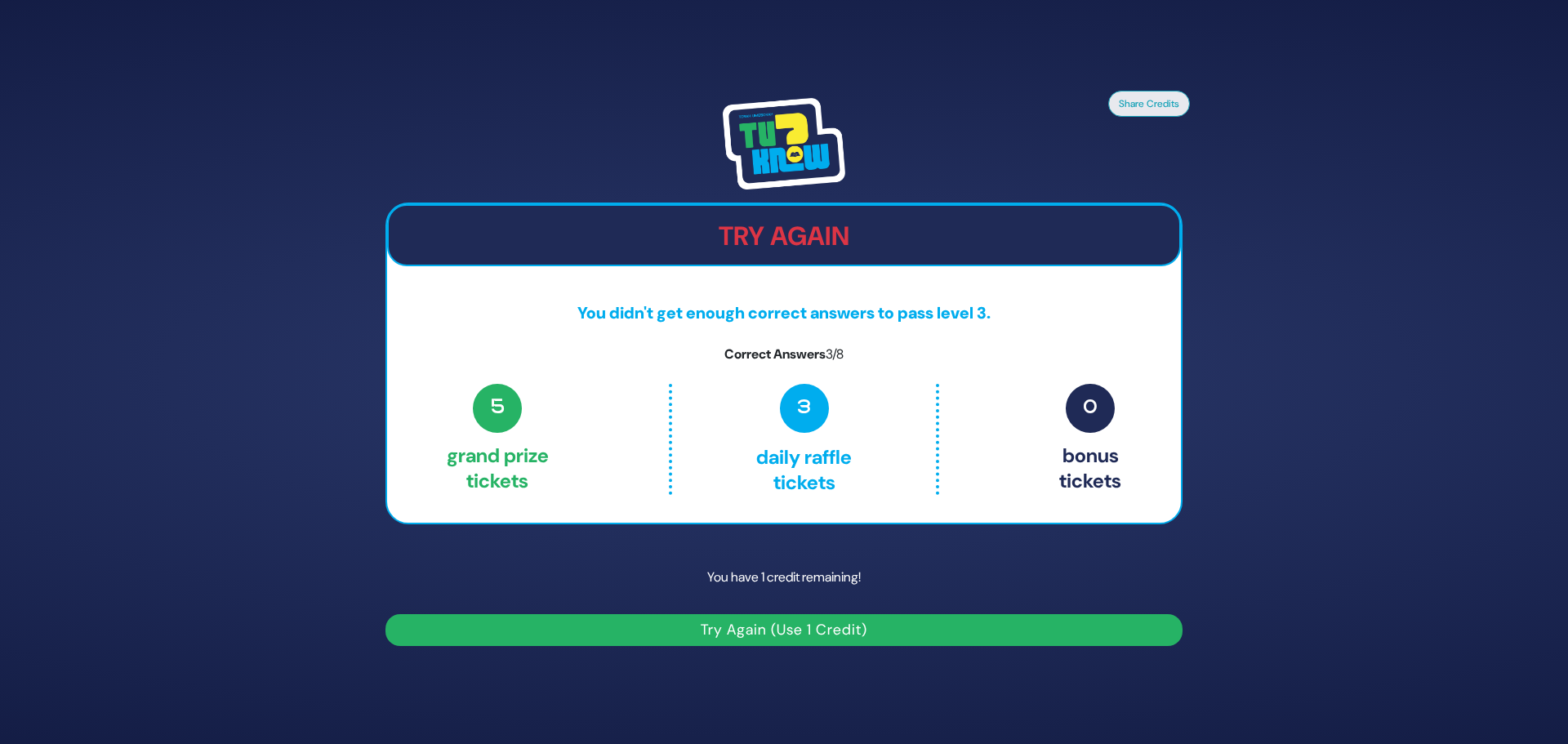
click at [802, 363] on p "Correct Answers 3/8" at bounding box center [784, 355] width 793 height 20
click at [784, 430] on p "3 Daily Raffle tickets" at bounding box center [803, 439] width 194 height 111
click at [758, 622] on button "Try Again (Use 1 Credit)" at bounding box center [784, 630] width 797 height 31
click at [758, 621] on button "Try Again (Use 1 Credit)" at bounding box center [784, 630] width 797 height 31
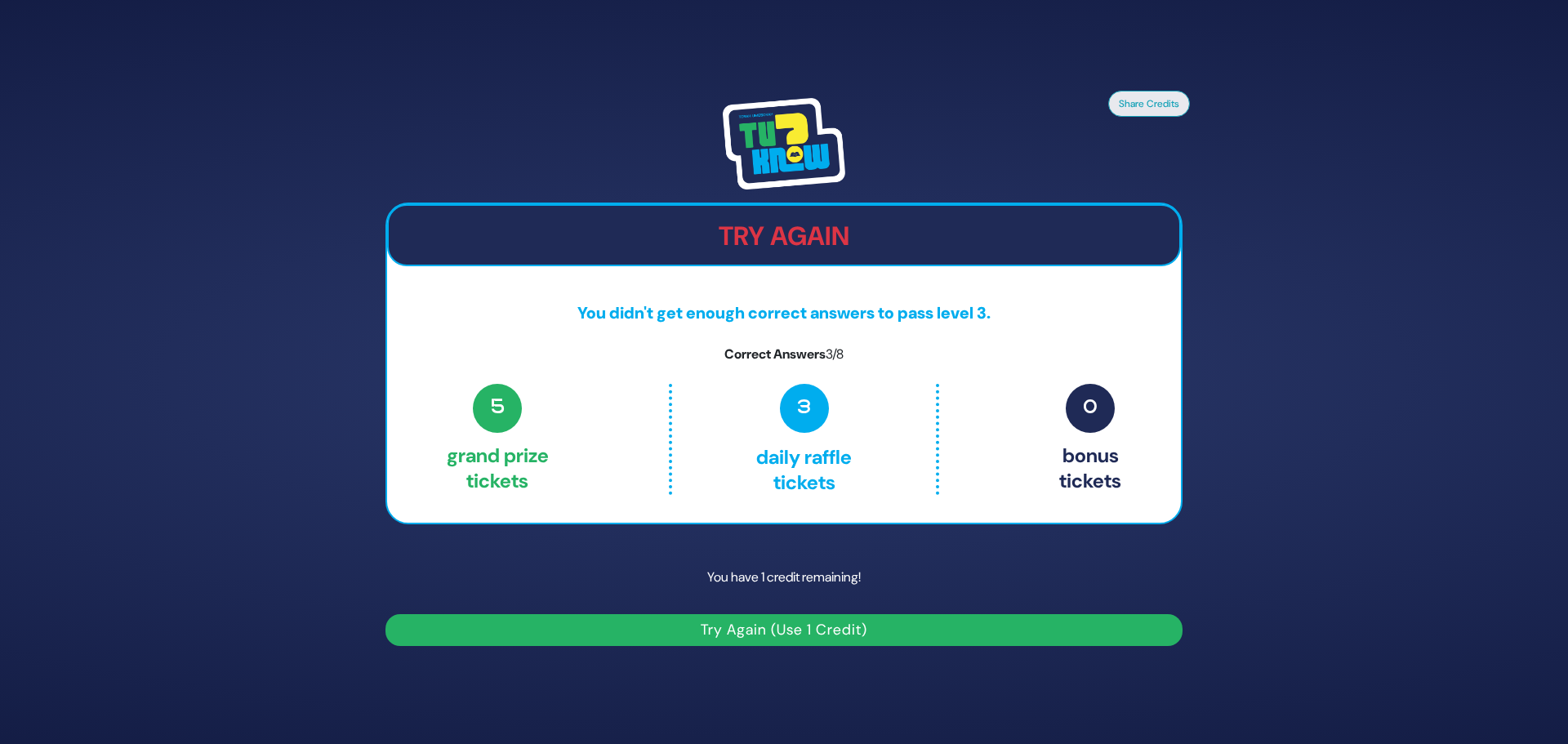
drag, startPoint x: 758, startPoint y: 621, endPoint x: 590, endPoint y: 522, distance: 195.0
click at [750, 617] on button "Try Again (Use 1 Credit)" at bounding box center [784, 630] width 797 height 31
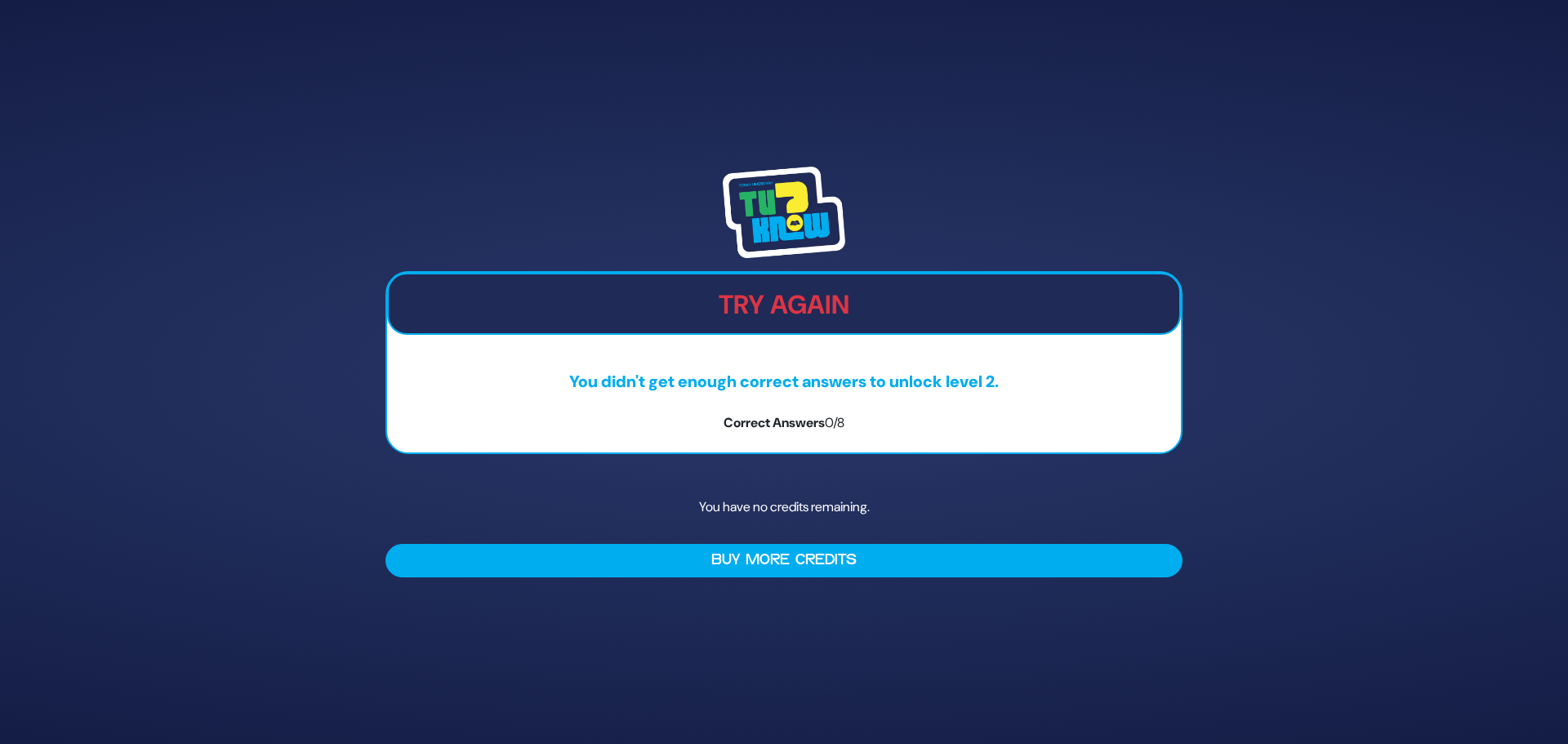
drag, startPoint x: 763, startPoint y: 558, endPoint x: 741, endPoint y: 627, distance: 72.4
click at [741, 627] on div "Try Again You didn't get enough correct answers to unlock level 2. Correct Answ…" at bounding box center [784, 372] width 1568 height 744
drag, startPoint x: 786, startPoint y: 567, endPoint x: 784, endPoint y: 636, distance: 69.0
click at [784, 636] on div "Try Again You didn't get enough correct answers to unlock level 2. Correct Answ…" at bounding box center [784, 372] width 1568 height 744
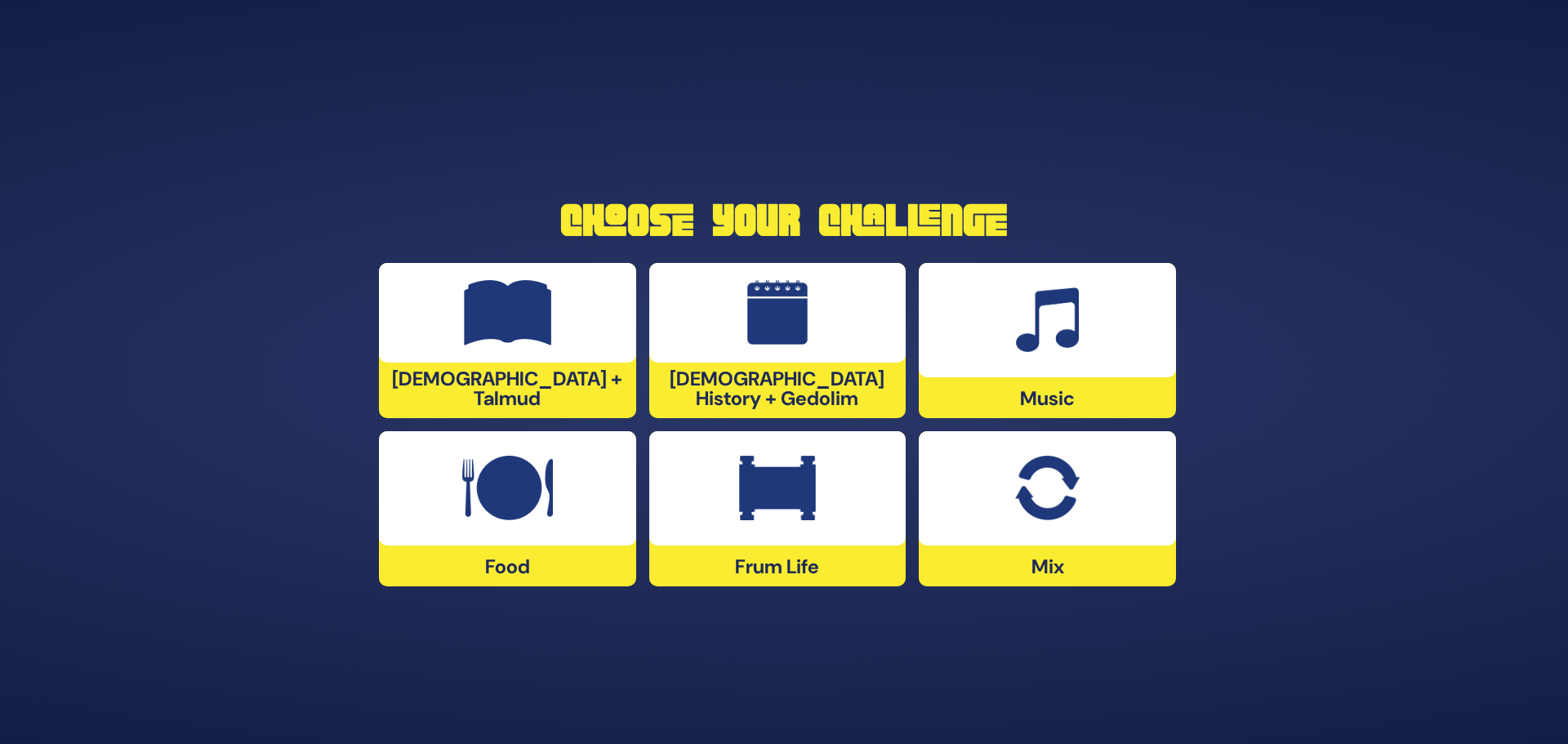
click at [508, 461] on img at bounding box center [507, 488] width 91 height 66
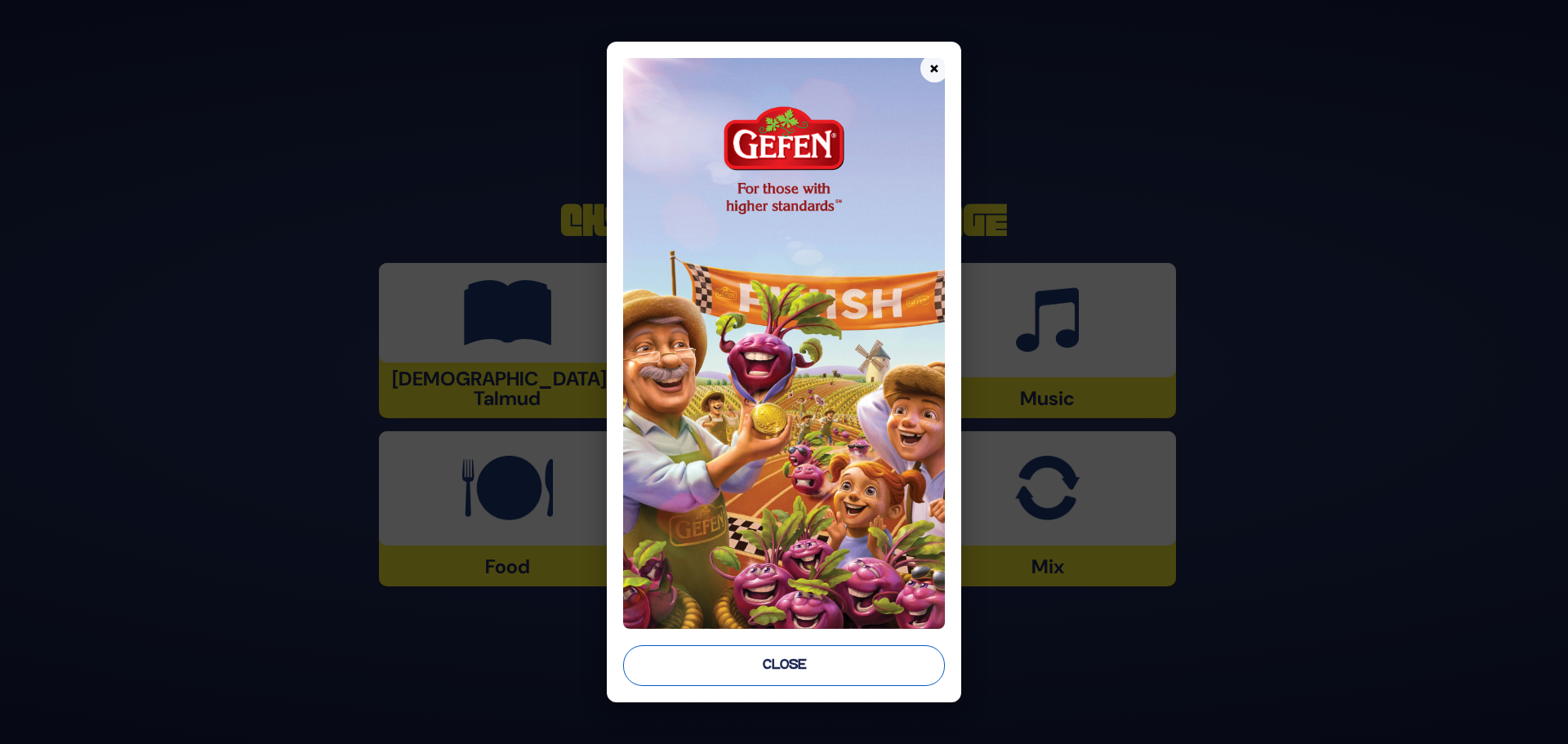
click at [820, 661] on button "Close" at bounding box center [784, 665] width 322 height 40
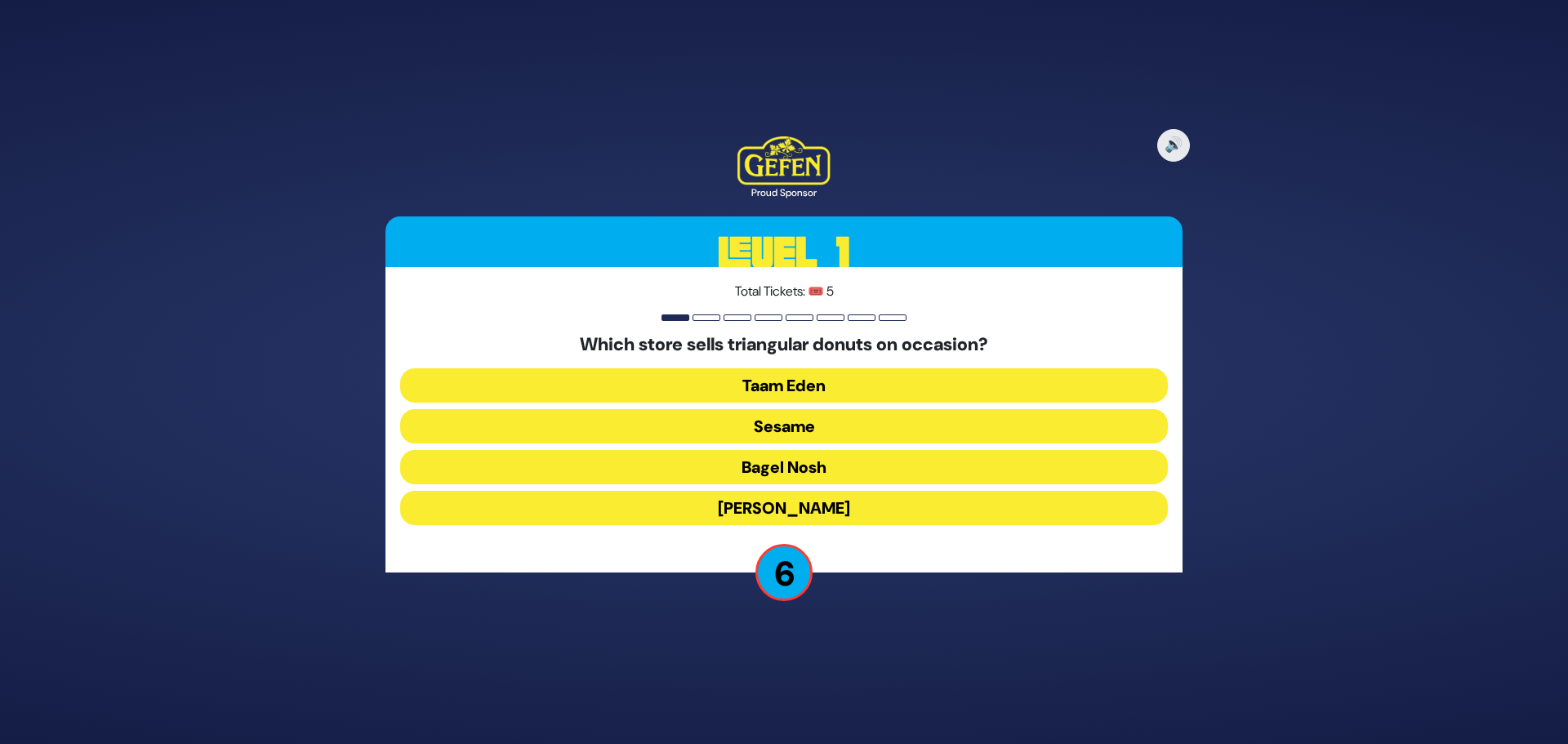
click at [783, 507] on button "Schreiber’s" at bounding box center [784, 508] width 767 height 34
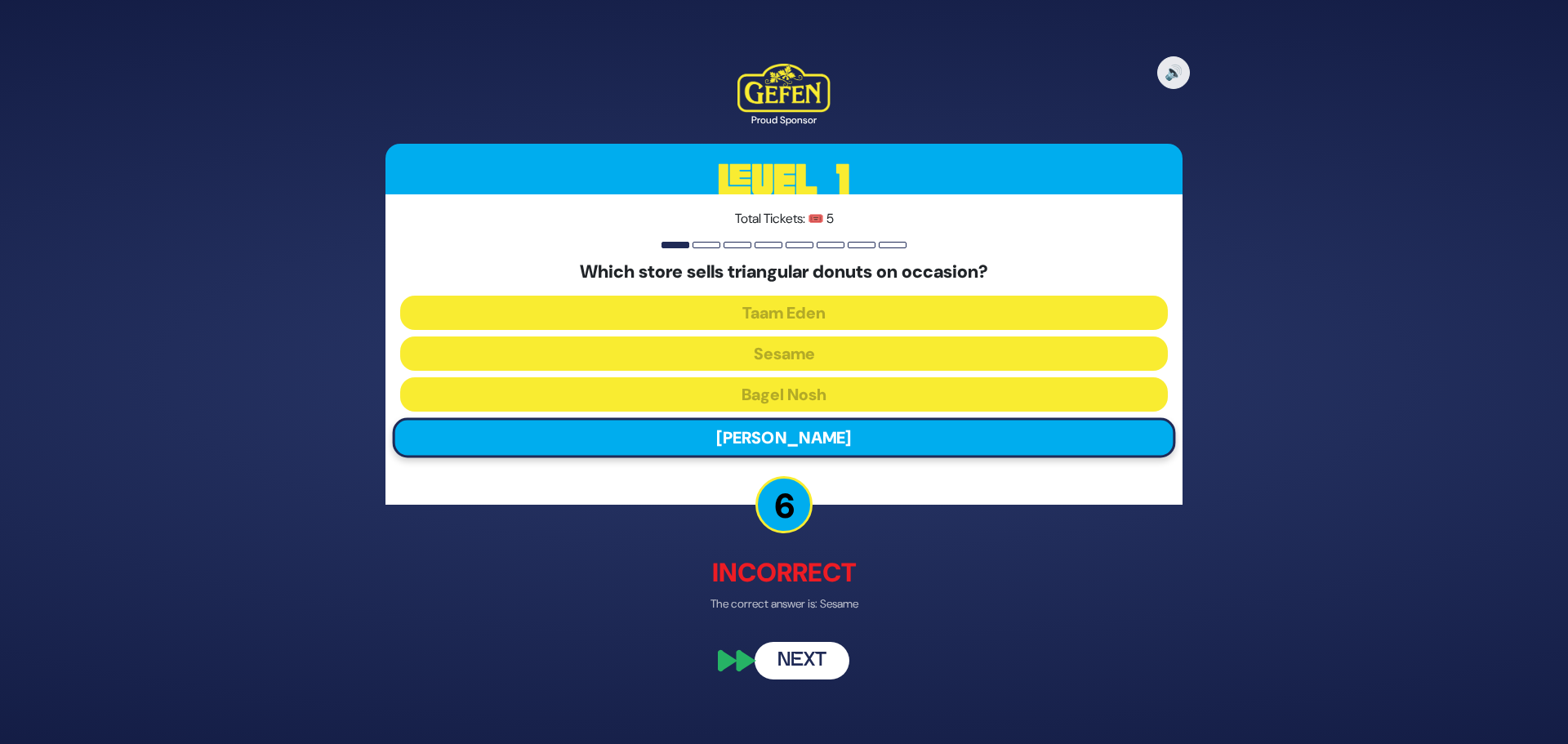
click at [772, 669] on button "Next" at bounding box center [802, 661] width 94 height 38
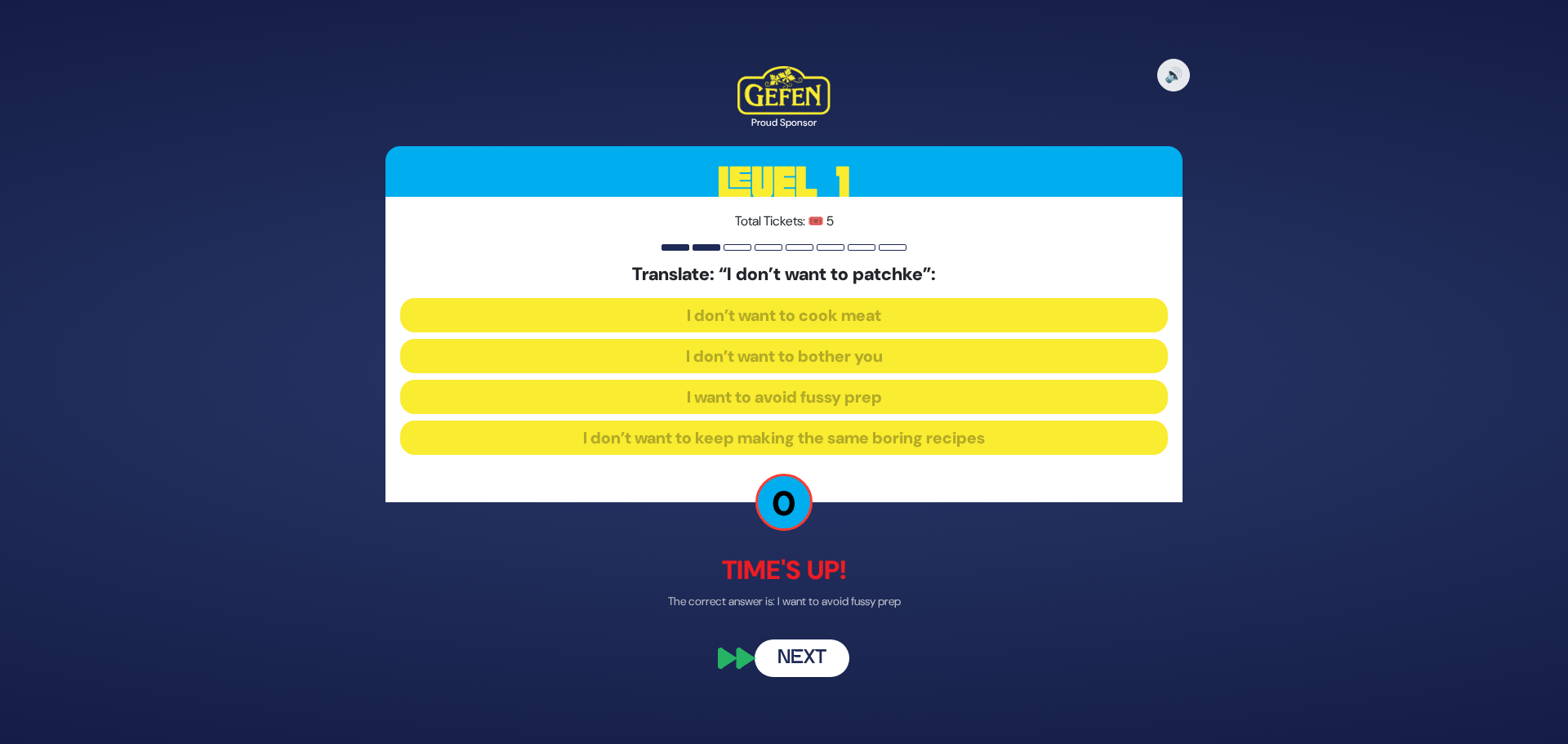
click at [785, 648] on button "Next" at bounding box center [802, 660] width 94 height 38
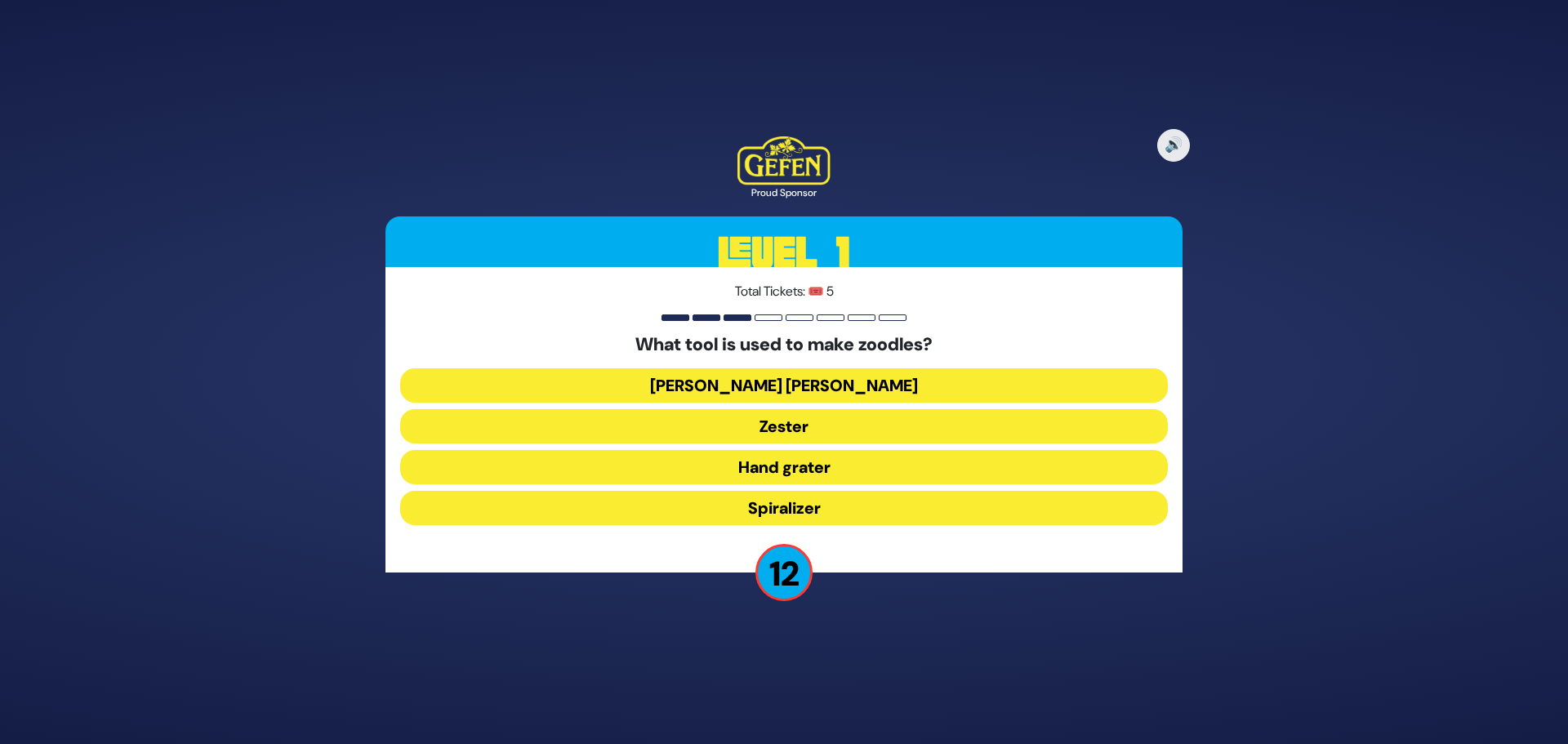
click at [812, 507] on button "Spiralizer" at bounding box center [784, 508] width 767 height 34
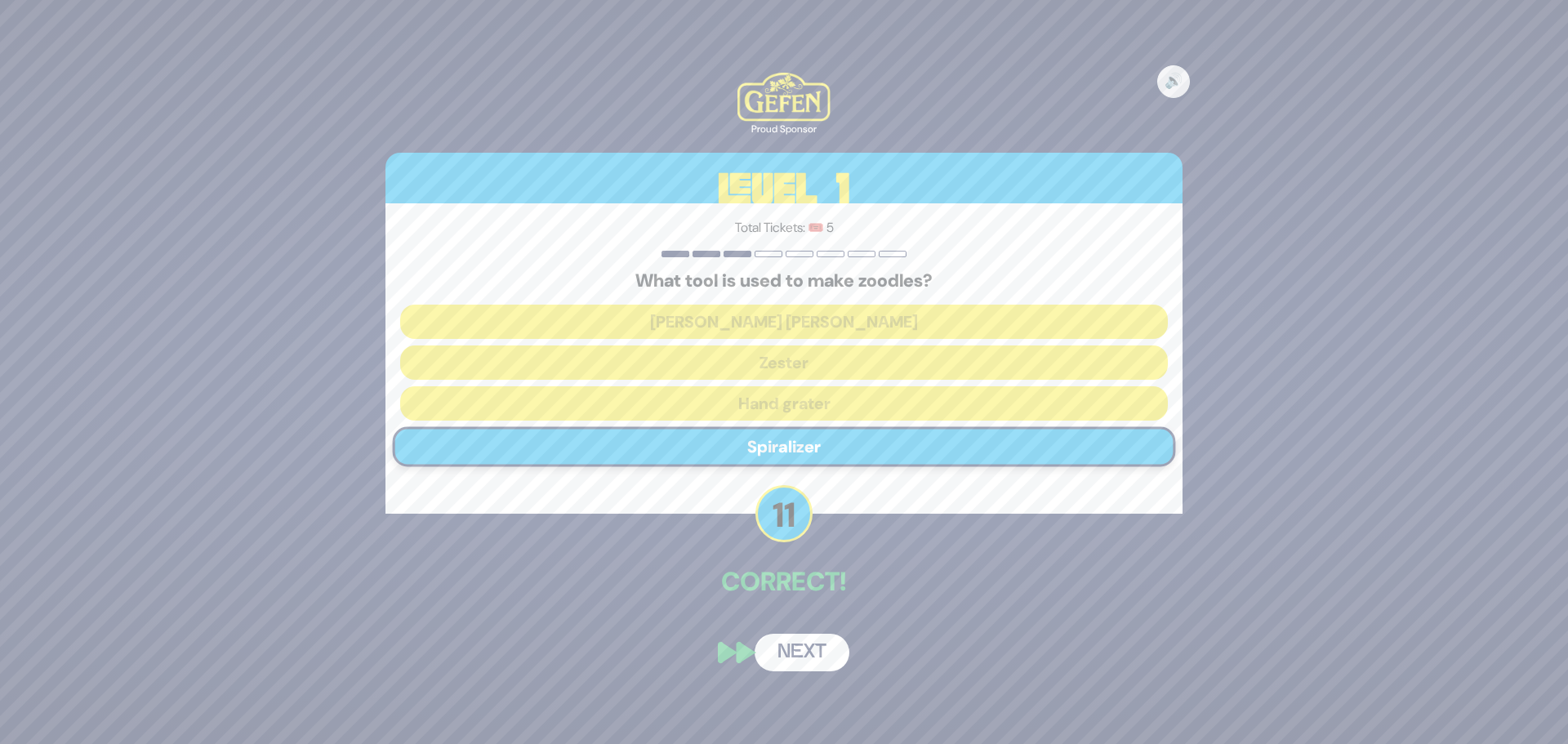
click at [802, 658] on button "Next" at bounding box center [802, 652] width 94 height 38
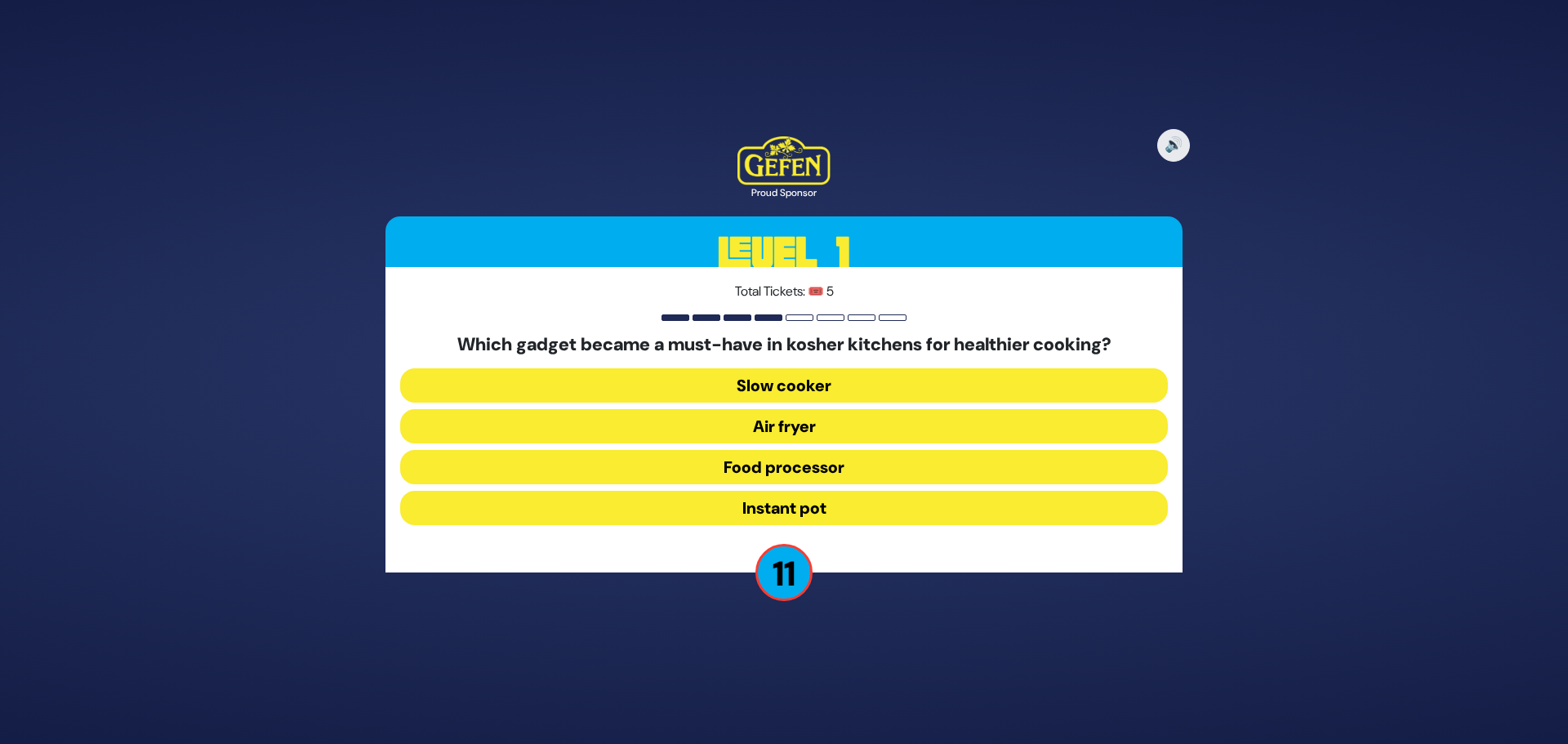
click at [802, 422] on button "Air fryer" at bounding box center [784, 426] width 767 height 34
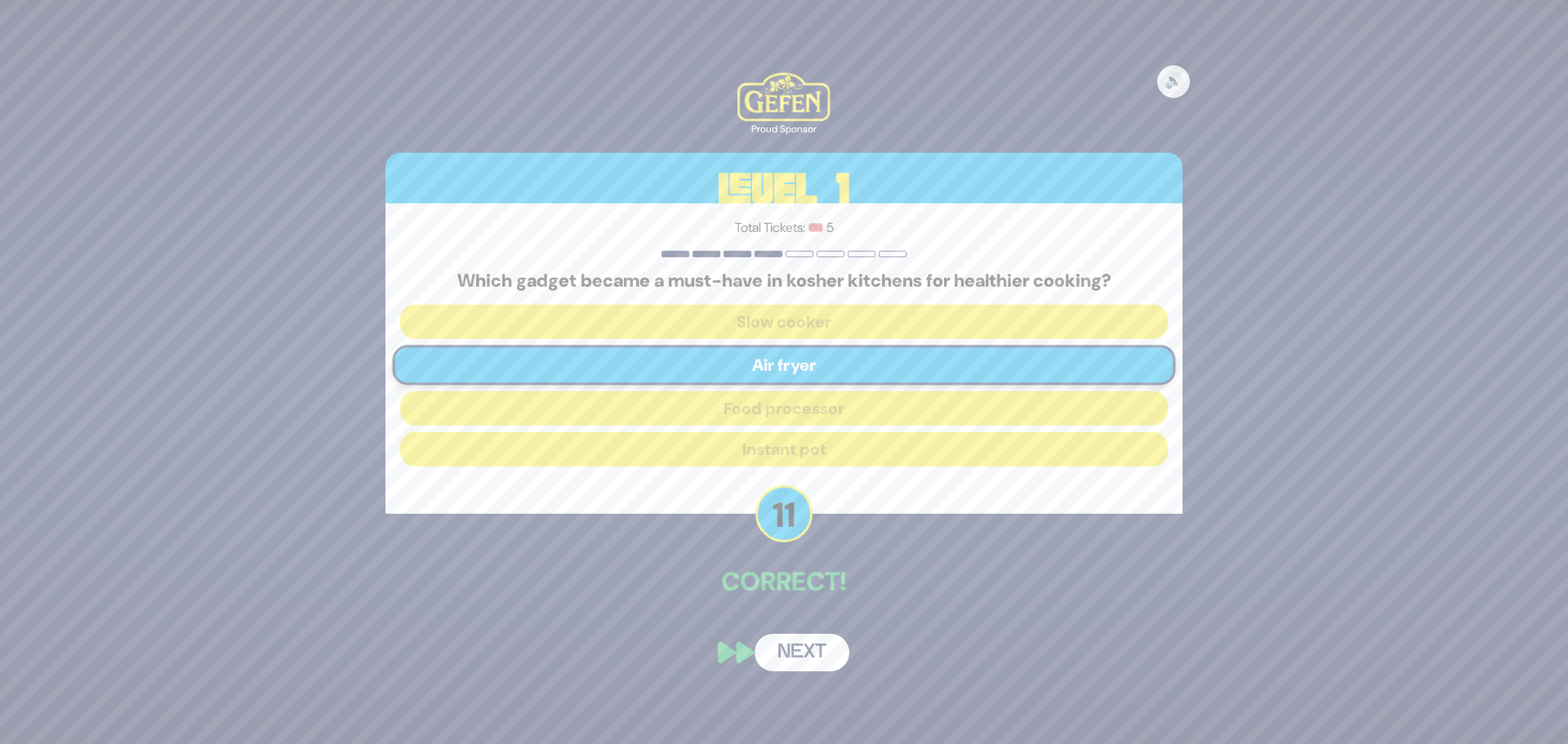
click at [805, 651] on button "Next" at bounding box center [802, 652] width 94 height 38
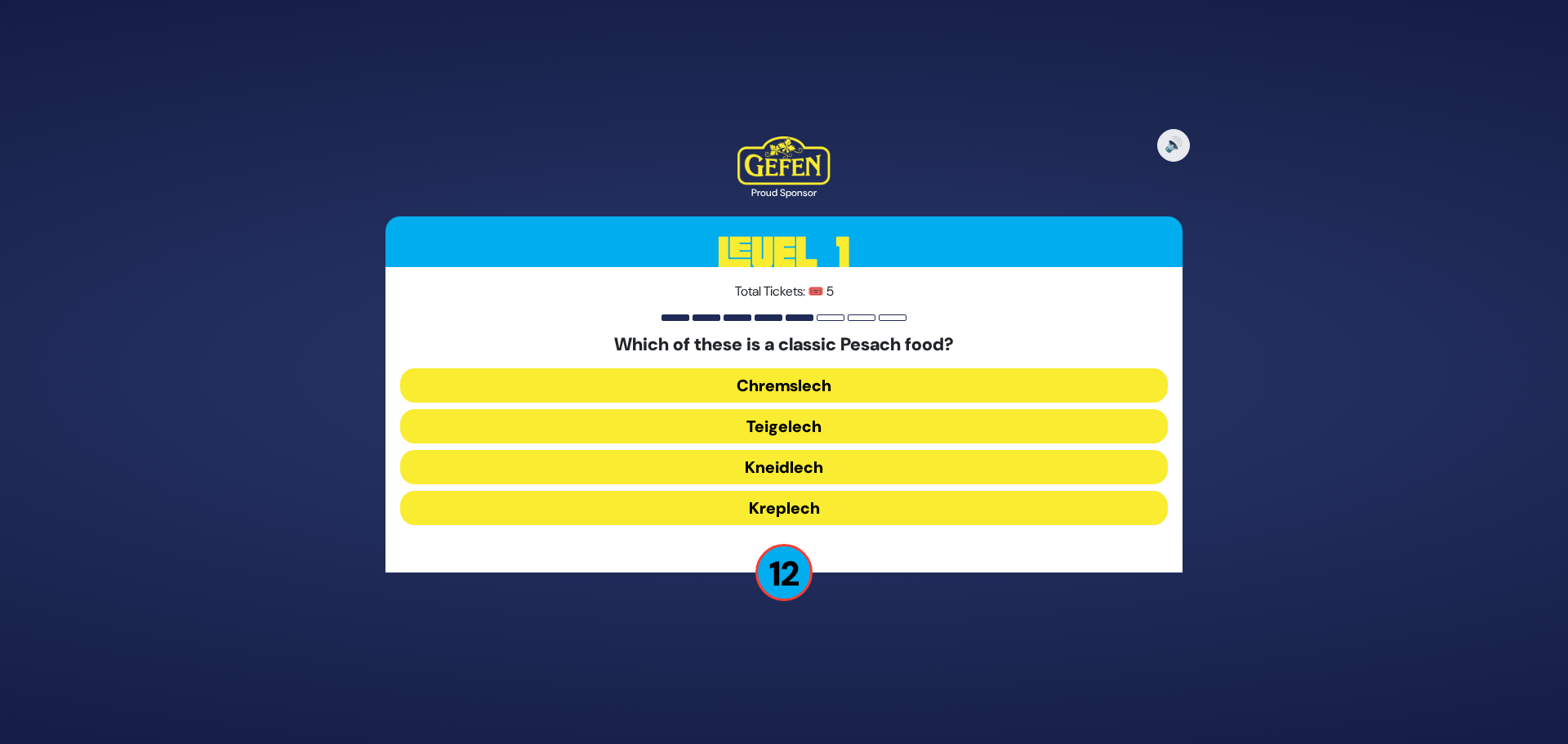
click at [793, 377] on button "Chremslech" at bounding box center [784, 385] width 767 height 34
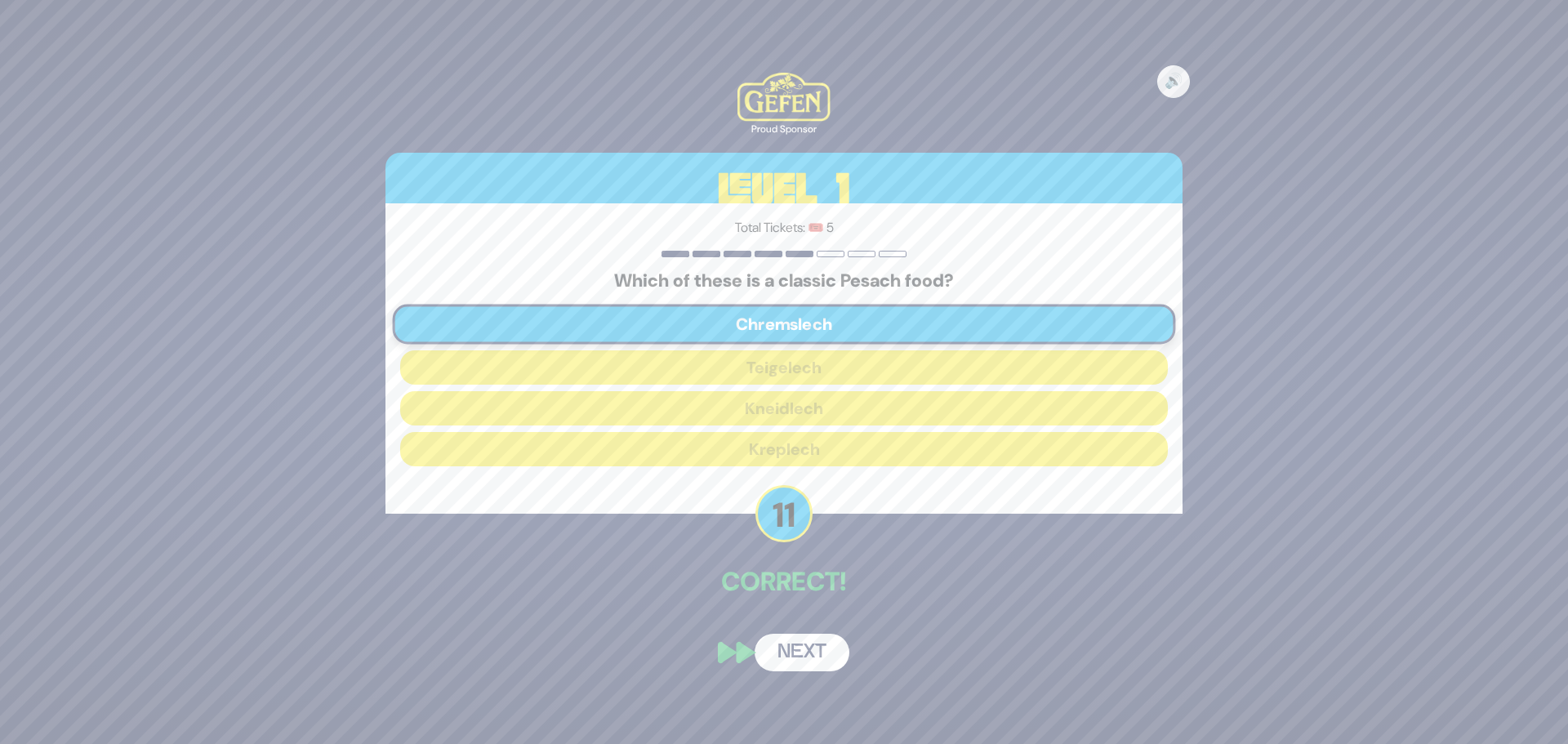
click at [811, 664] on button "Next" at bounding box center [802, 652] width 94 height 38
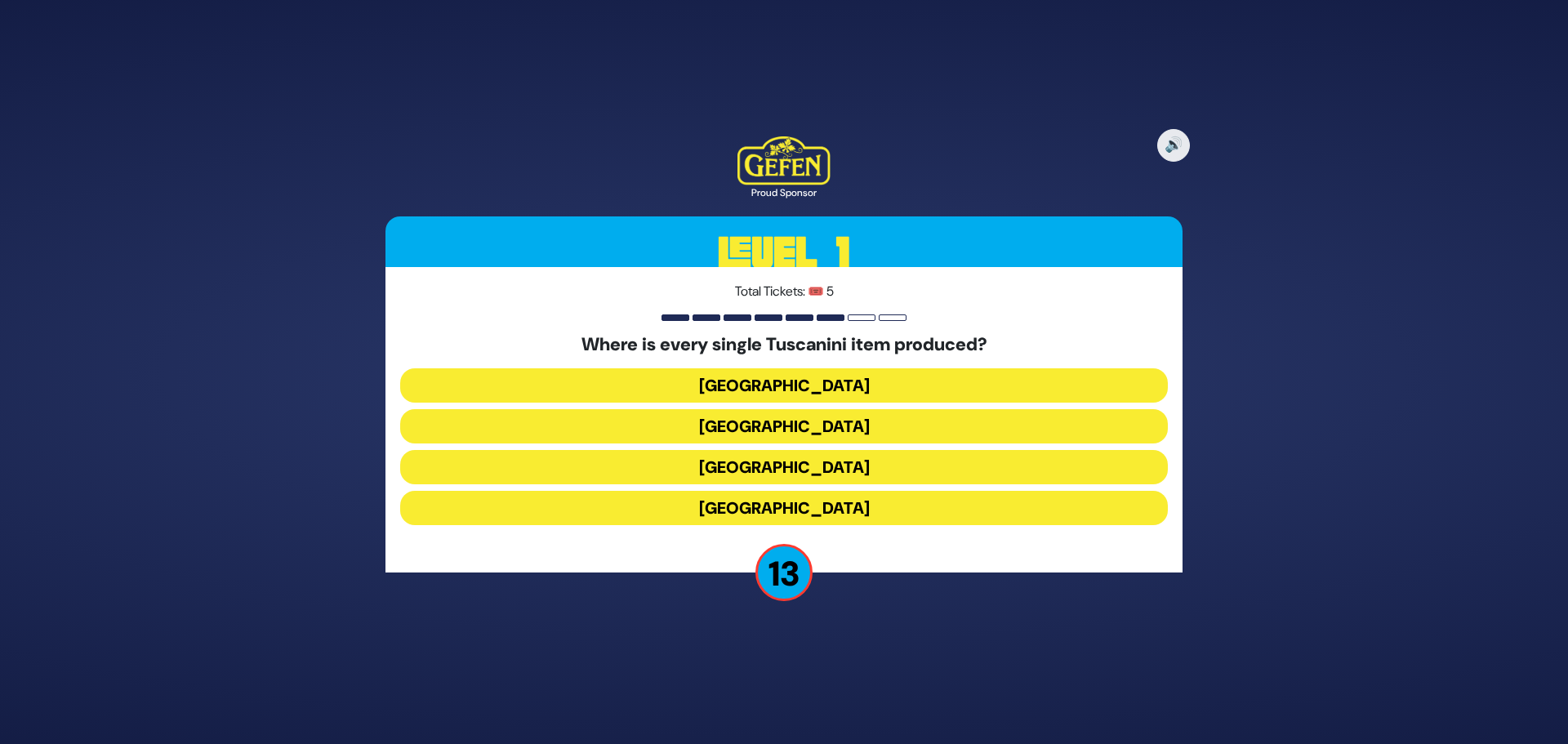
click at [813, 456] on button "Italy" at bounding box center [784, 467] width 767 height 34
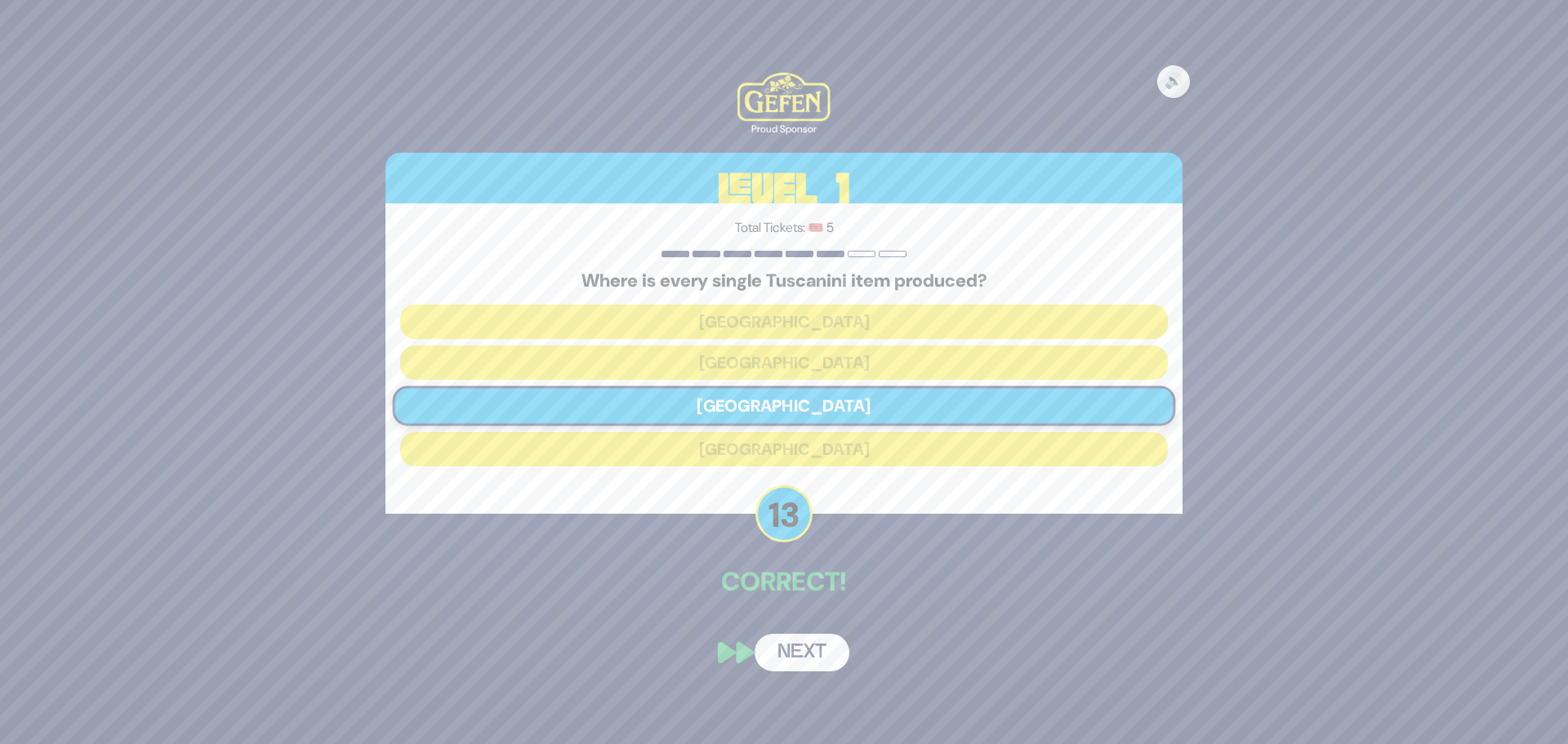
click at [783, 647] on button "Next" at bounding box center [802, 652] width 94 height 38
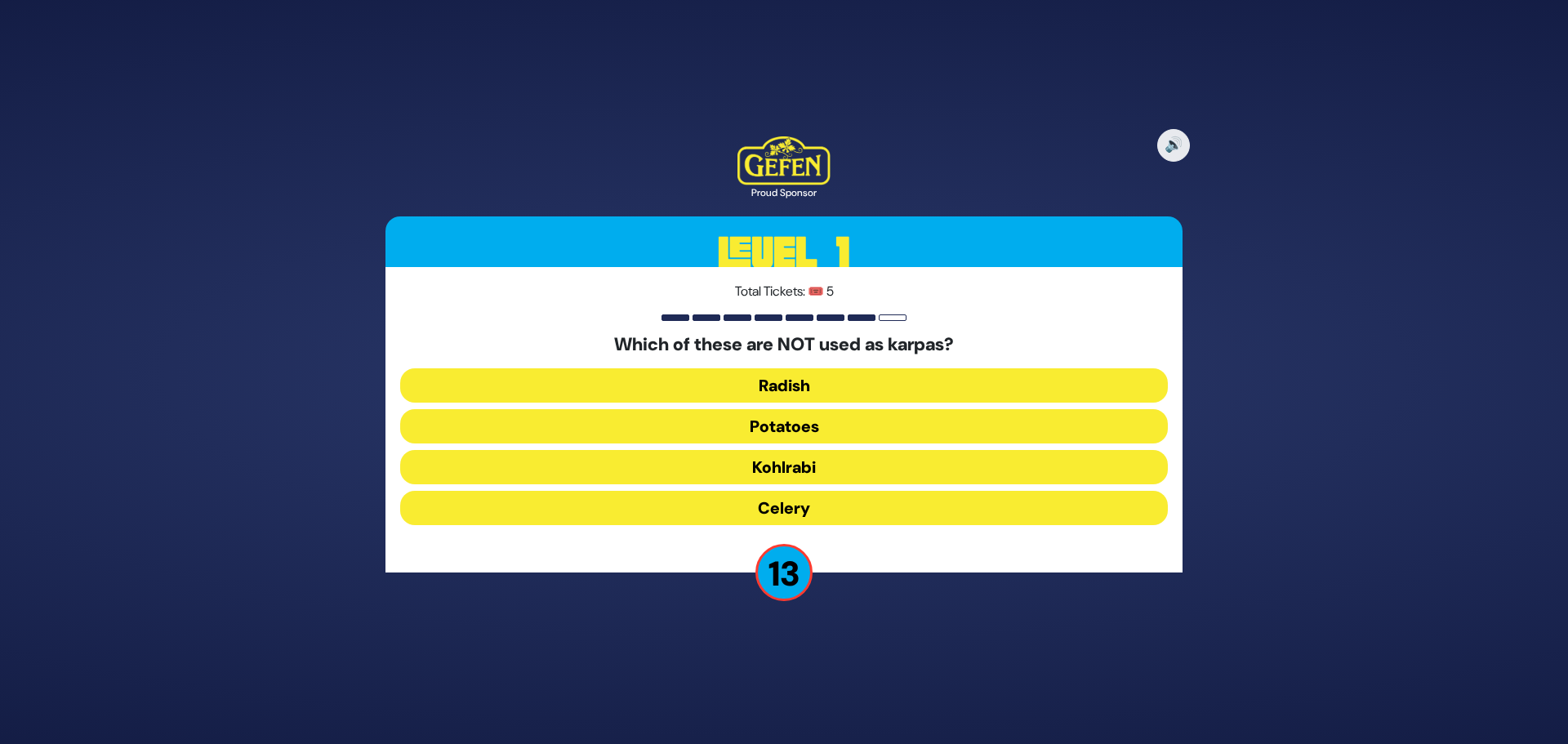
click at [800, 463] on button "Kohlrabi" at bounding box center [784, 467] width 767 height 34
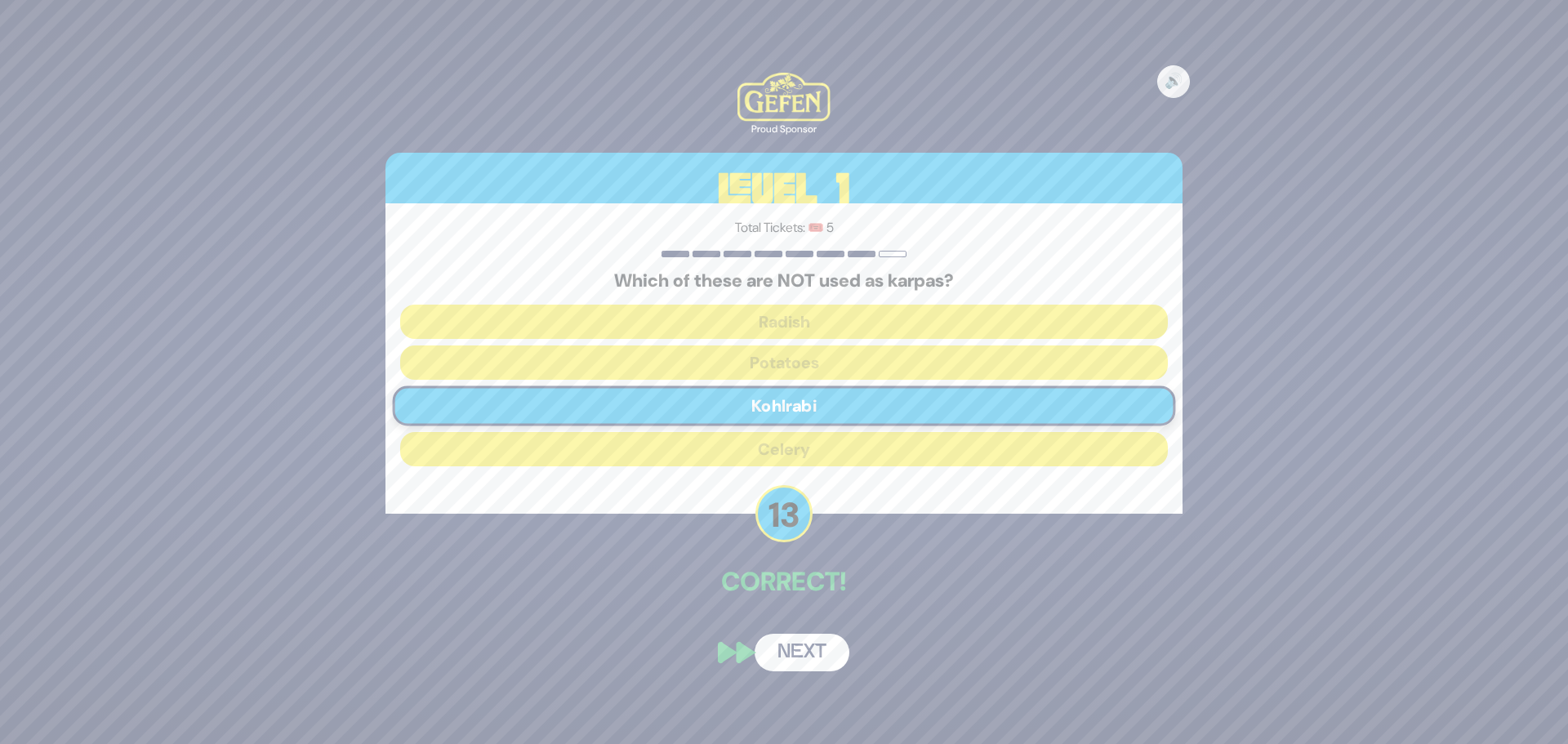
click at [790, 631] on div "🔊 Proud Sponsor Level 1 Total Tickets: 🎟️ 5 Which of these are NOT used as karp…" at bounding box center [784, 372] width 837 height 638
click at [789, 642] on button "Next" at bounding box center [802, 652] width 94 height 38
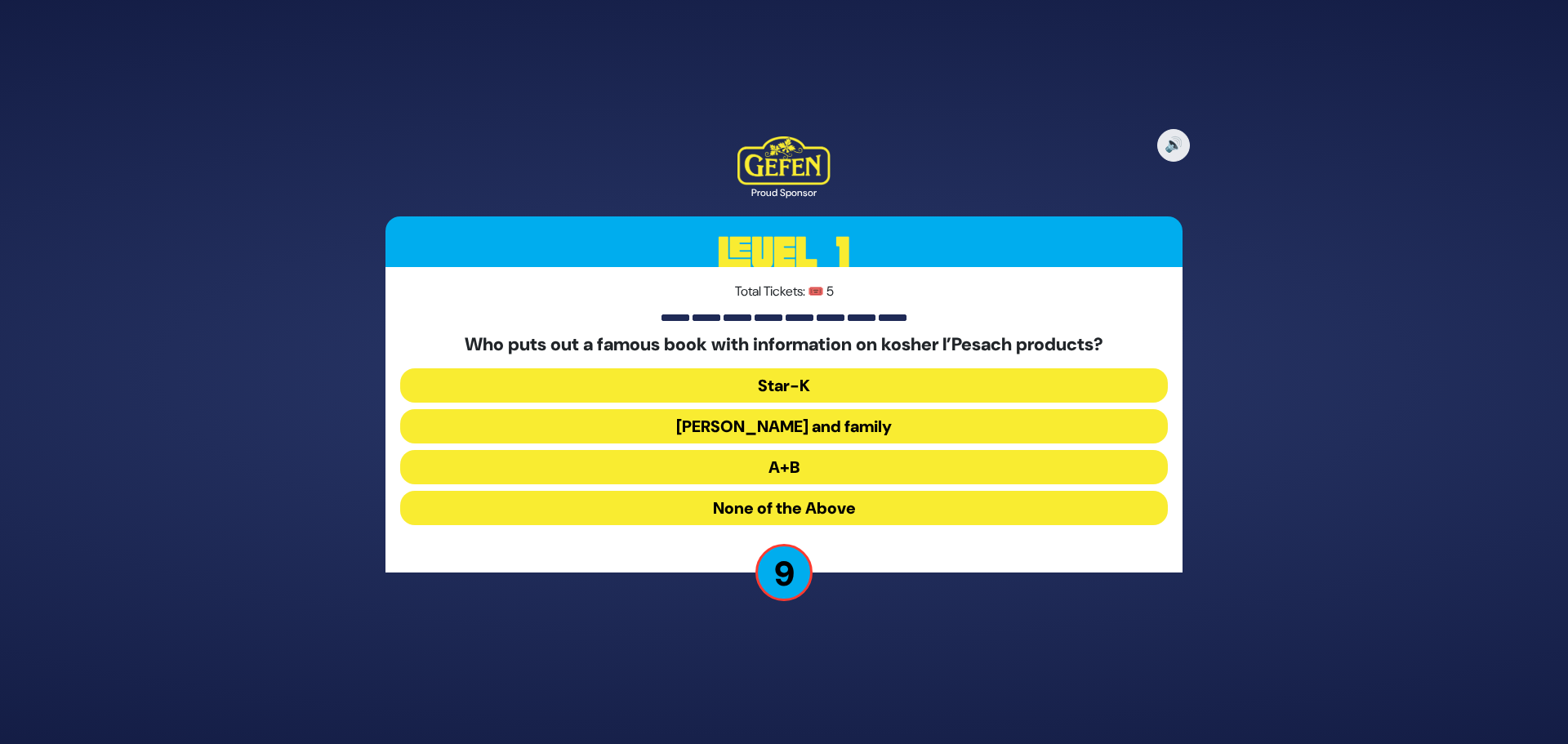
click at [755, 508] on button "None of the Above" at bounding box center [784, 508] width 767 height 34
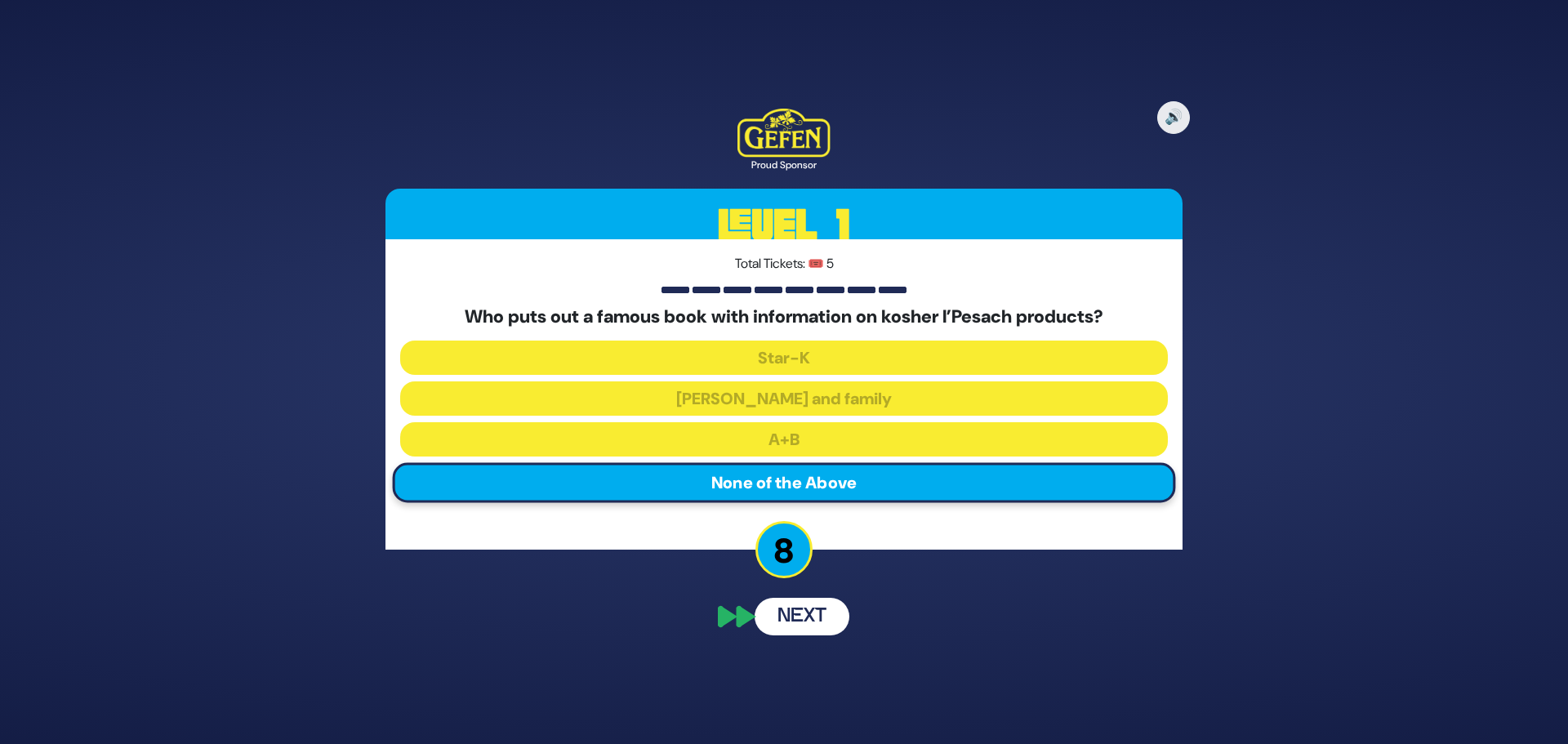
click at [813, 618] on button "Next" at bounding box center [802, 616] width 94 height 38
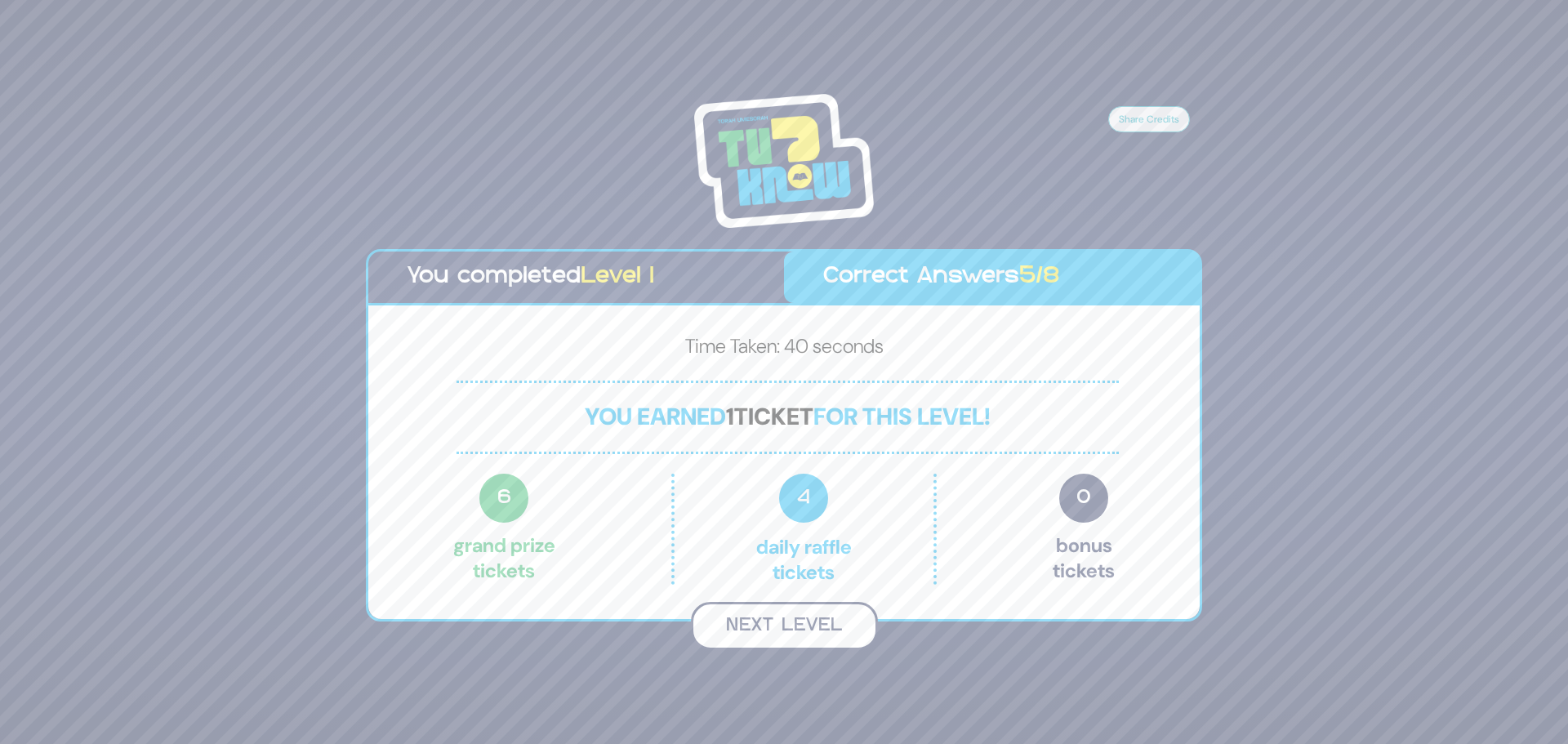
click at [775, 624] on button "Next Level" at bounding box center [784, 626] width 187 height 49
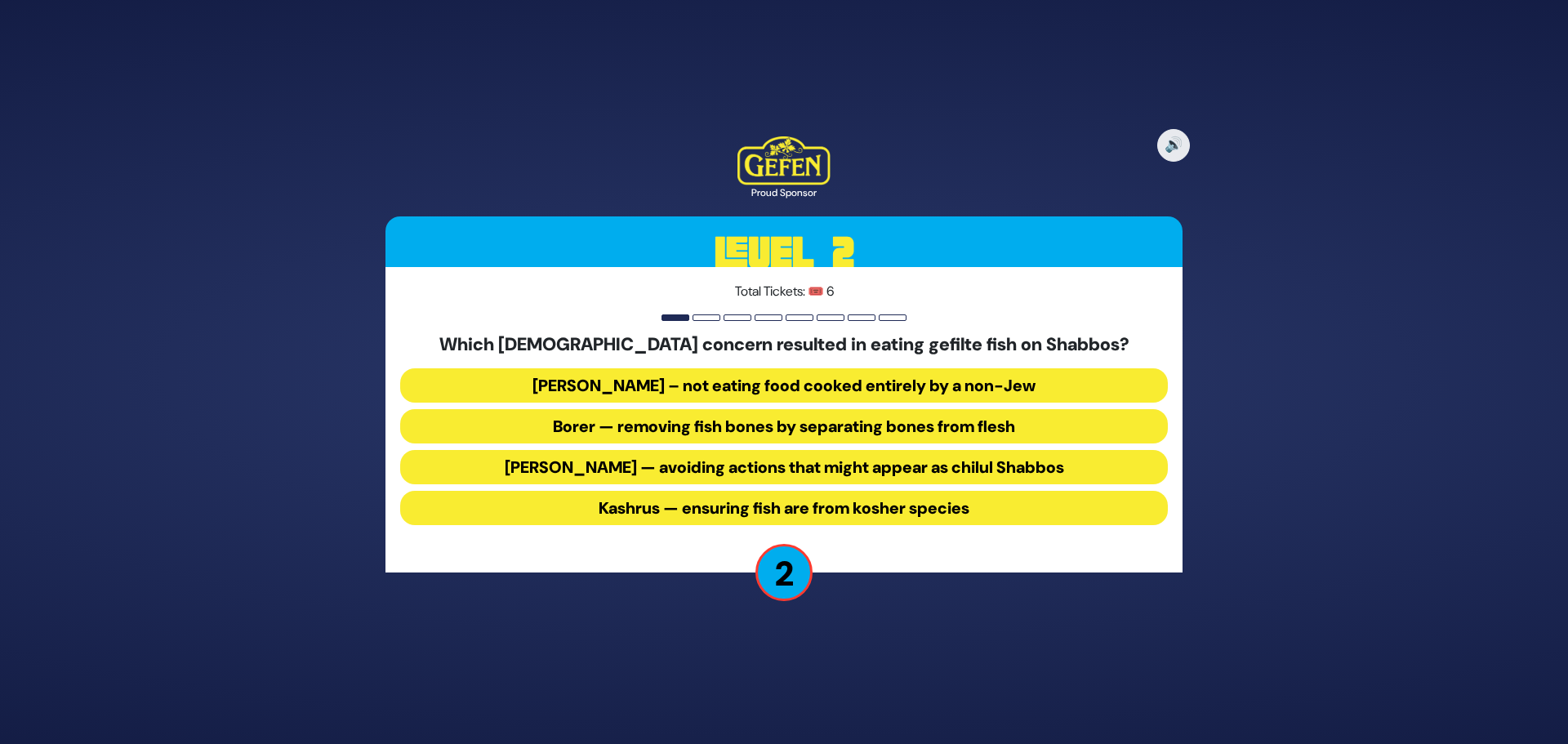
click at [784, 534] on div "Total Tickets: 🎟️ 6 Which halachic concern resulted in eating gefilte fish on S…" at bounding box center [784, 420] width 797 height 306
click at [790, 508] on button "Kashrus — ensuring fish are from kosher species" at bounding box center [784, 508] width 767 height 34
click at [790, 508] on div "Total Tickets: 🎟️ 6 Which halachic concern resulted in eating gefilte fish on S…" at bounding box center [784, 420] width 797 height 306
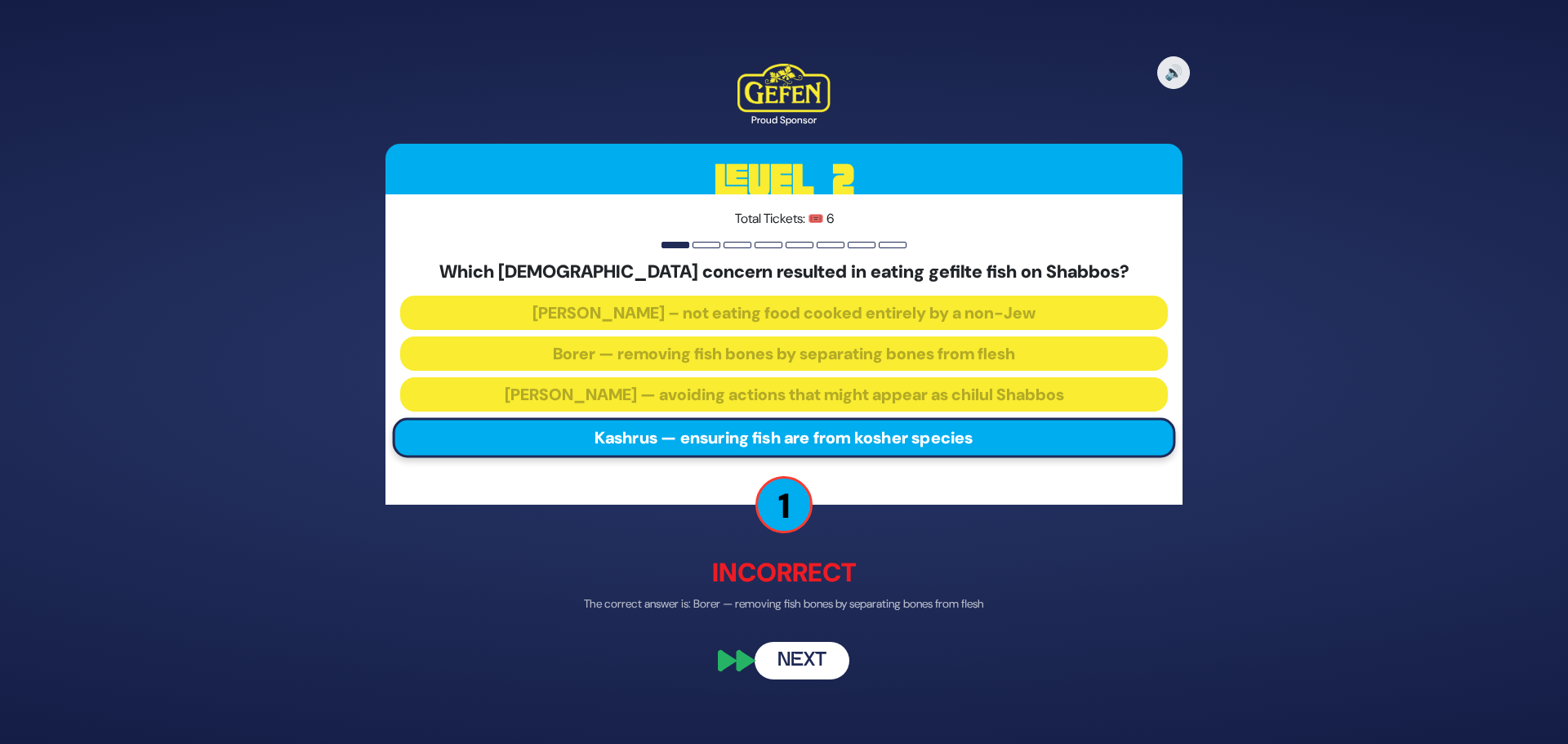
click at [790, 655] on button "Next" at bounding box center [802, 661] width 94 height 38
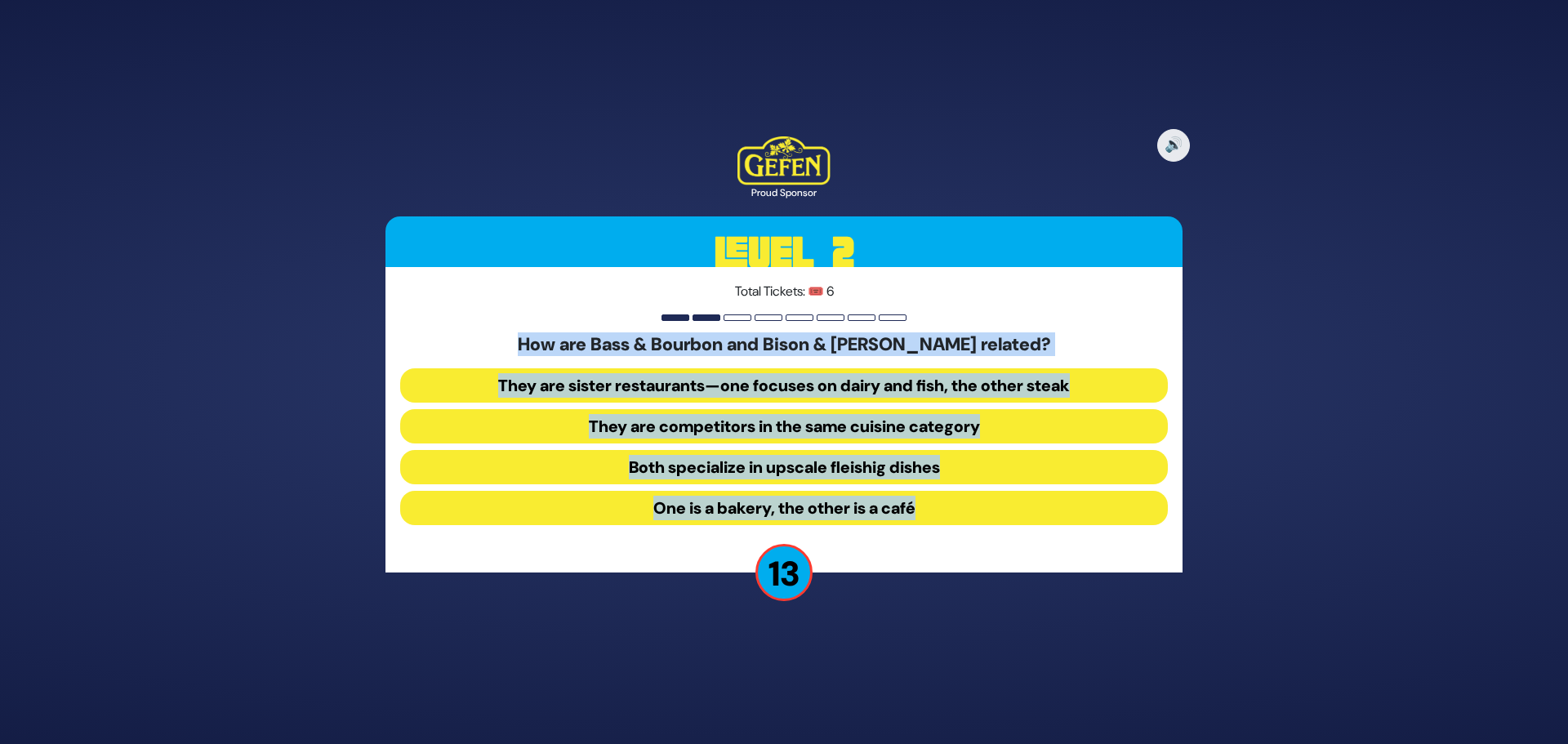
click at [916, 619] on div "🔊 Proud Sponsor Level 2 Total Tickets: 🎟️ 6 How are Bass & Bourbon and Bison & …" at bounding box center [784, 372] width 837 height 510
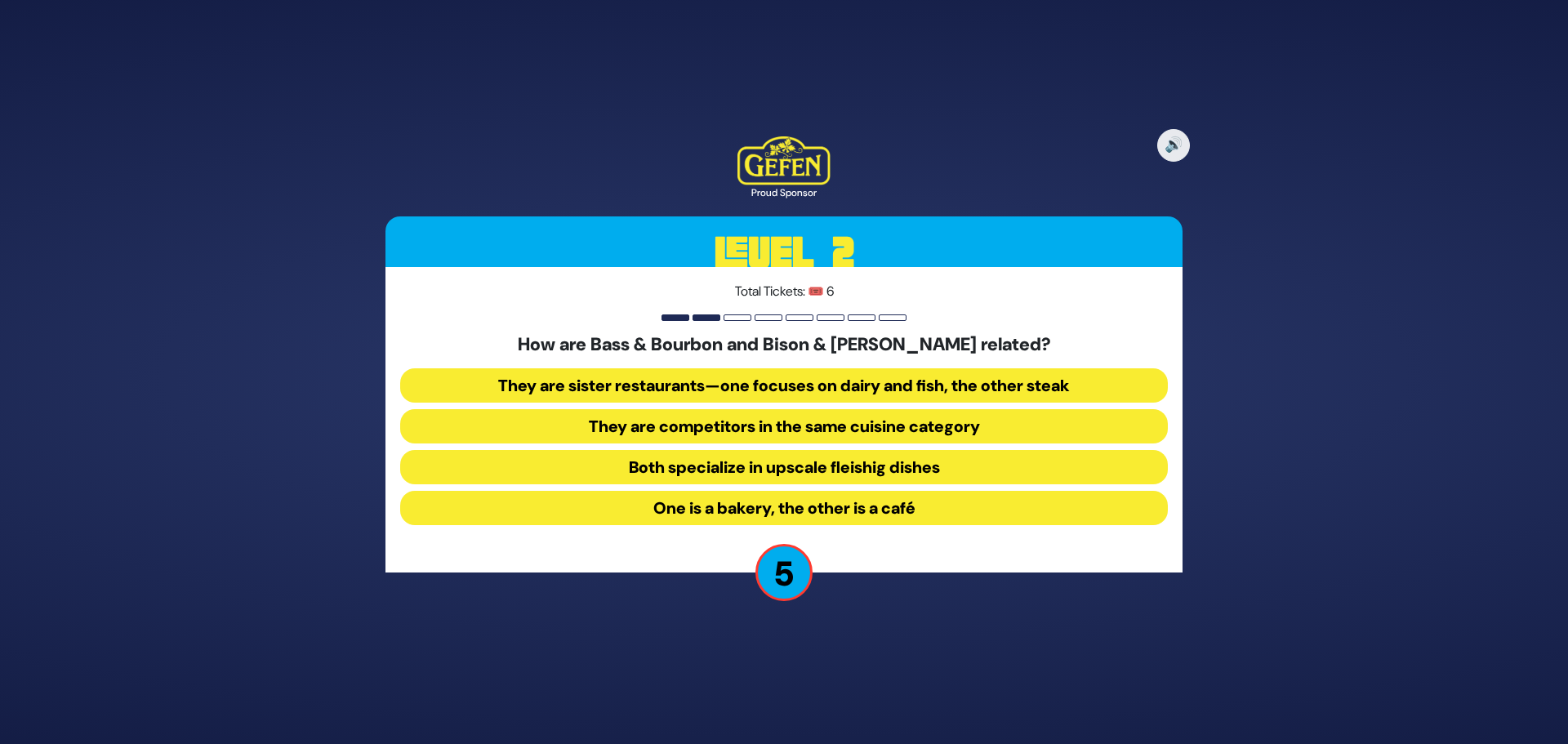
click at [808, 470] on button "Both specialize in upscale fleishig dishes" at bounding box center [784, 467] width 767 height 34
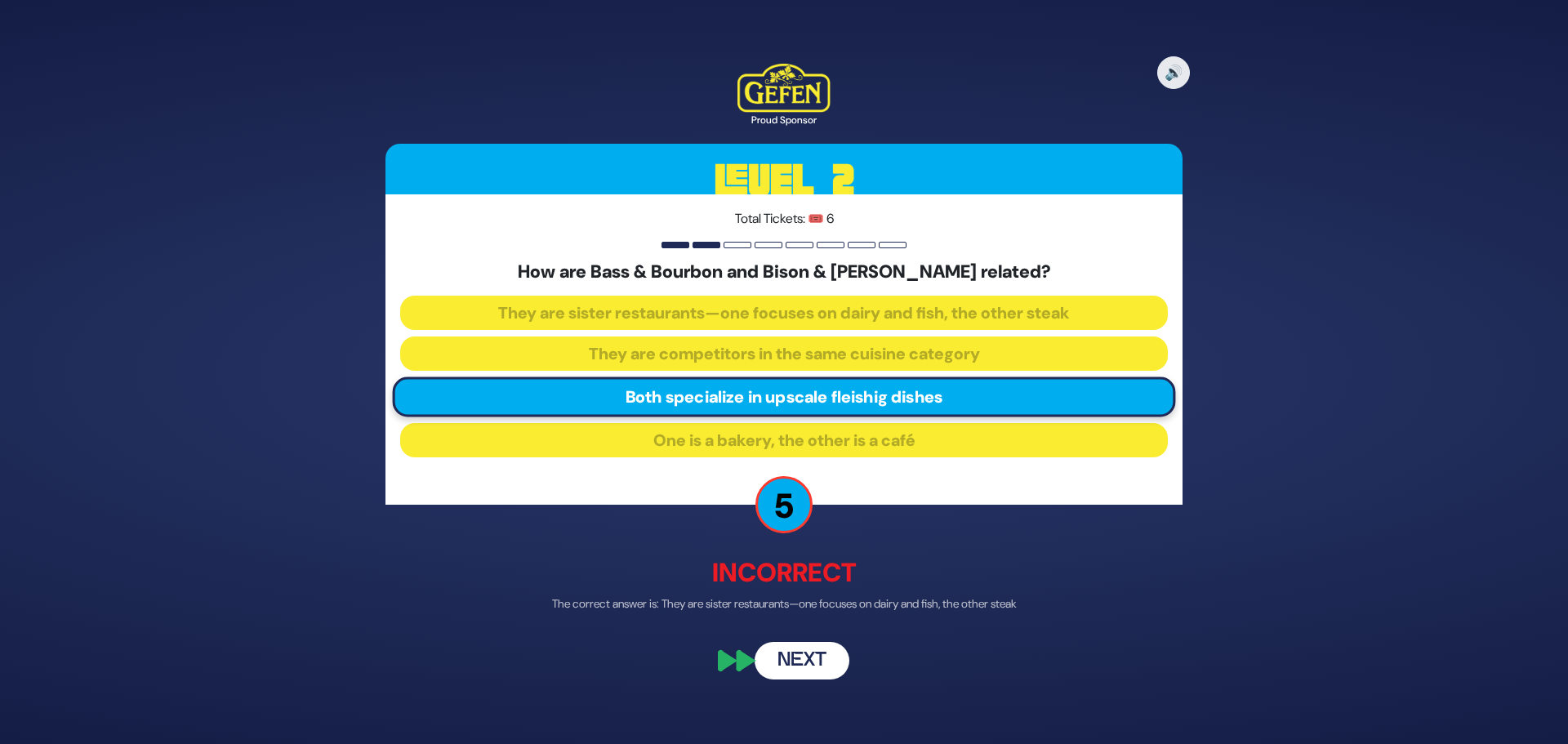
click at [793, 660] on button "Next" at bounding box center [802, 661] width 94 height 38
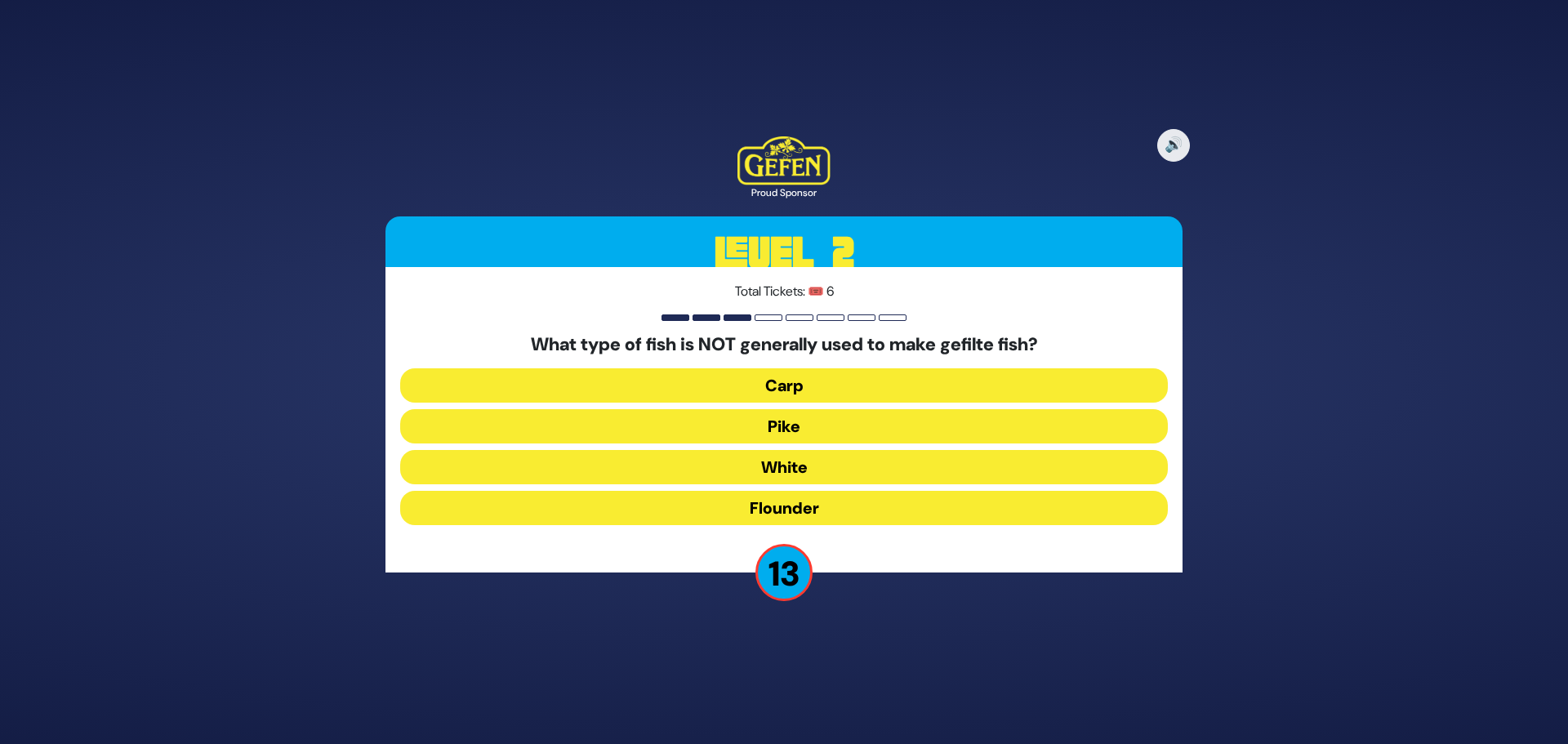
click at [803, 491] on button "Flounder" at bounding box center [784, 508] width 767 height 34
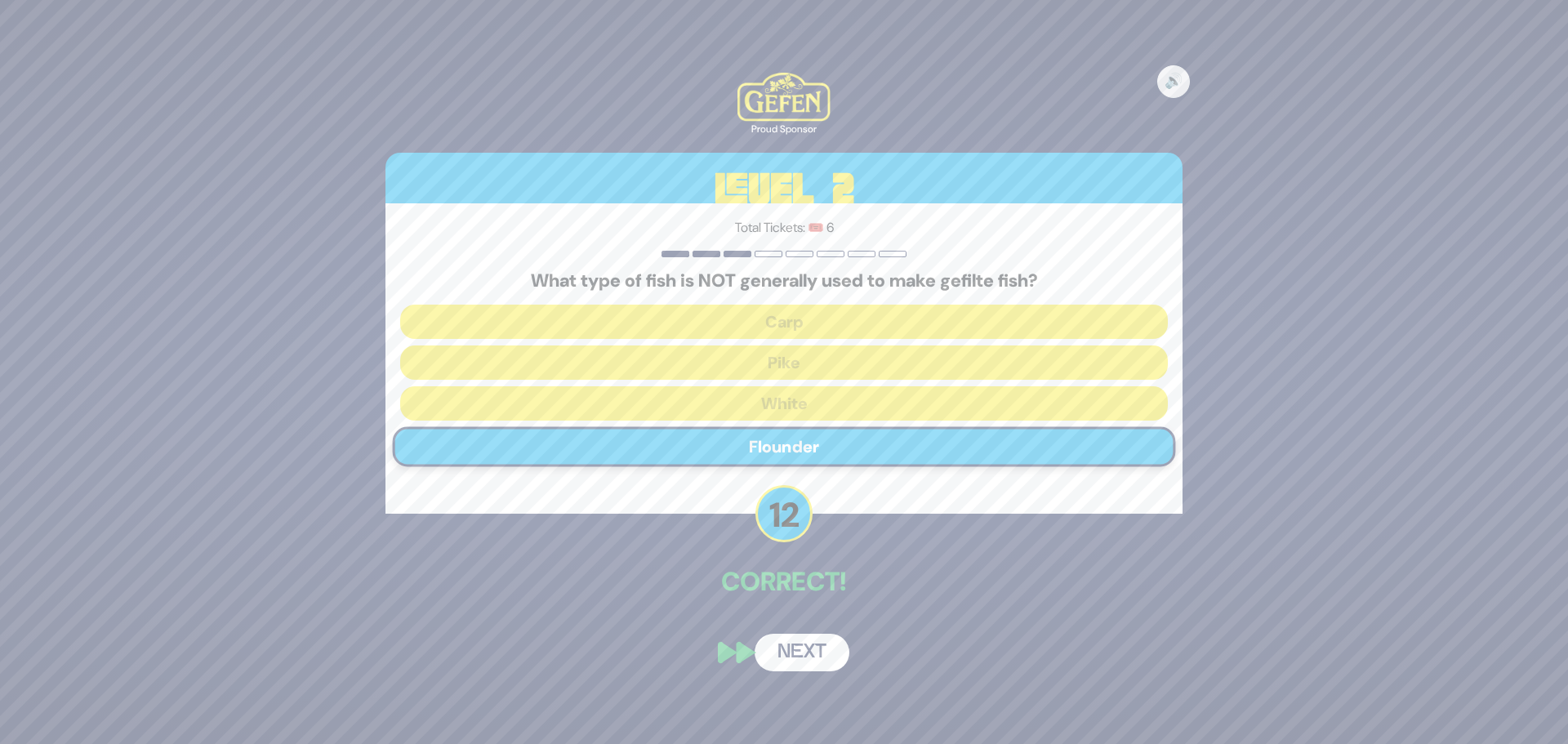
click at [793, 644] on button "Next" at bounding box center [802, 652] width 94 height 38
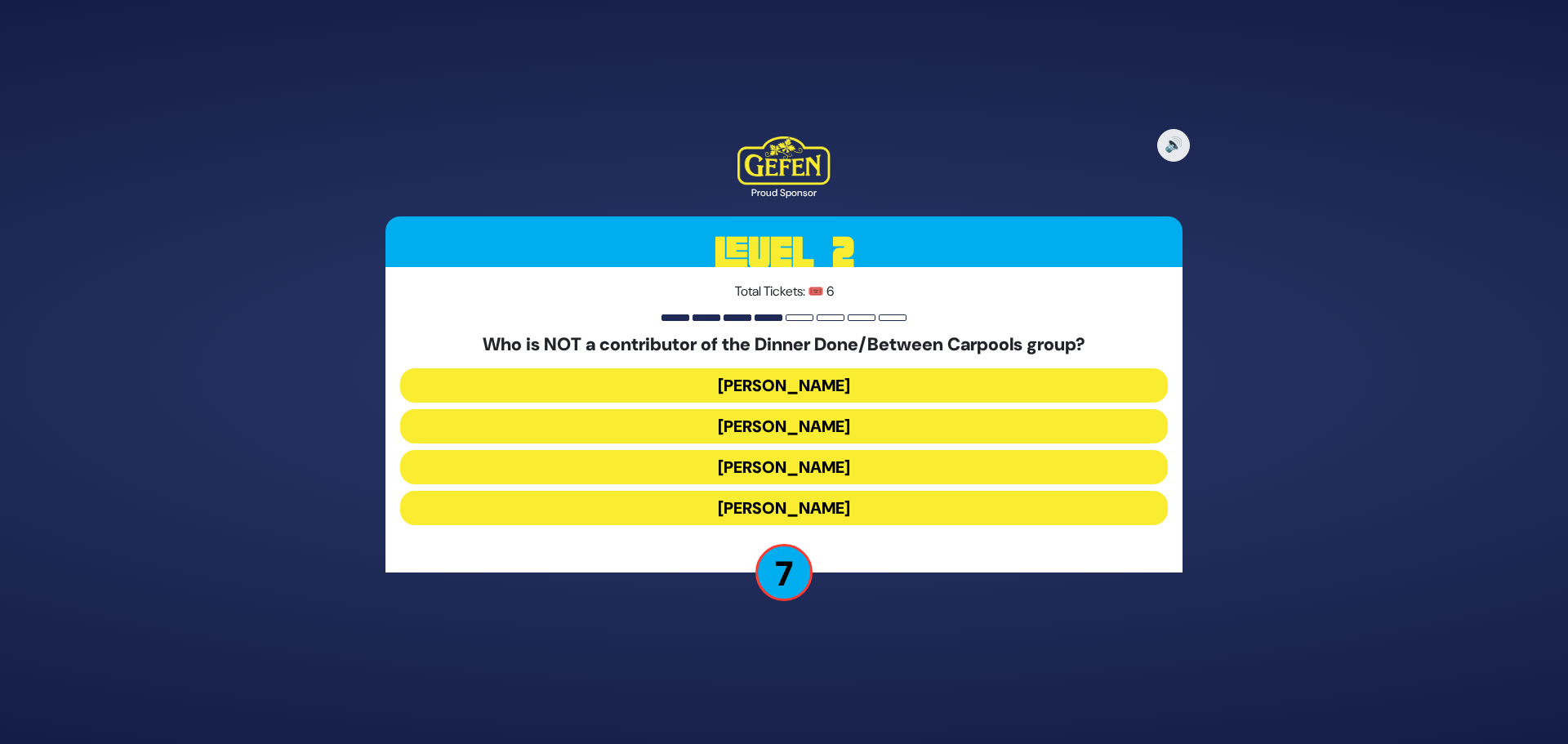
click at [800, 502] on button "Danielle Renov" at bounding box center [784, 508] width 767 height 34
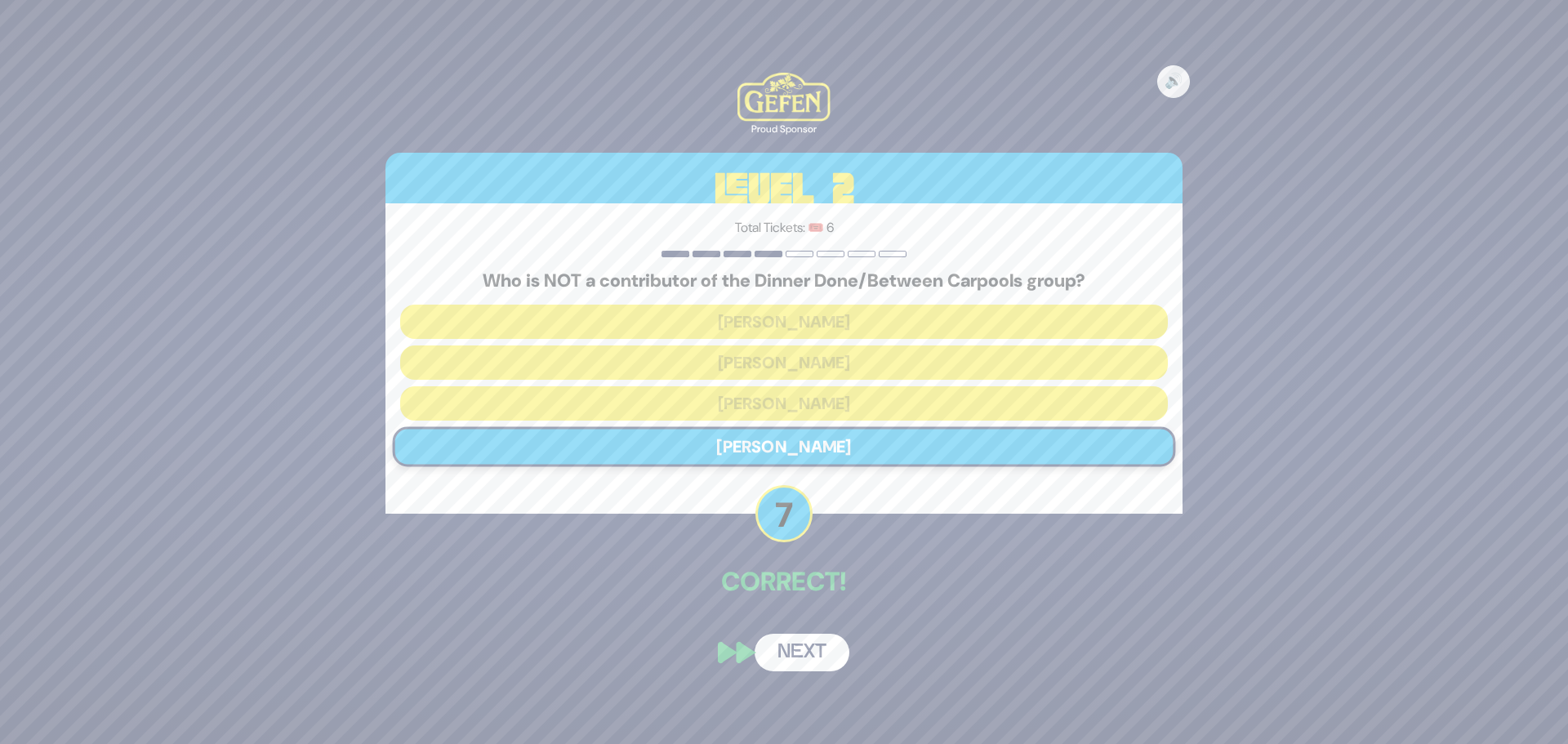
click at [793, 642] on button "Next" at bounding box center [802, 652] width 94 height 38
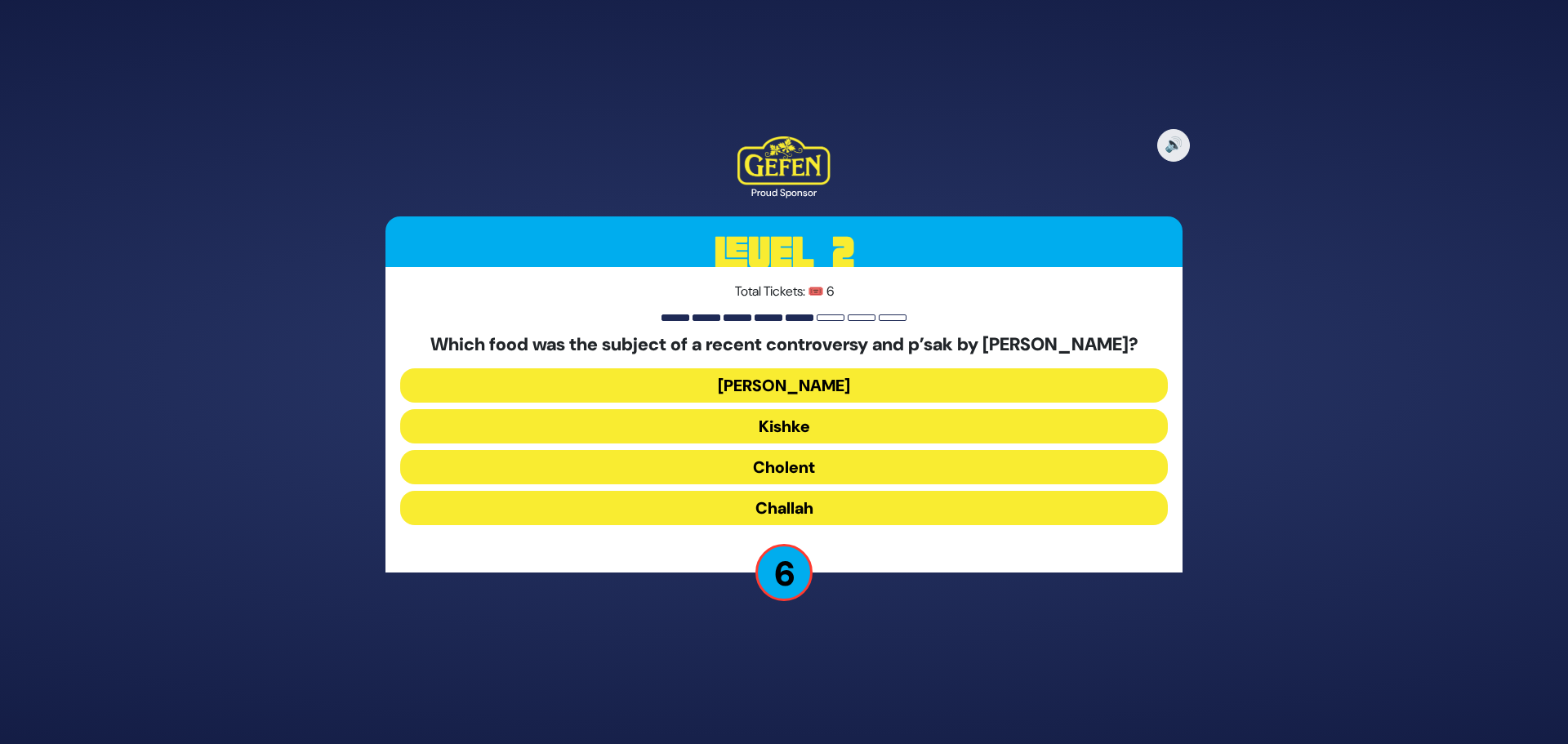
click at [793, 510] on button "Challah" at bounding box center [784, 508] width 767 height 34
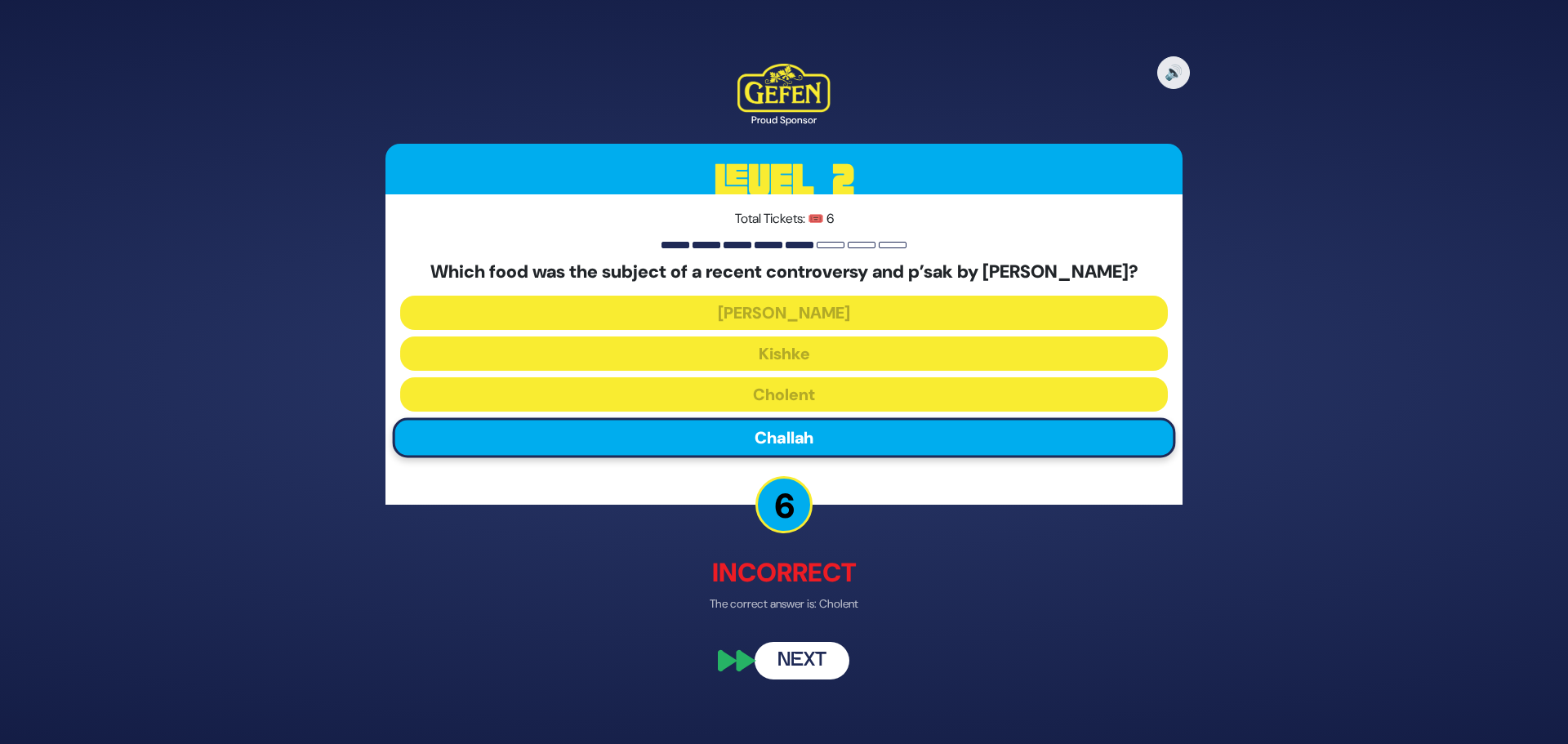
click at [807, 660] on button "Next" at bounding box center [802, 661] width 94 height 38
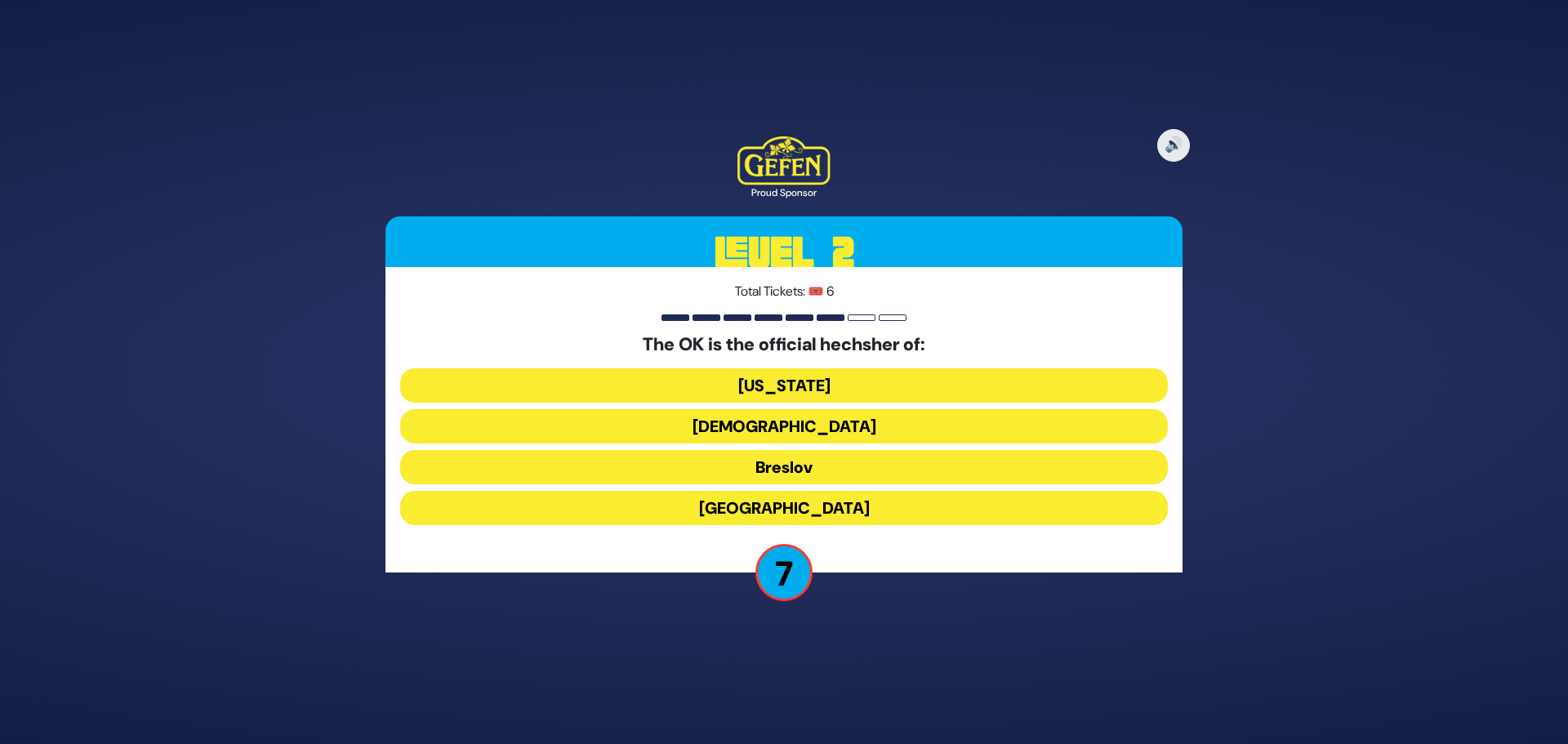
drag, startPoint x: 791, startPoint y: 507, endPoint x: 958, endPoint y: 631, distance: 208.0
click at [958, 631] on div "🔊 Proud Sponsor Level 2 Total Tickets: 🎟️ 6 The OK is the official hechsher of:…" at bounding box center [784, 372] width 1568 height 744
drag, startPoint x: 813, startPoint y: 421, endPoint x: 890, endPoint y: 650, distance: 241.6
click at [890, 650] on div "🔊 Proud Sponsor Level 2 Total Tickets: 🎟️ 6 The OK is the official hechsher of:…" at bounding box center [784, 372] width 1568 height 744
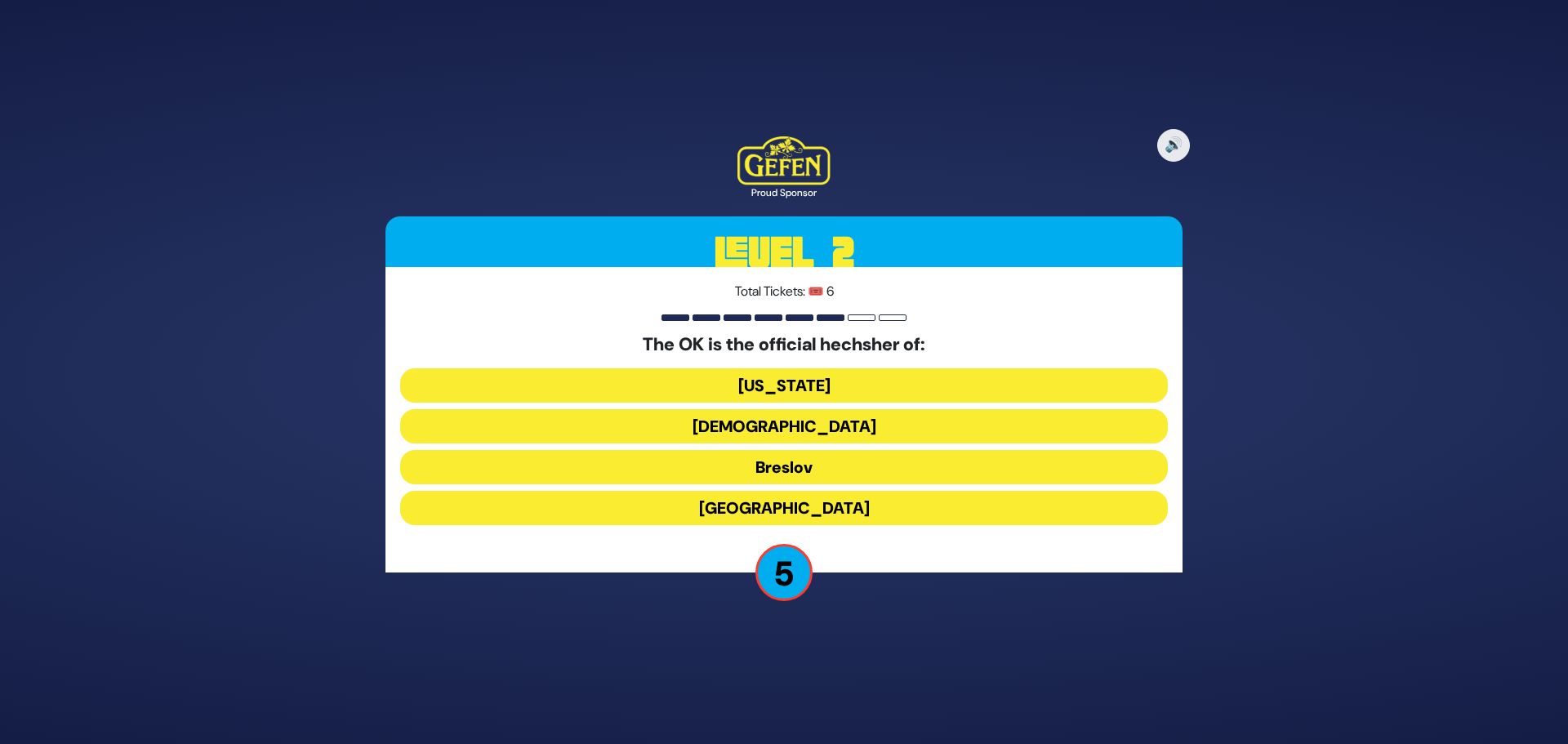
click at [890, 650] on div "🔊 Proud Sponsor Level 2 Total Tickets: 🎟️ 6 The OK is the official hechsher of:…" at bounding box center [784, 372] width 1568 height 744
click at [797, 388] on button "New York" at bounding box center [784, 385] width 767 height 34
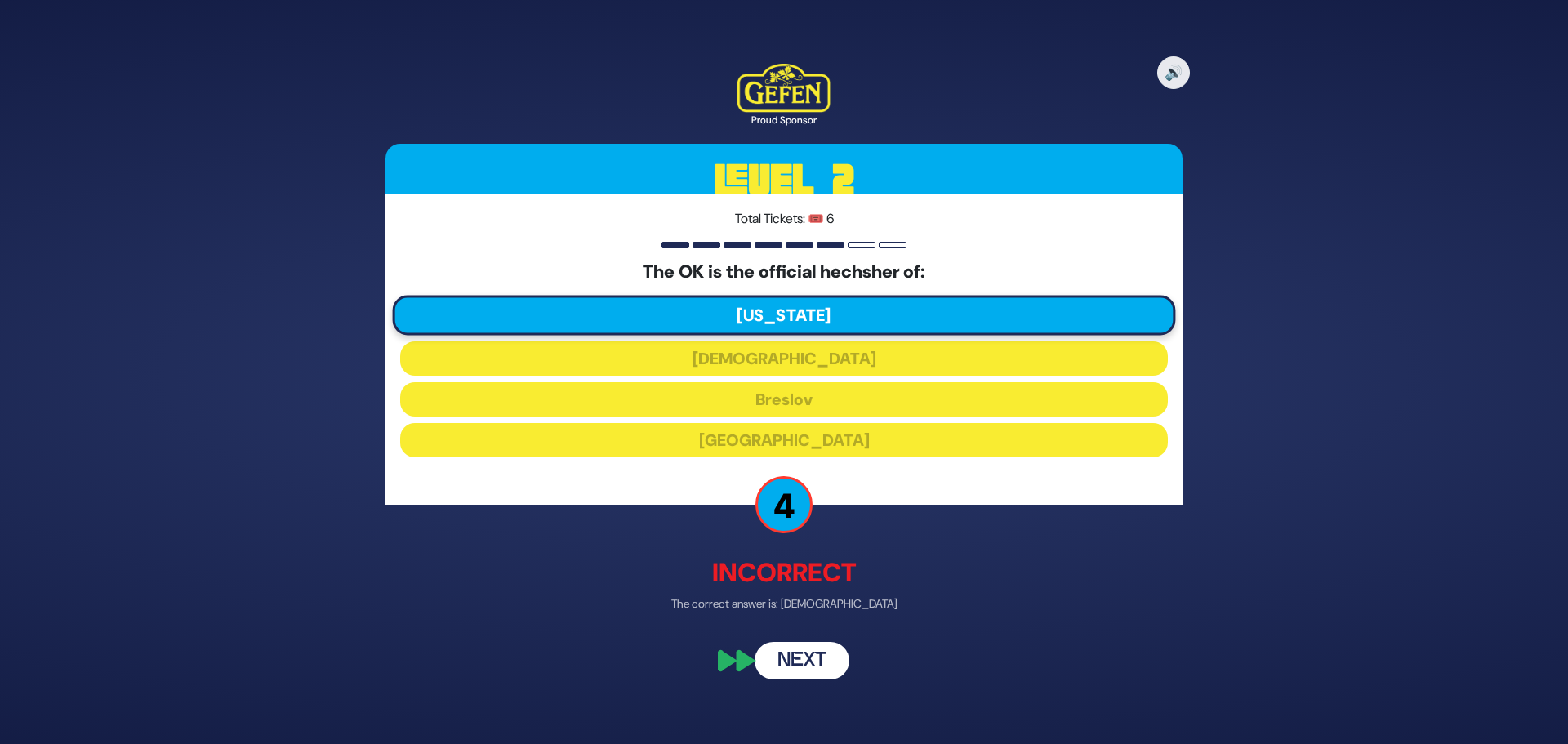
click at [791, 669] on button "Next" at bounding box center [802, 661] width 94 height 38
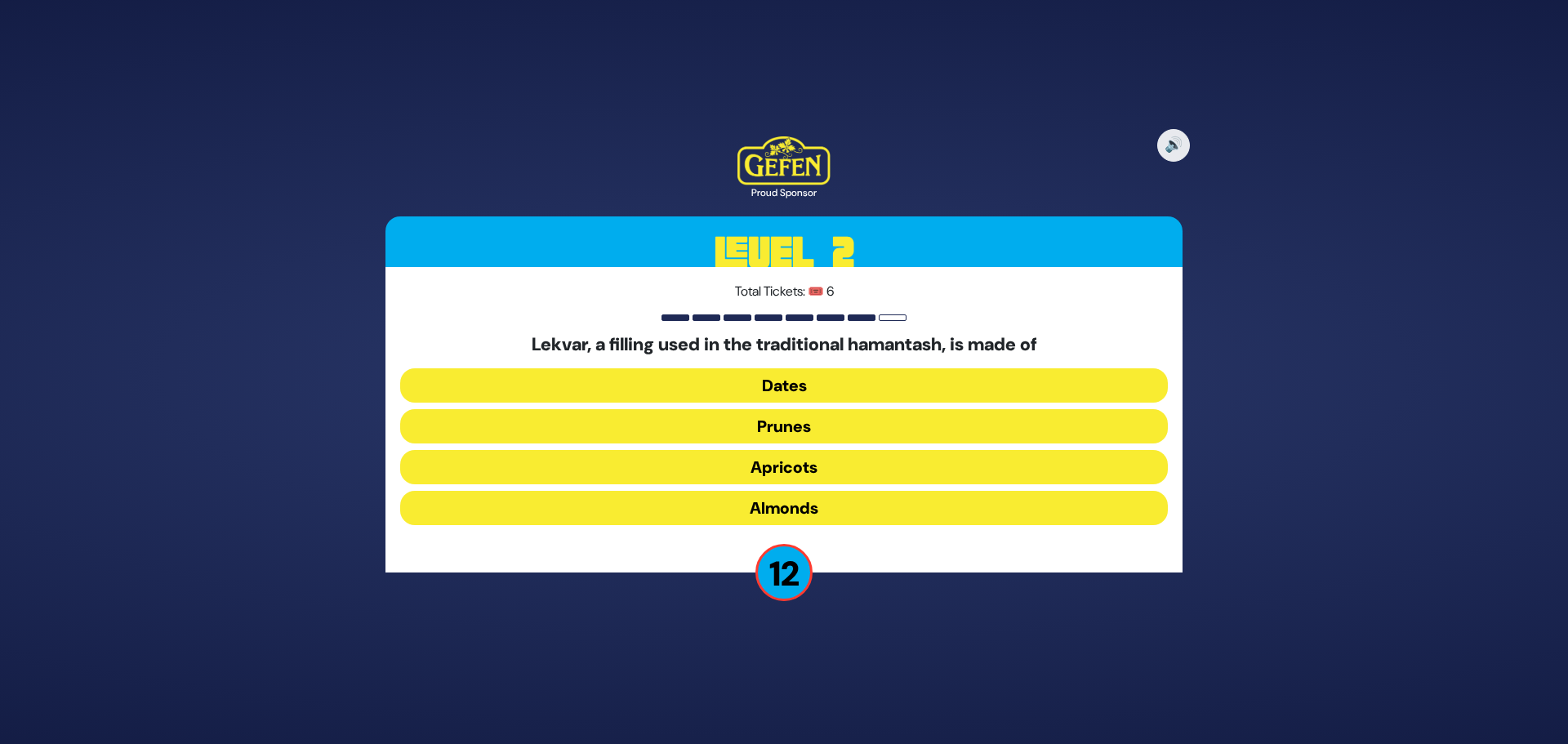
click at [810, 422] on button "Prunes" at bounding box center [784, 426] width 767 height 34
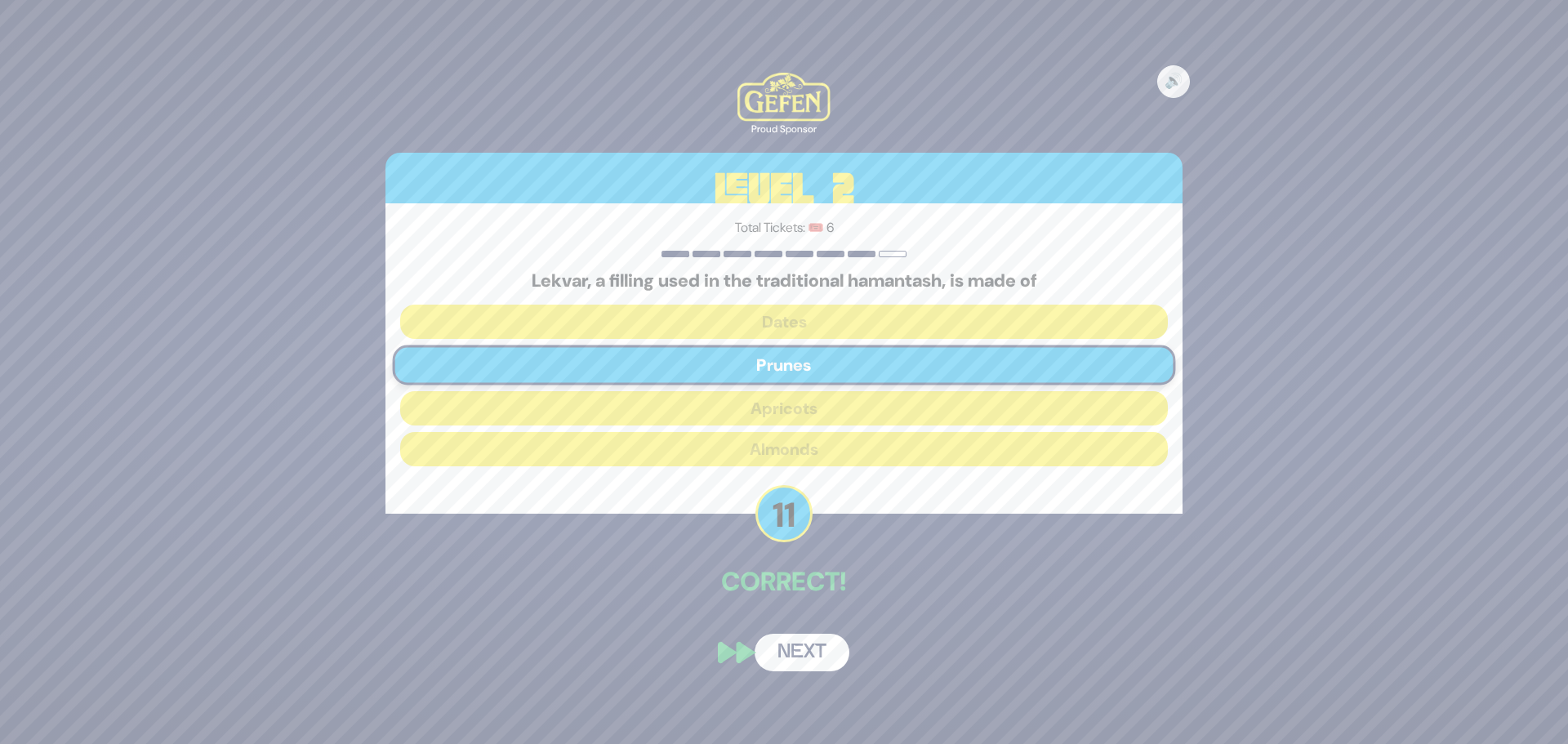
click at [803, 648] on button "Next" at bounding box center [802, 652] width 94 height 38
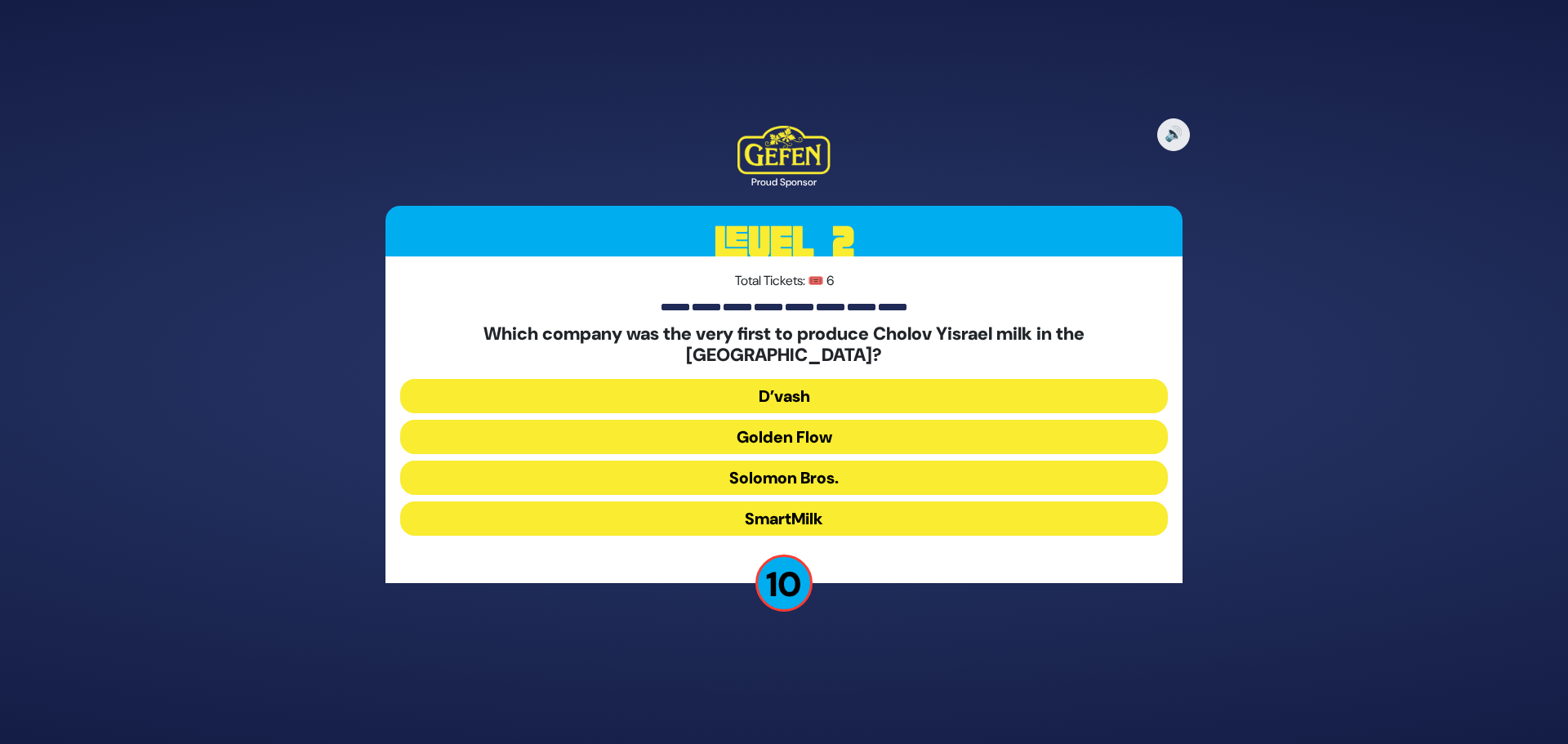
click at [814, 380] on button "D’vash" at bounding box center [784, 396] width 767 height 34
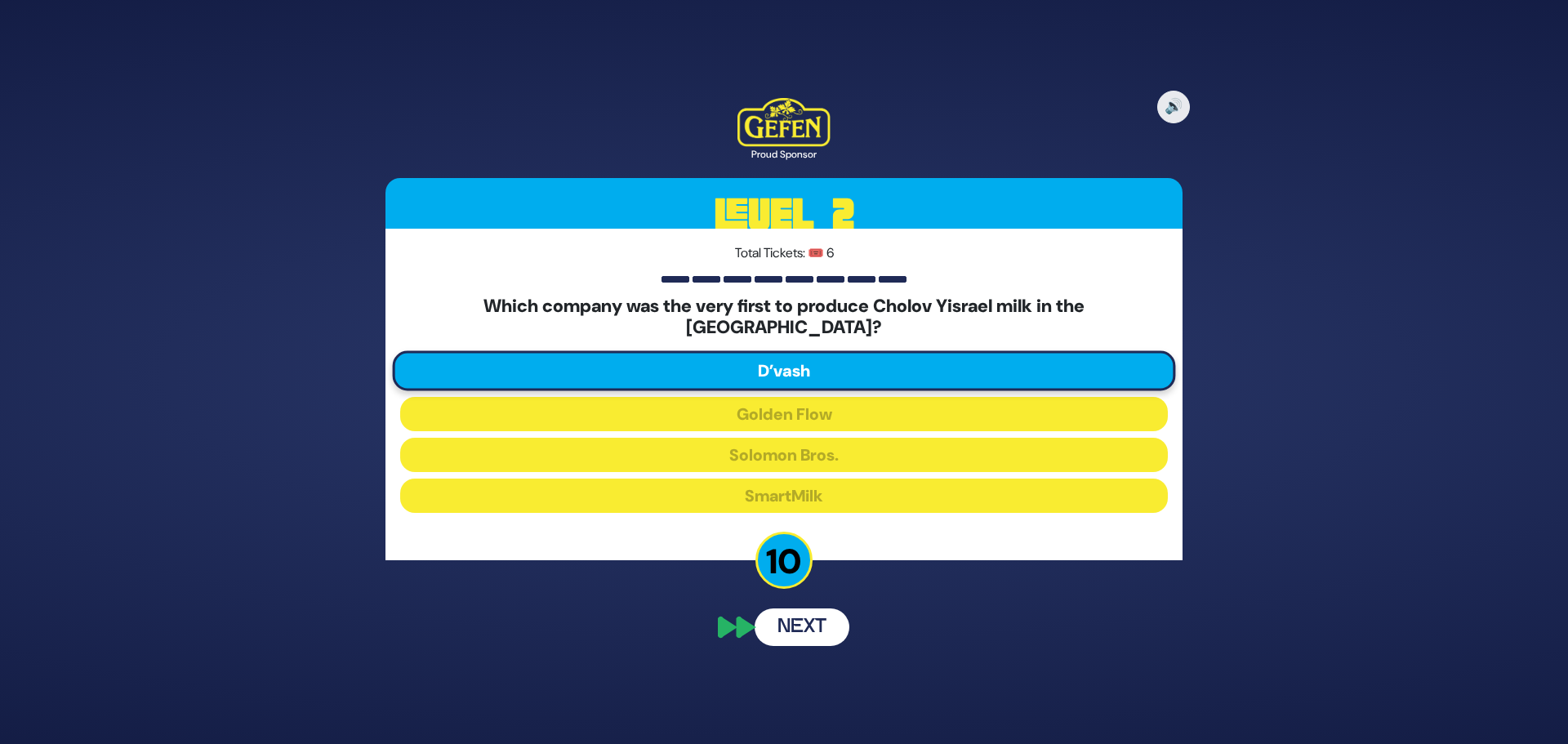
click at [809, 620] on button "Next" at bounding box center [802, 627] width 94 height 38
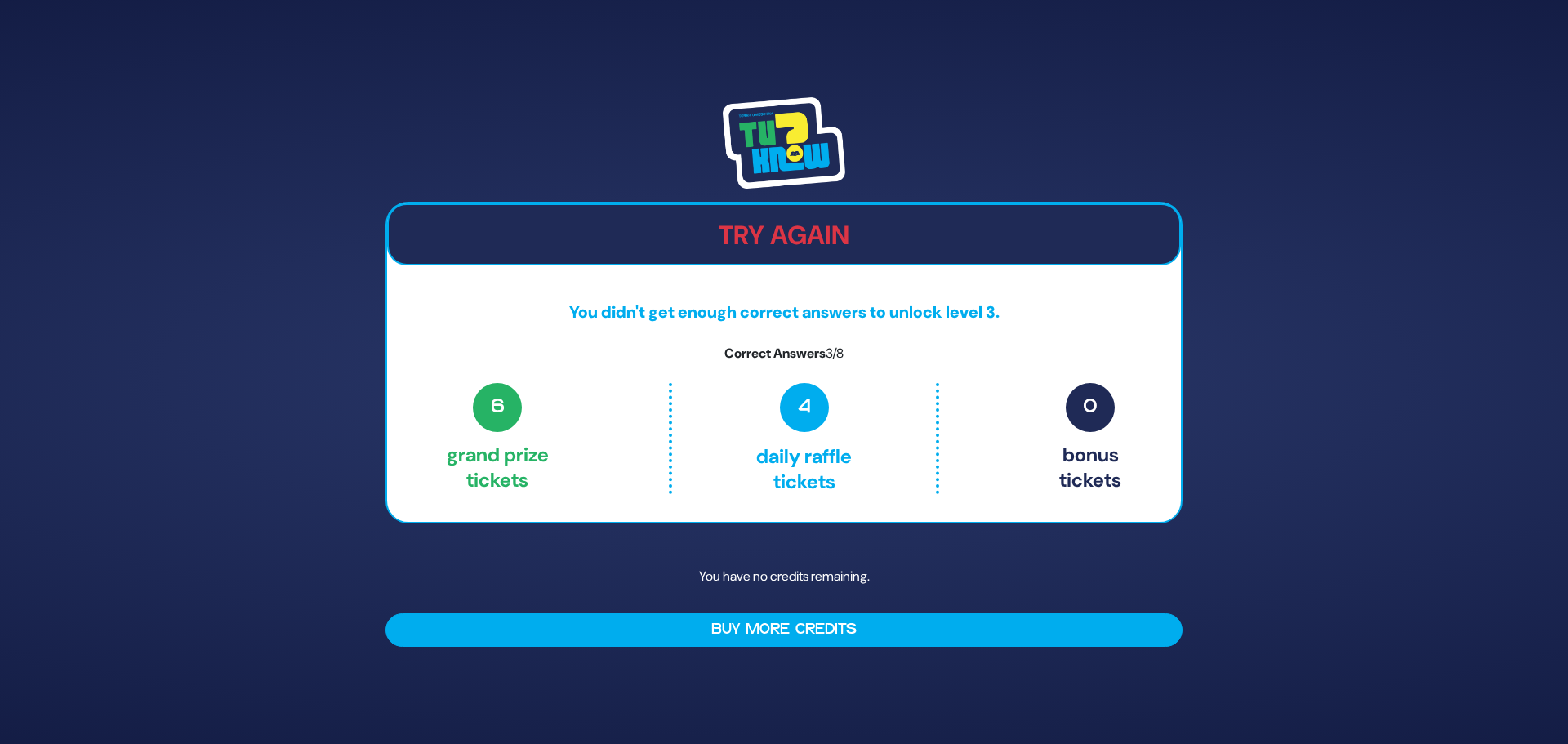
click at [506, 403] on span "6" at bounding box center [497, 407] width 49 height 49
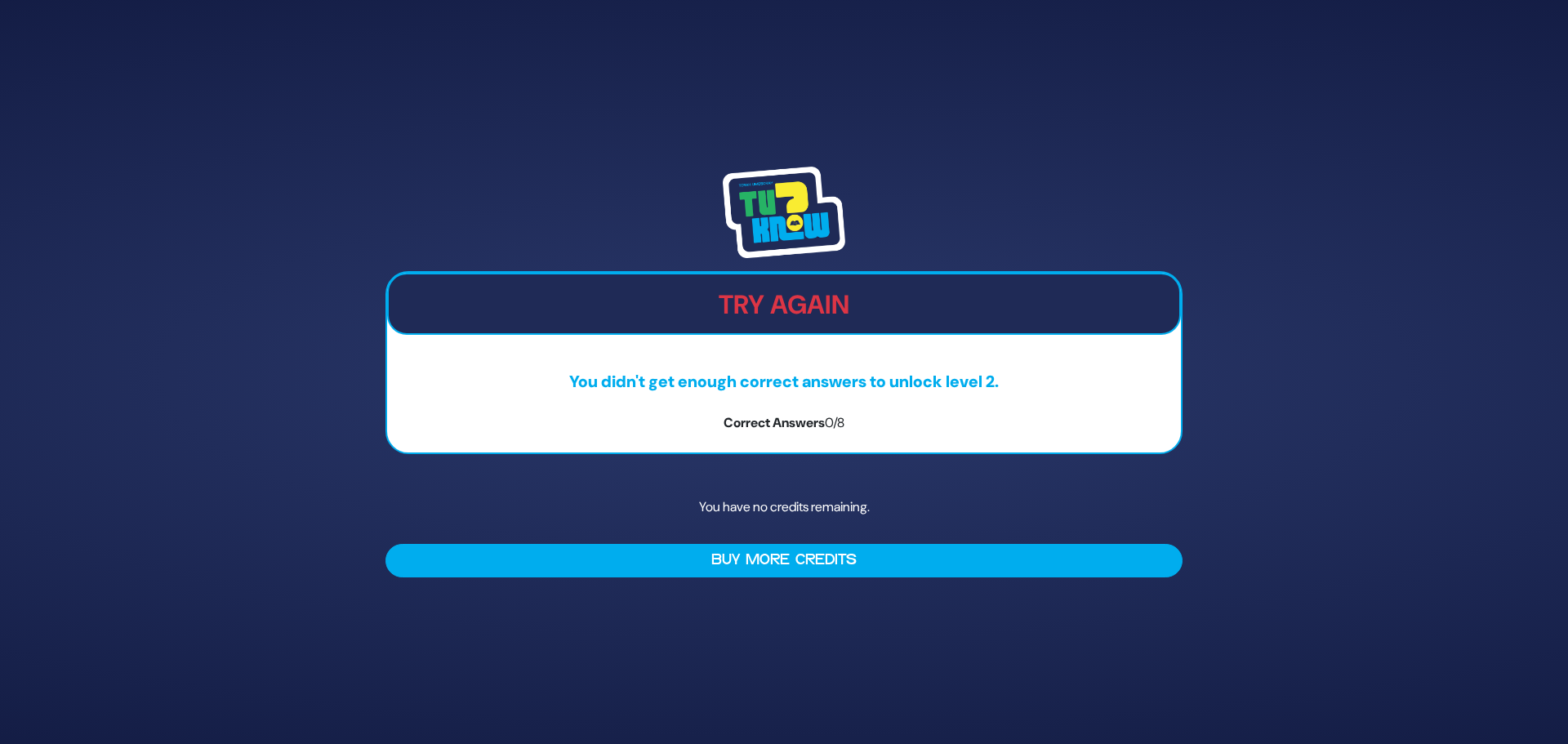
click at [925, 472] on div "Try Again You didn't get enough correct answers to unlock level 2. Correct Answ…" at bounding box center [784, 372] width 837 height 450
click at [835, 500] on p "You have no credits remaining." at bounding box center [784, 507] width 797 height 48
